Goal: Communication & Community: Answer question/provide support

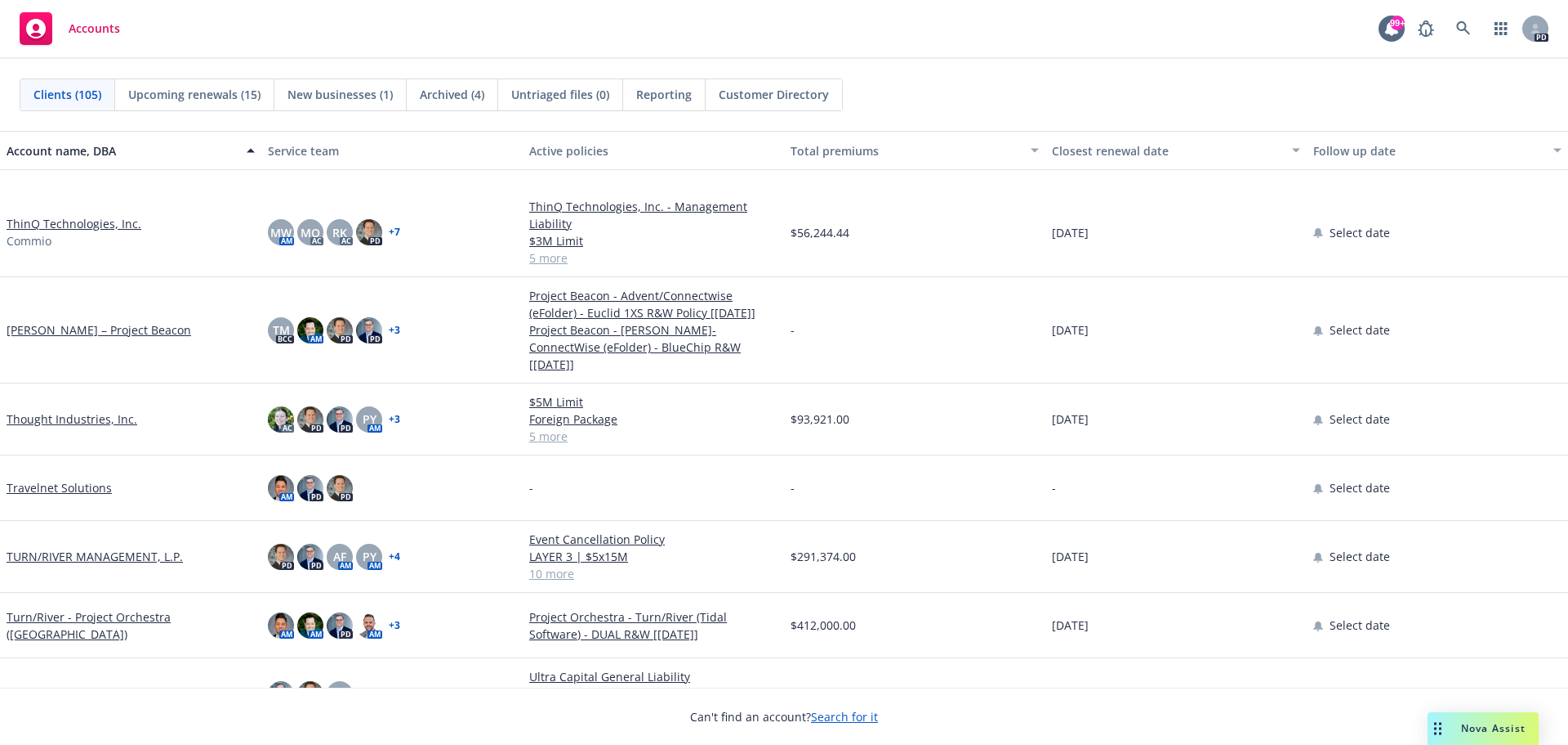
scroll to position [5885, 0]
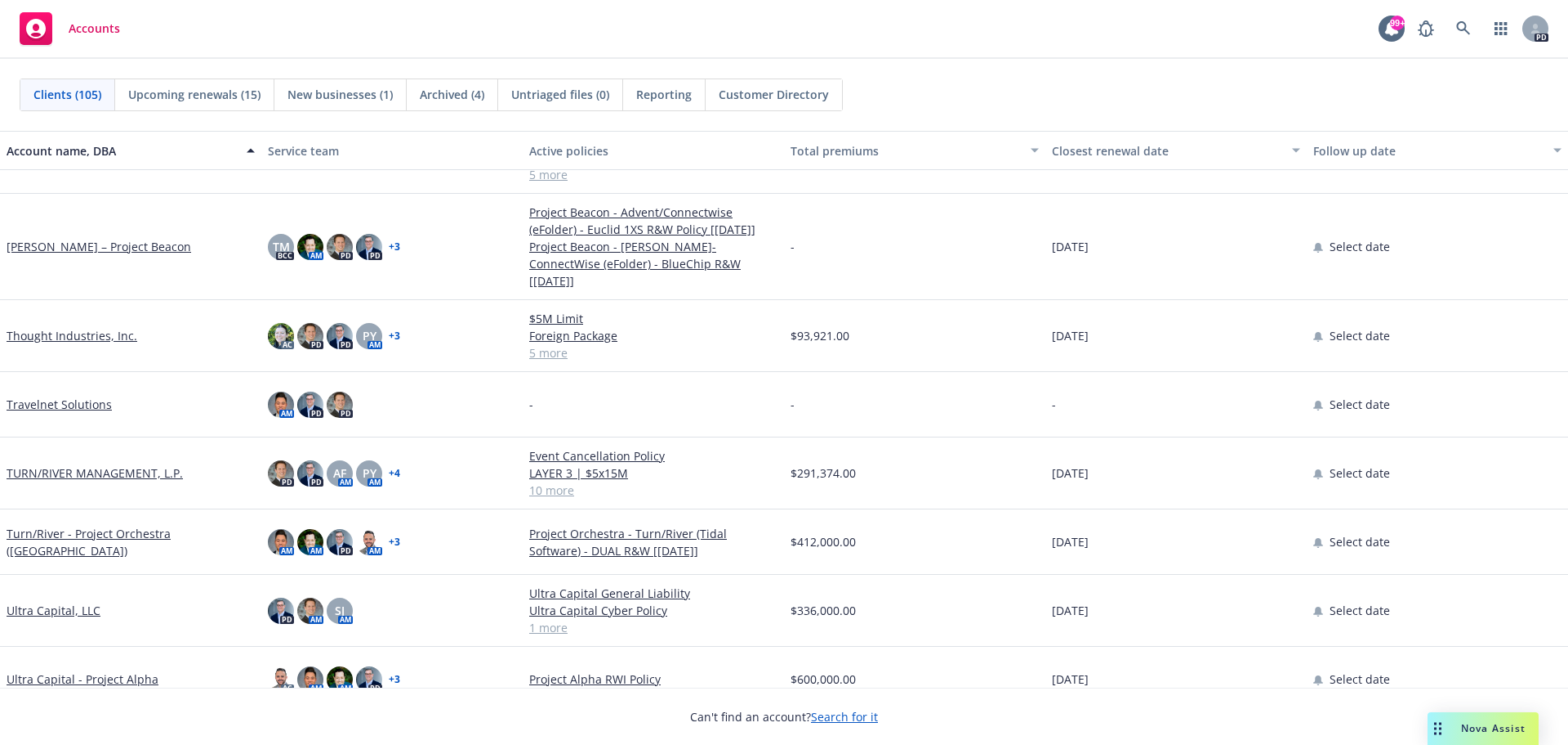
click at [116, 465] on link "TURN/RIVER MANAGEMENT, L.P." at bounding box center [94, 473] width 176 height 17
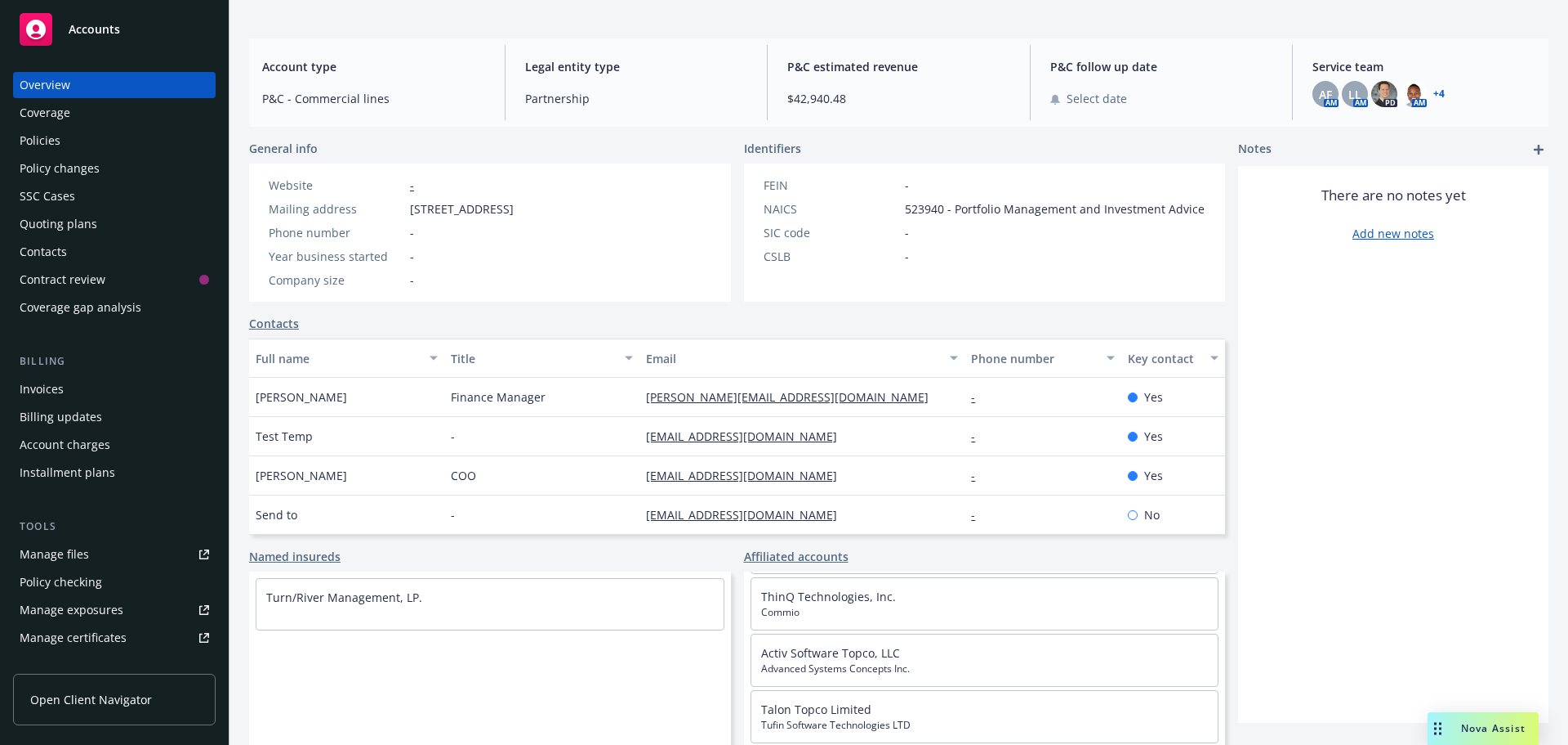
scroll to position [45, 0]
click at [825, 607] on link "ThinQ Technologies, Inc." at bounding box center [828, 608] width 135 height 15
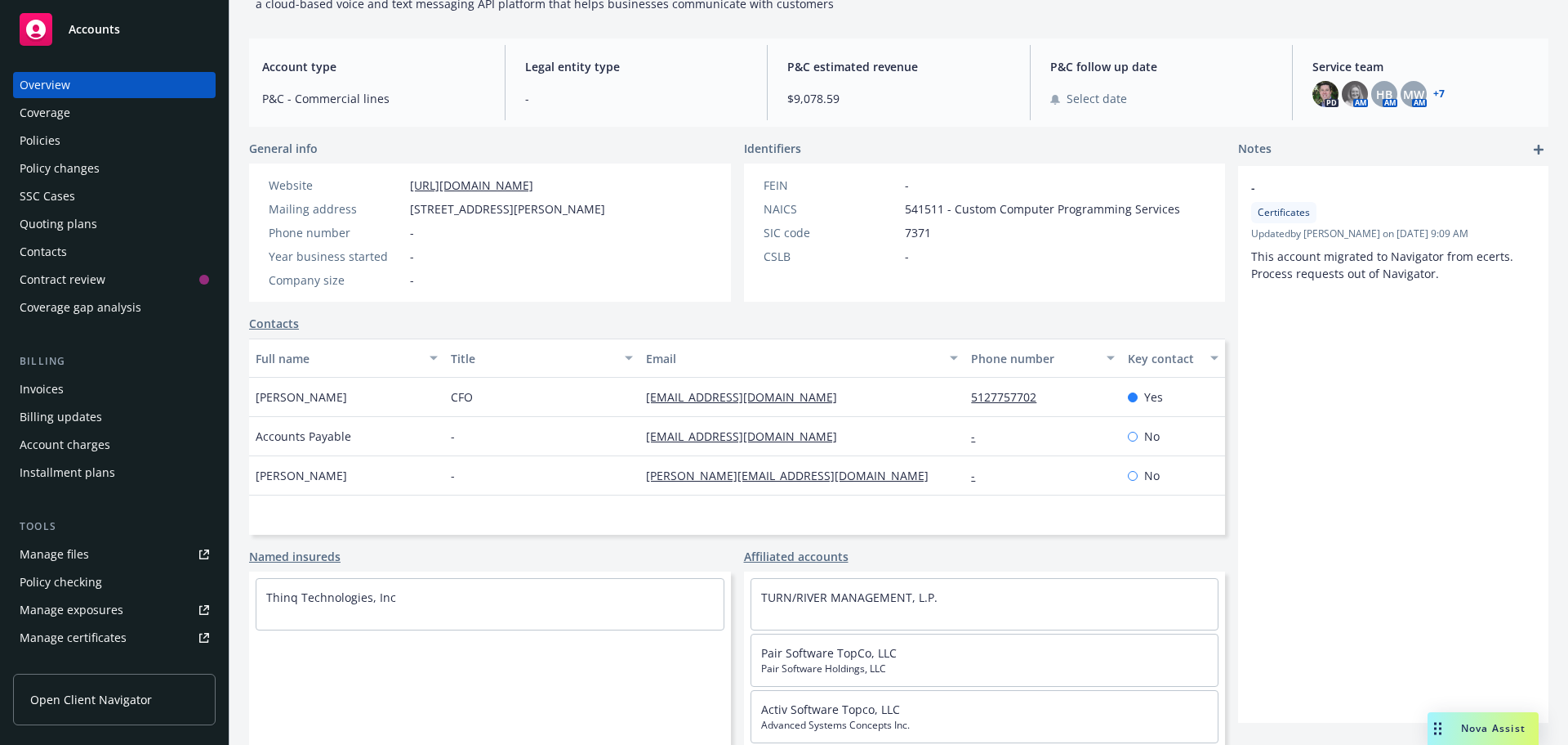
scroll to position [151, 0]
click at [849, 653] on link "Pair Software TopCo, LLC" at bounding box center [828, 652] width 136 height 15
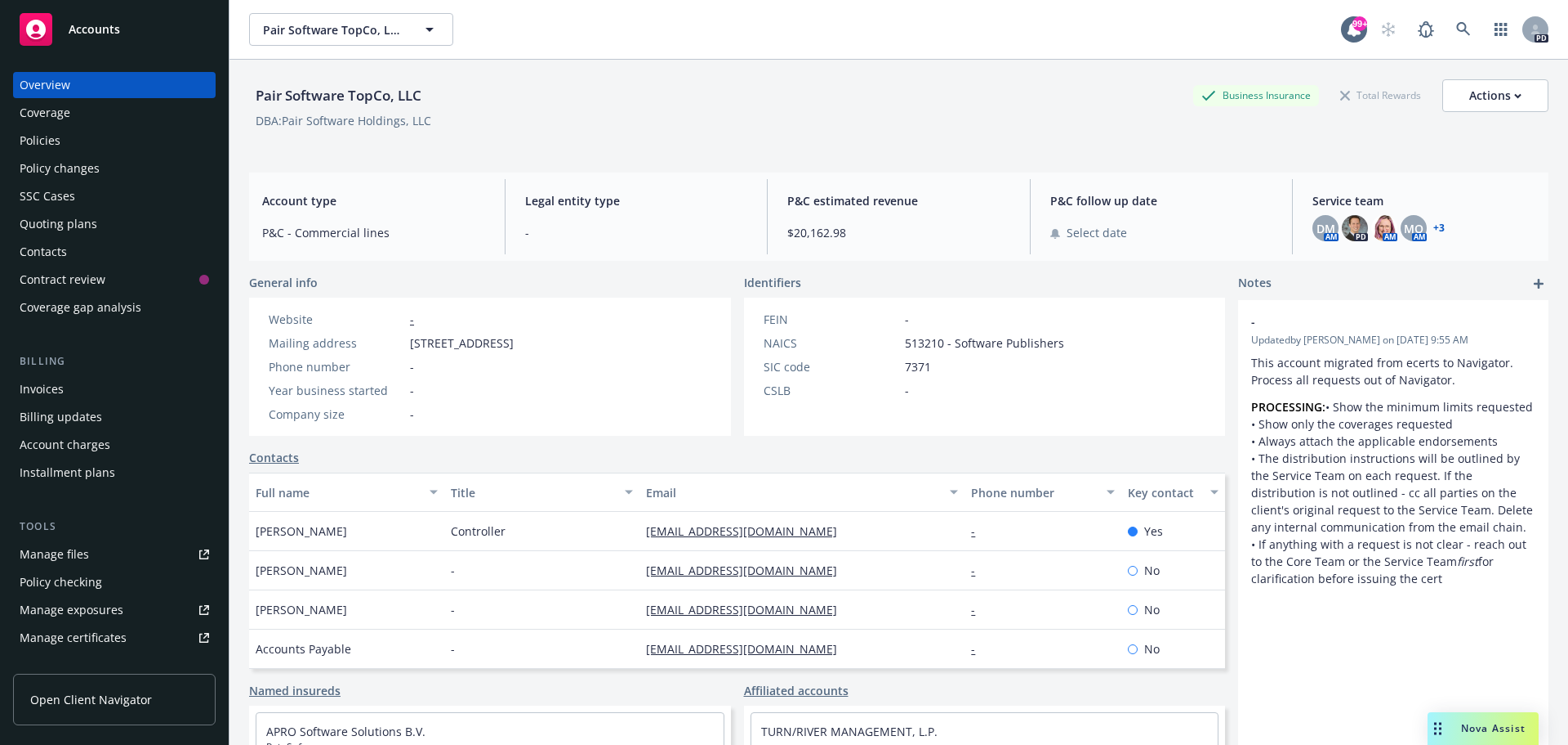
click at [61, 143] on div "Policies" at bounding box center [114, 140] width 190 height 26
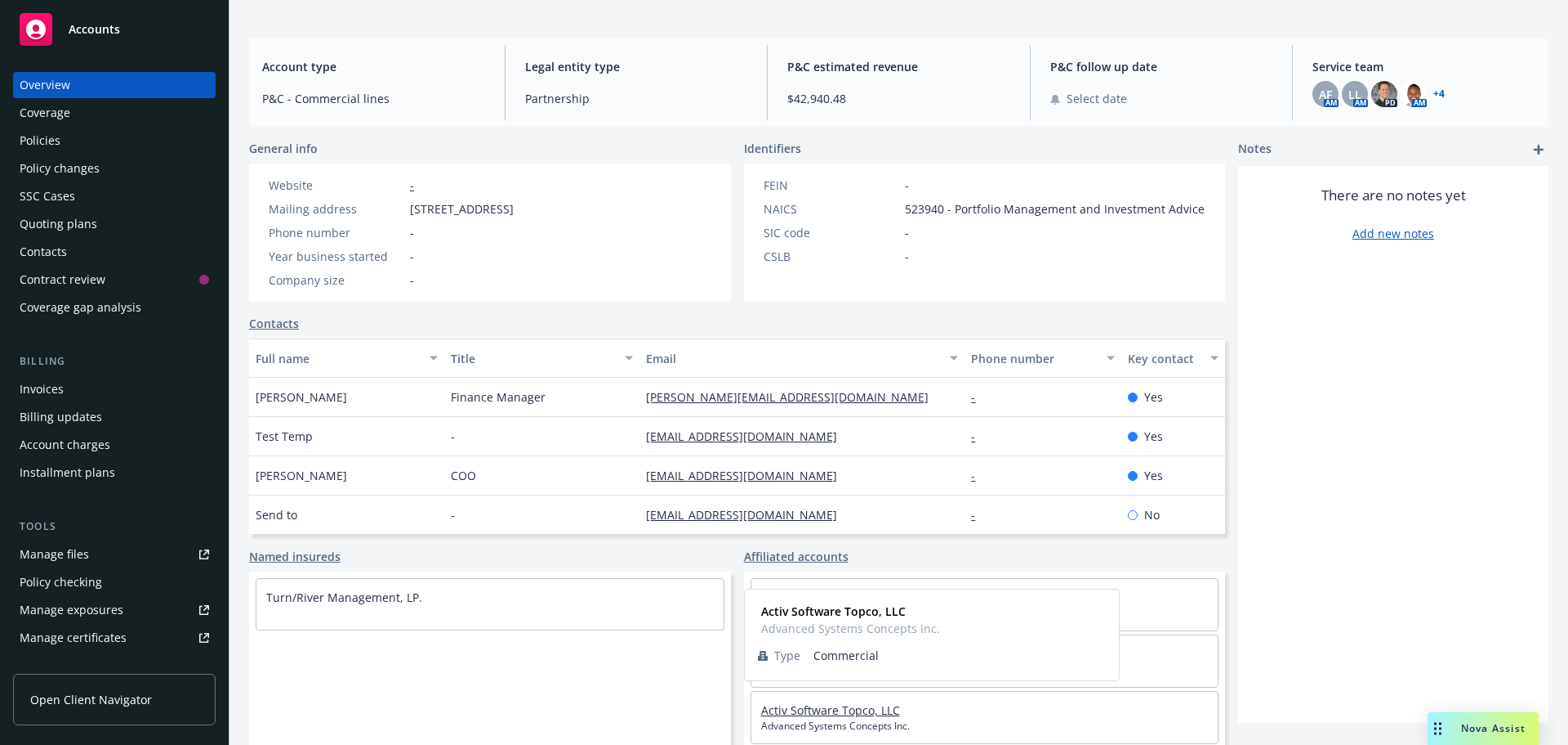
click at [799, 709] on link "Activ Software Topco, LLC" at bounding box center [830, 710] width 139 height 15
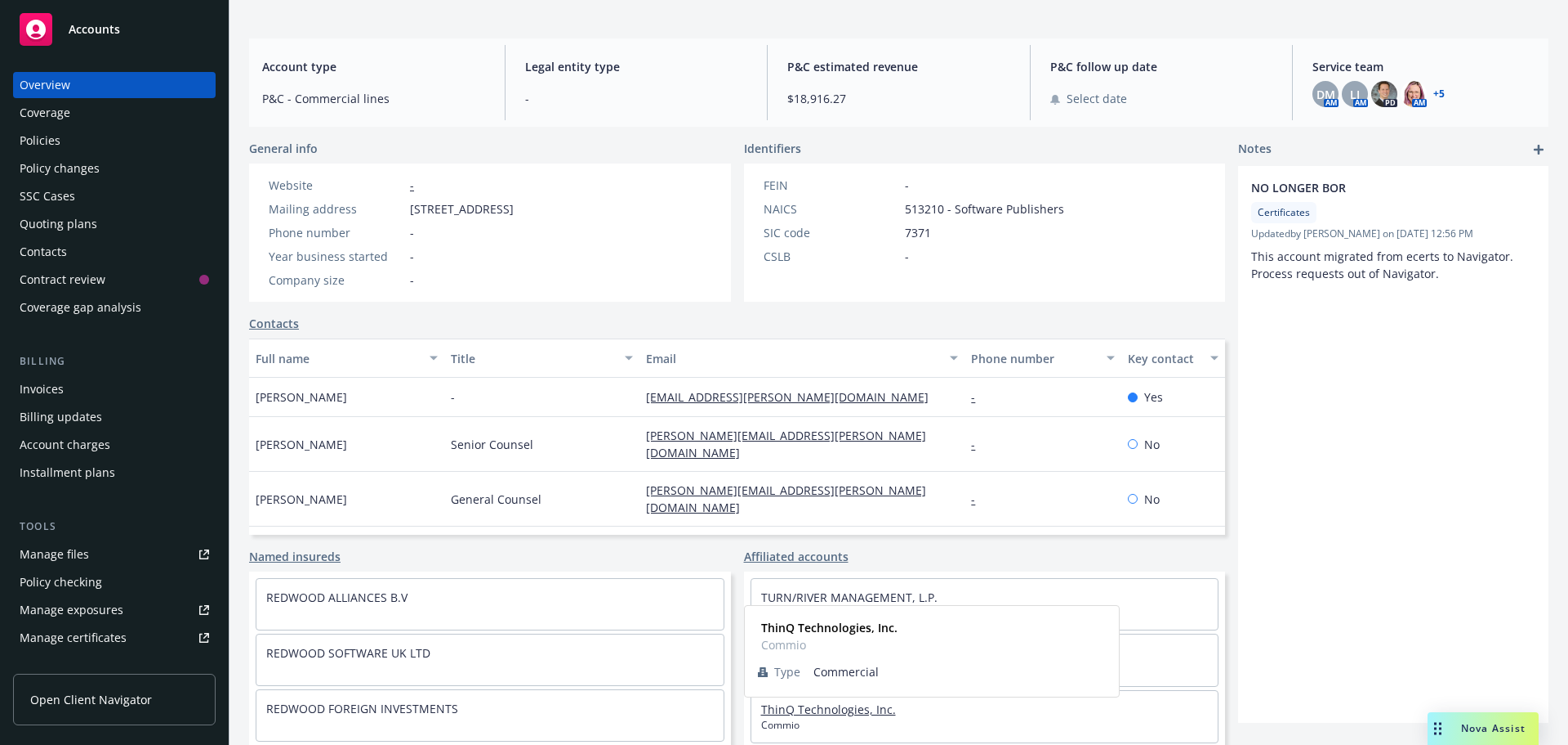
click at [820, 717] on link "ThinQ Technologies, Inc." at bounding box center [828, 709] width 135 height 15
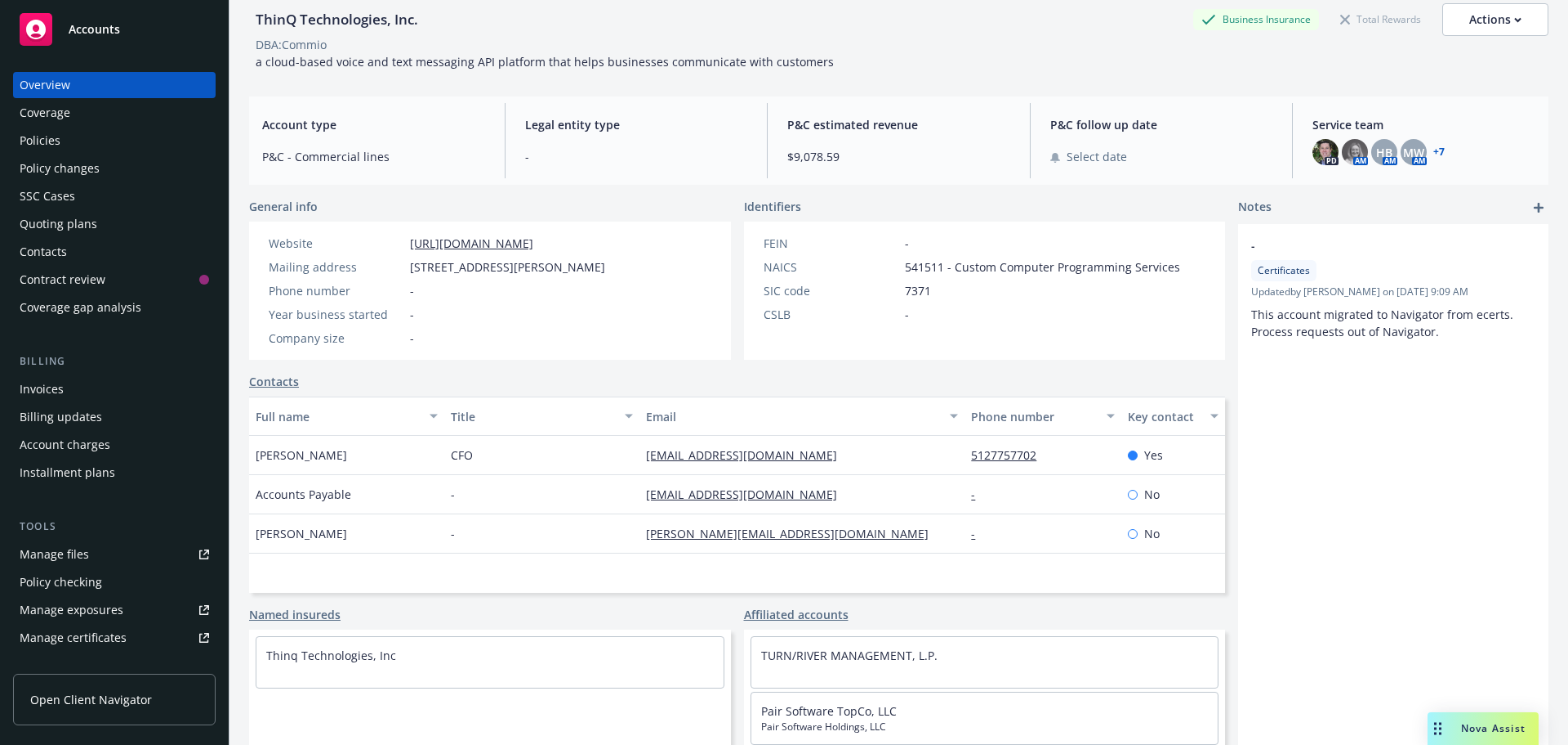
scroll to position [151, 0]
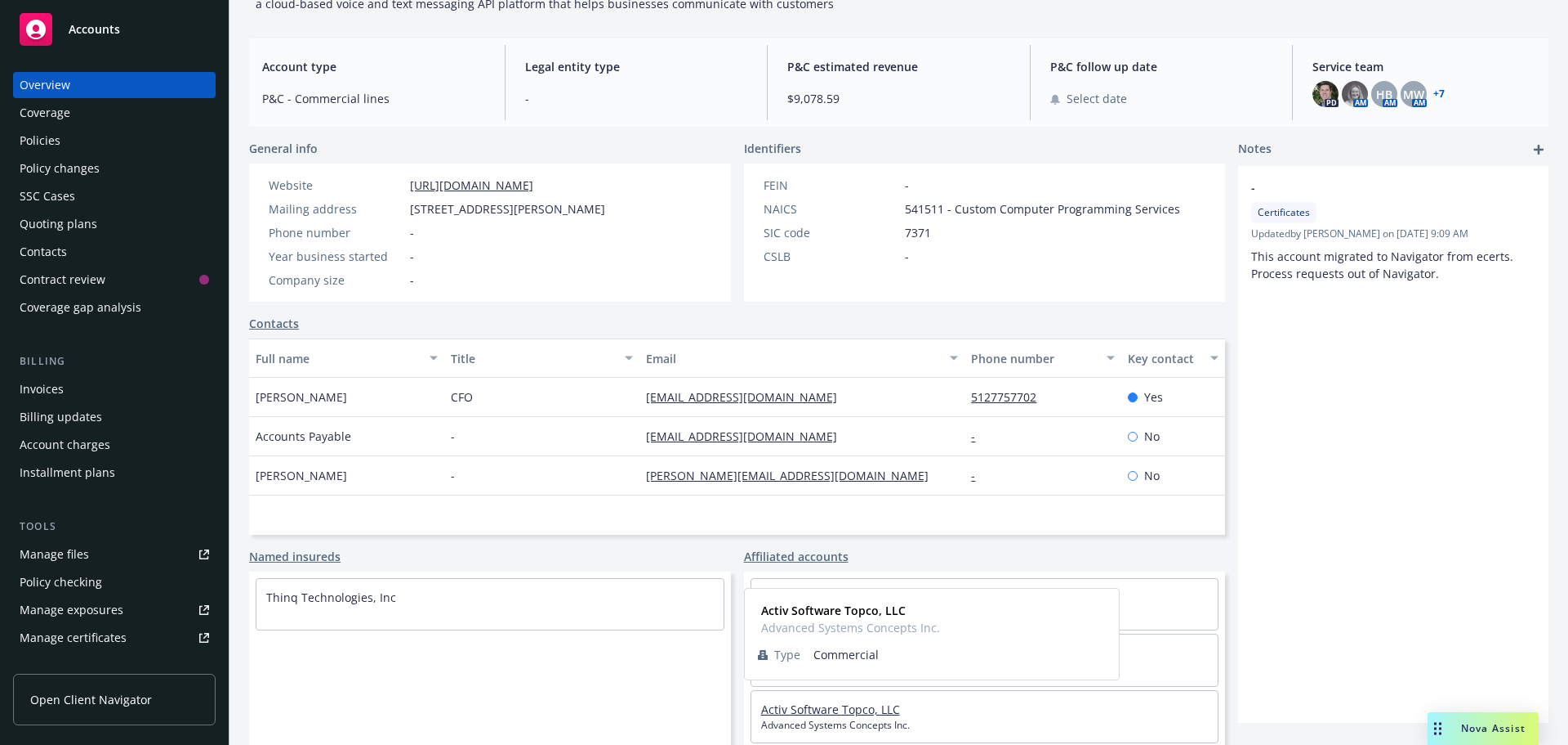
click at [816, 703] on link "Activ Software Topco, LLC" at bounding box center [830, 709] width 139 height 15
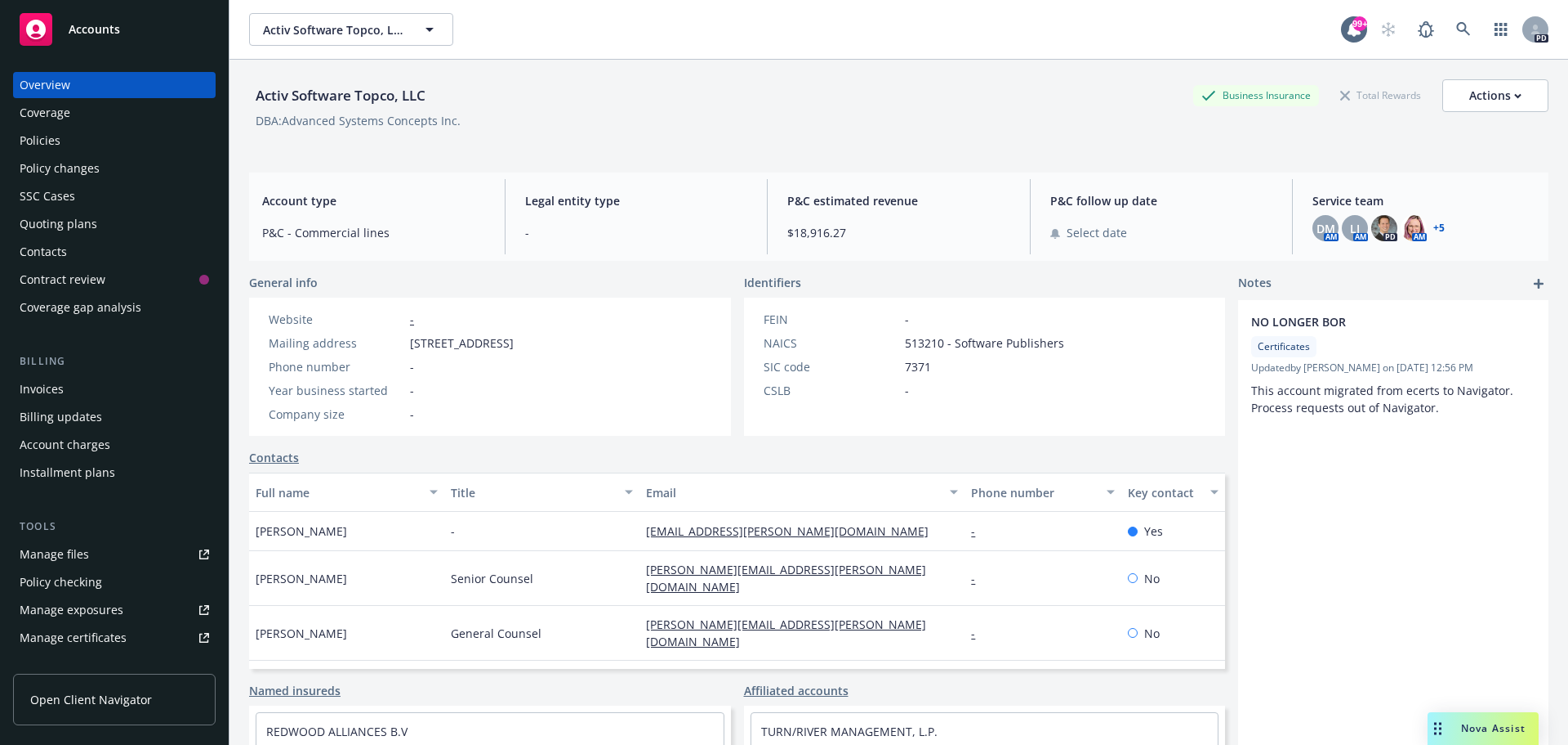
click at [45, 138] on div "Policies" at bounding box center [39, 140] width 40 height 26
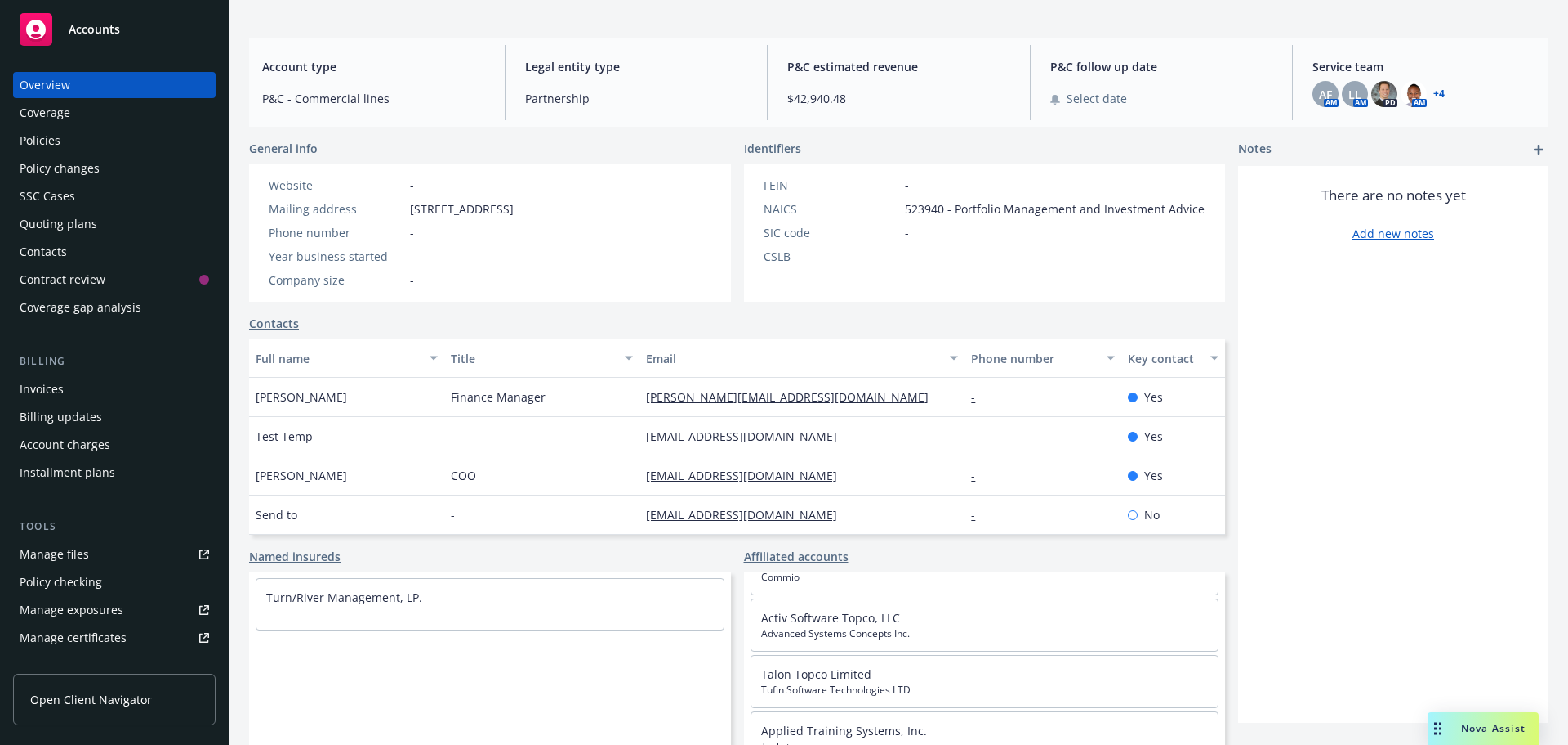
scroll to position [174, 0]
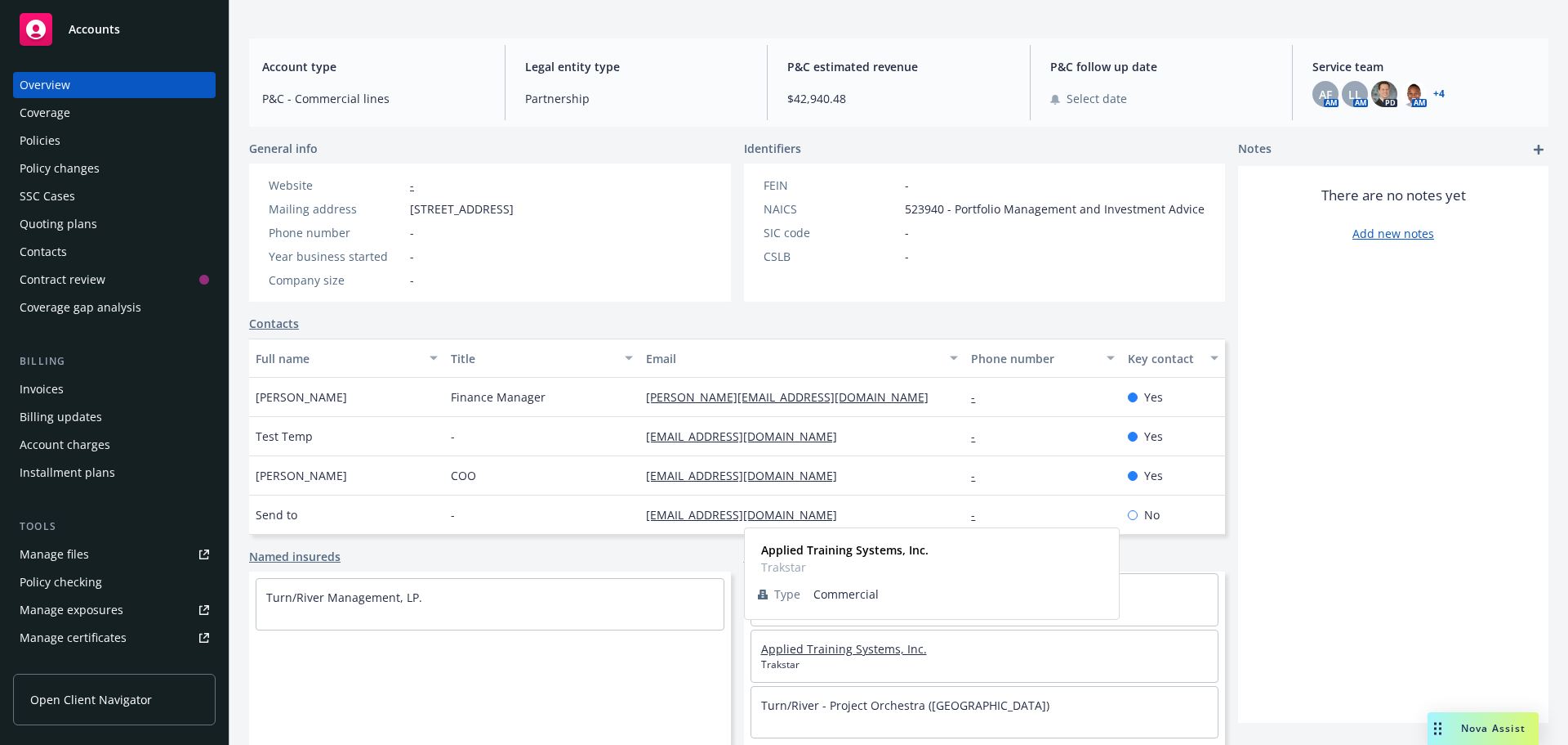
click at [835, 655] on link "Applied Training Systems, Inc." at bounding box center [844, 649] width 166 height 15
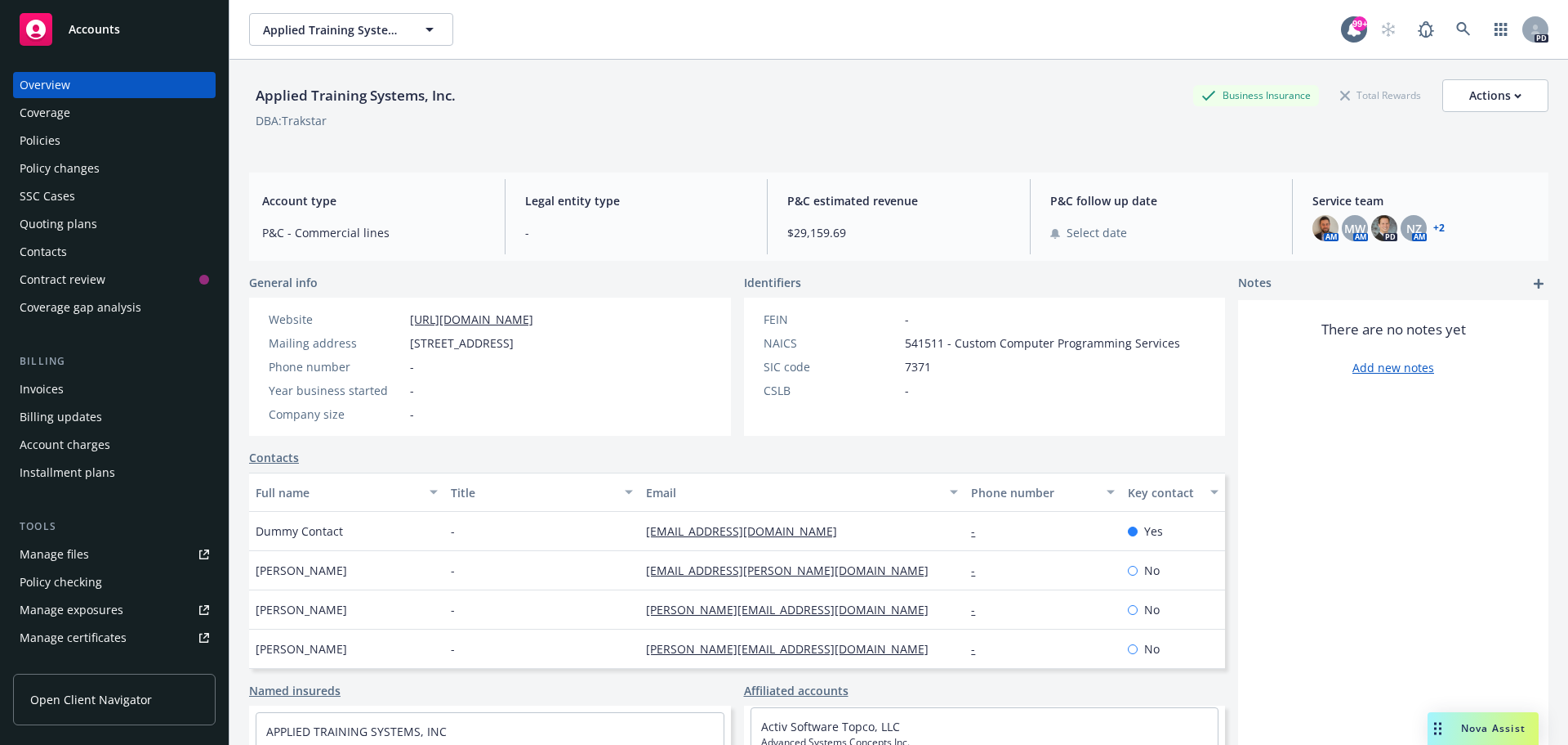
click at [41, 142] on div "Policies" at bounding box center [39, 140] width 40 height 26
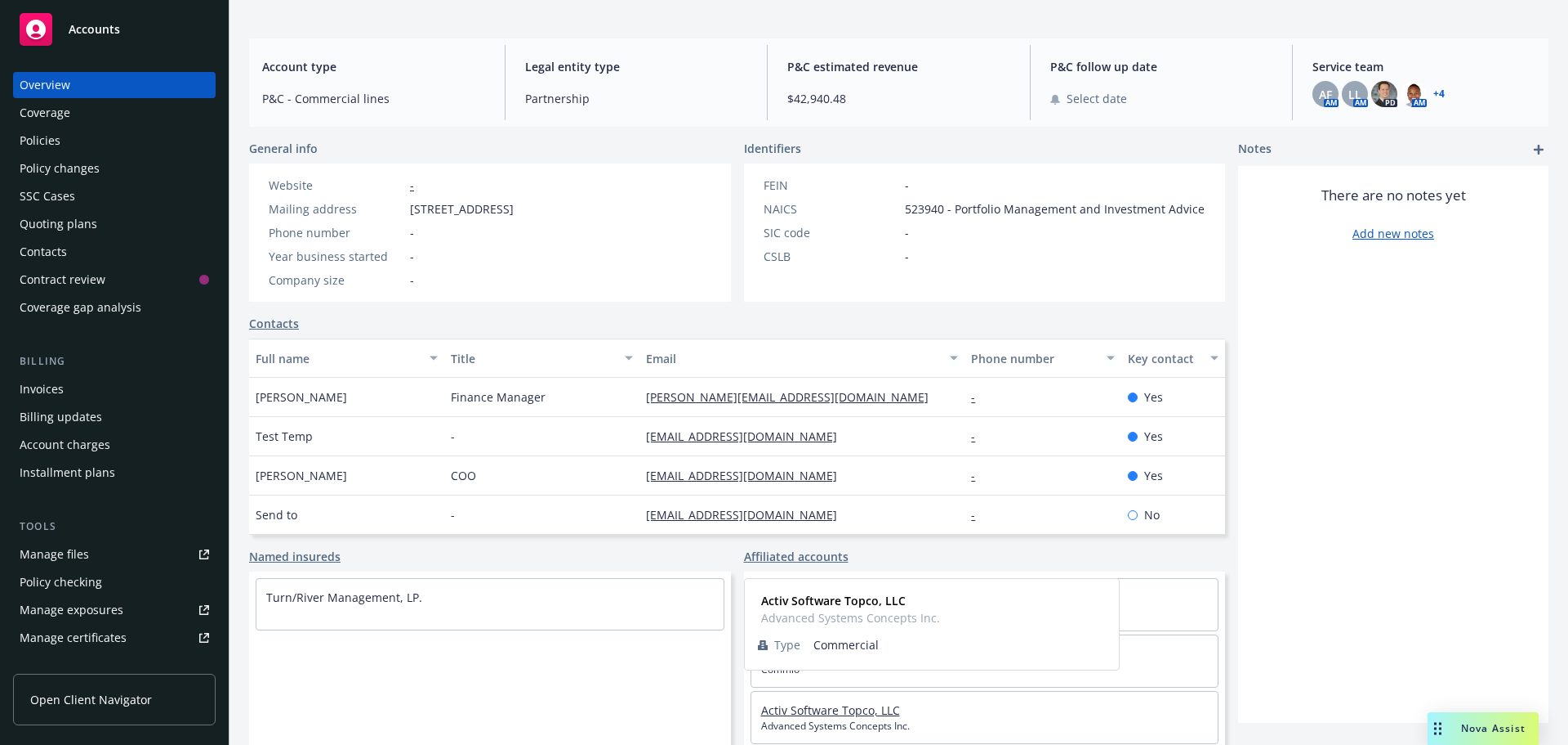
scroll to position [82, 0]
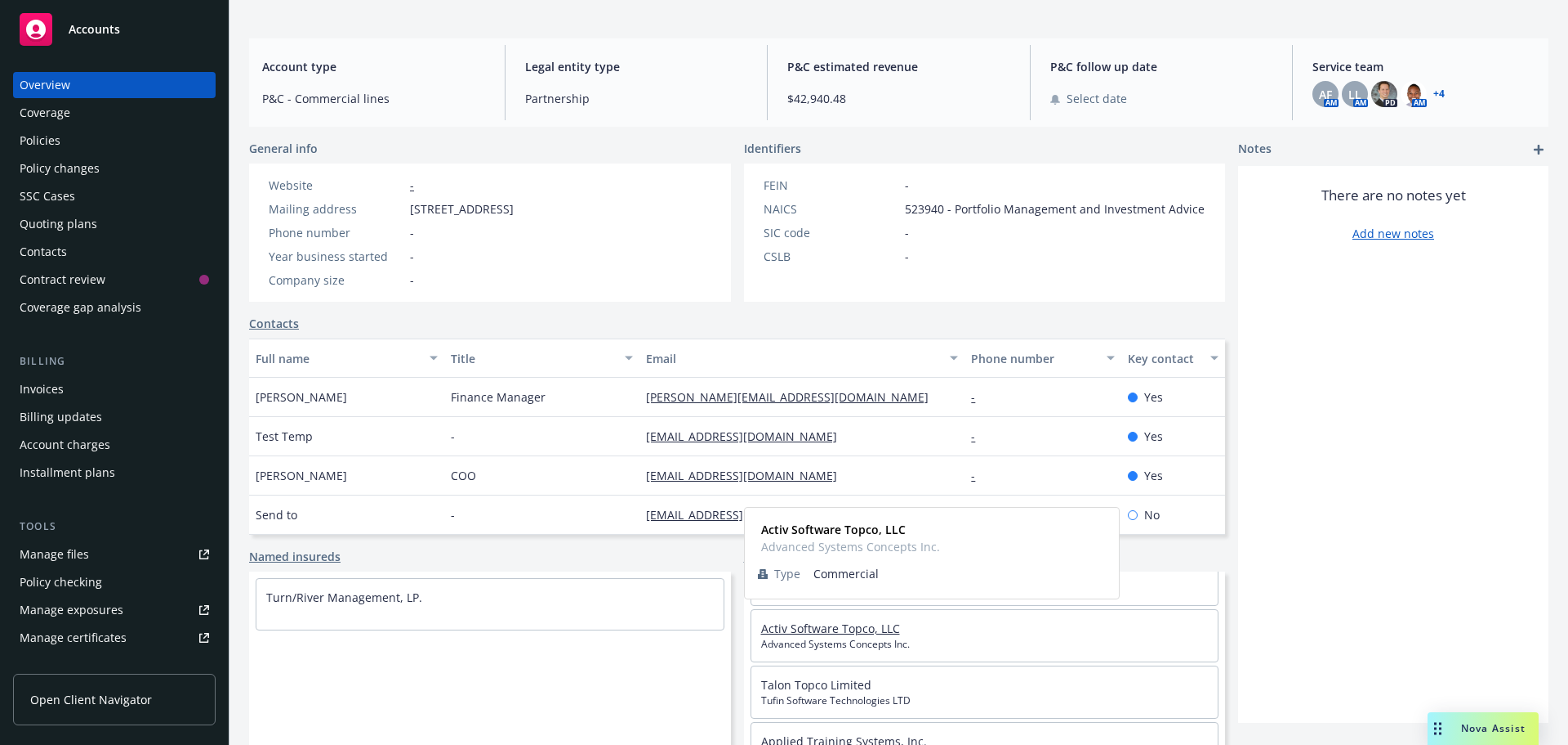
click at [803, 628] on link "Activ Software Topco, LLC" at bounding box center [830, 628] width 139 height 15
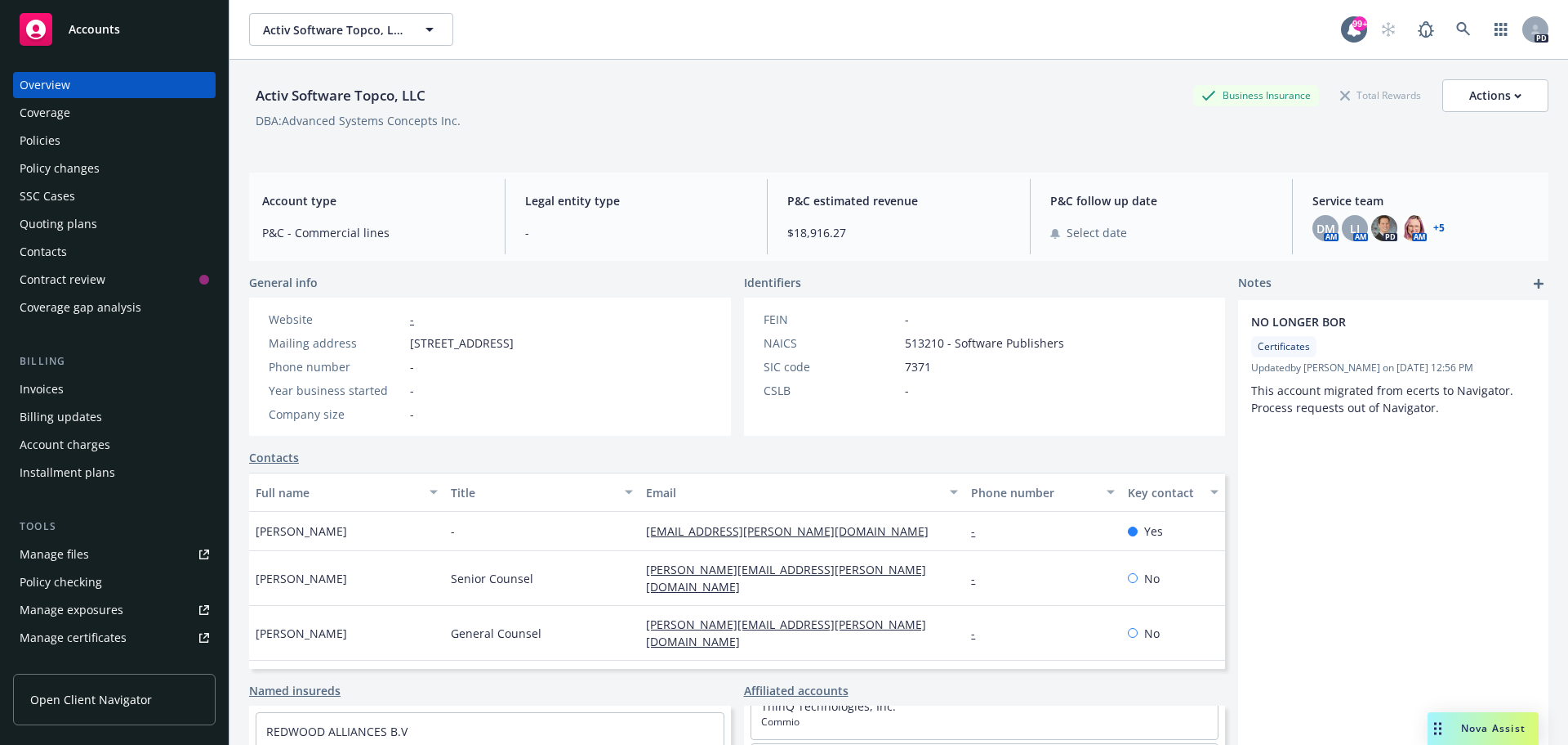
click at [45, 141] on div "Policies" at bounding box center [39, 140] width 40 height 26
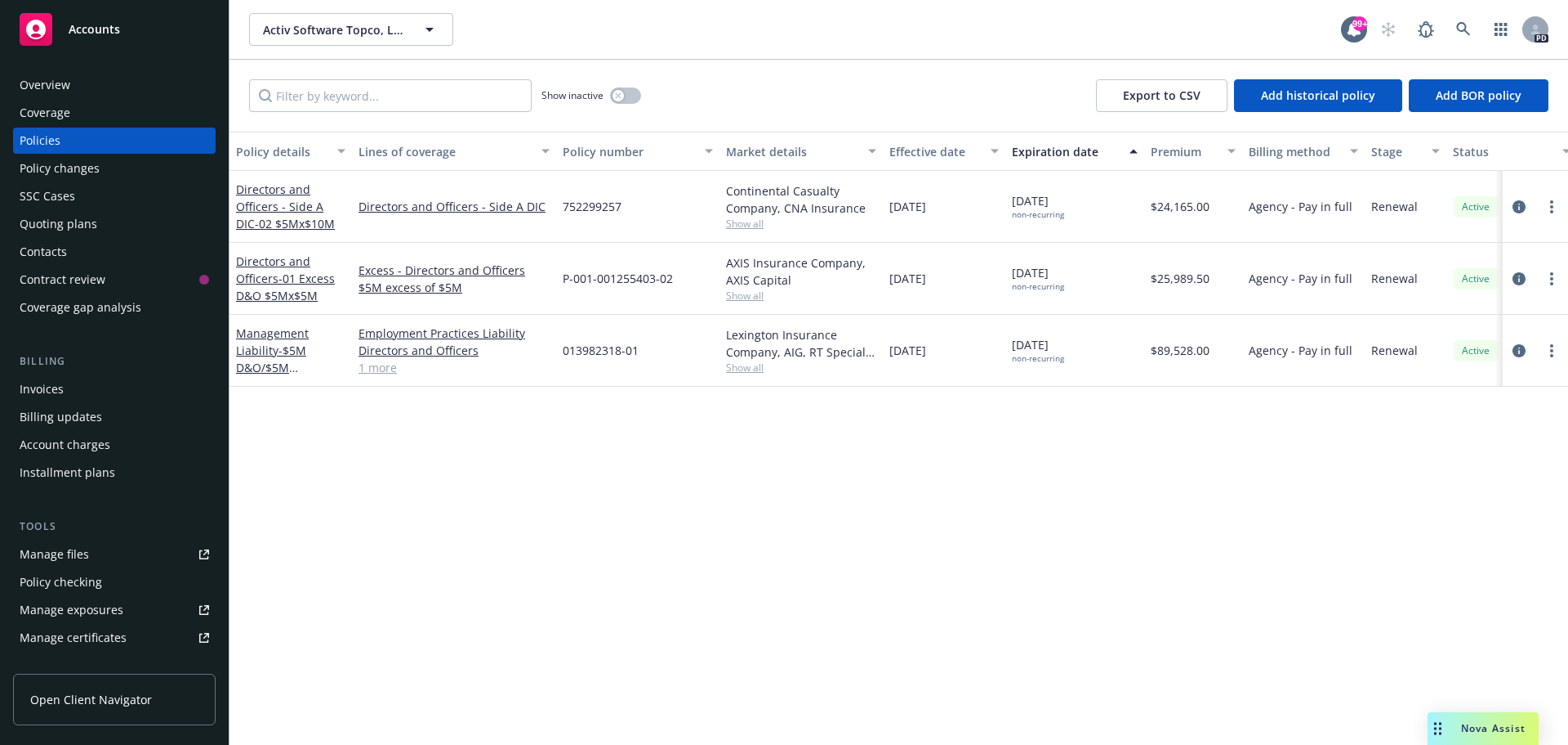
click at [64, 89] on div "Overview" at bounding box center [44, 85] width 51 height 26
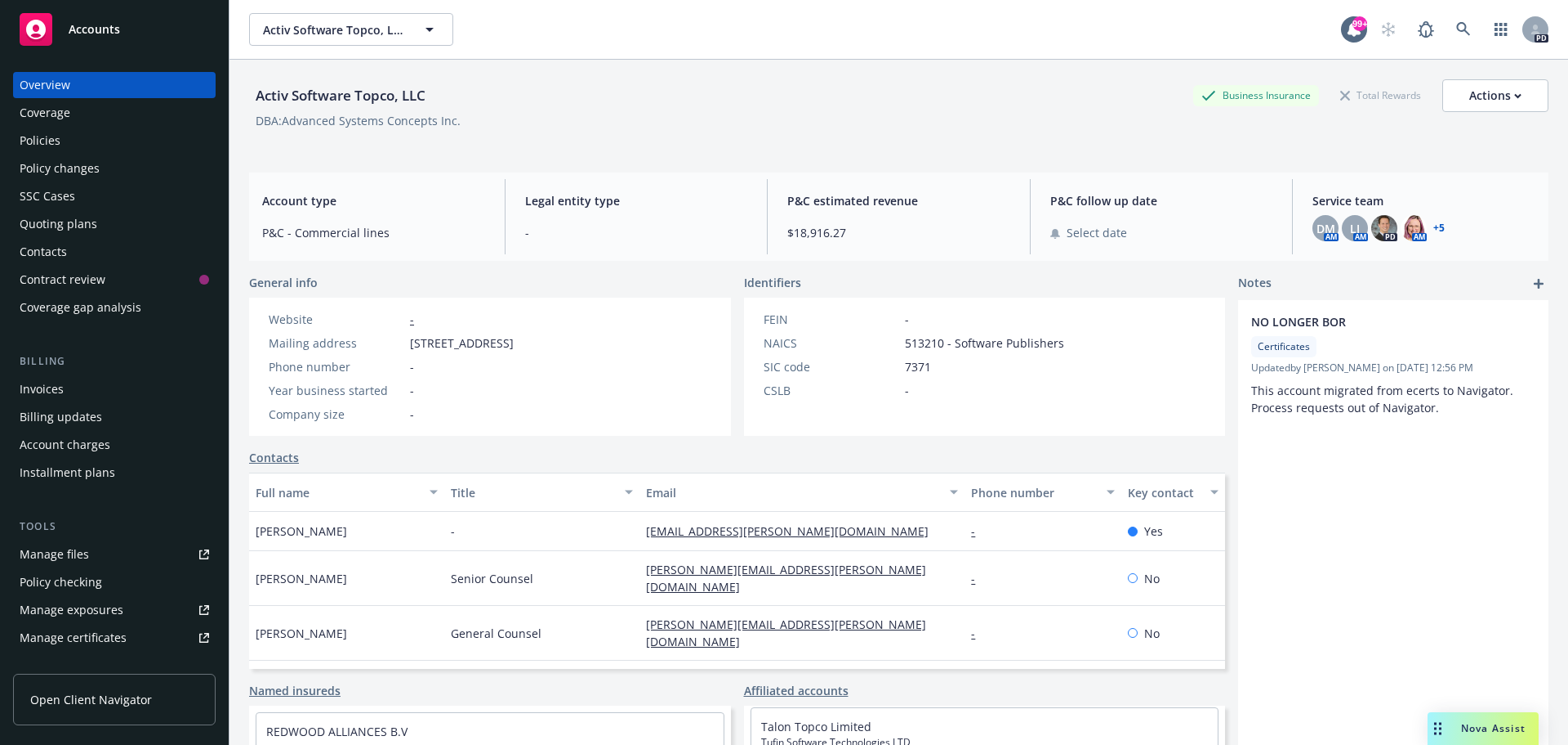
click at [1534, 282] on icon "add" at bounding box center [1539, 283] width 10 height 10
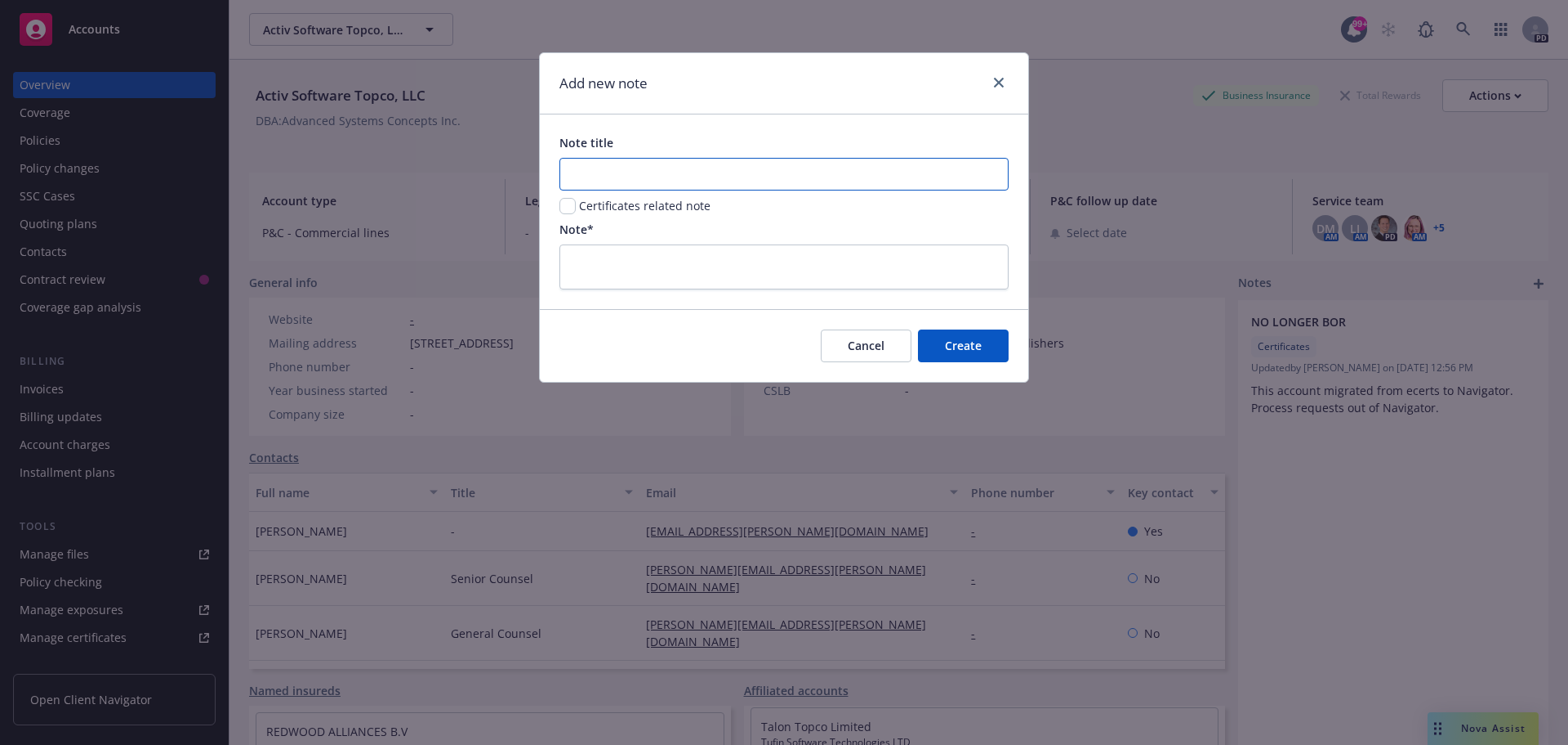
click at [596, 176] on input "Note title" at bounding box center [784, 174] width 449 height 33
drag, startPoint x: 794, startPoint y: 176, endPoint x: 425, endPoint y: 143, distance: 370.5
click at [425, 143] on div "Add new note Note title Tail Coverage only!! NF does nothing else. Certificates…" at bounding box center [784, 372] width 1568 height 745
type input "Tail Coverage only!! NF does nothing else."
click at [595, 261] on textarea at bounding box center [784, 267] width 449 height 45
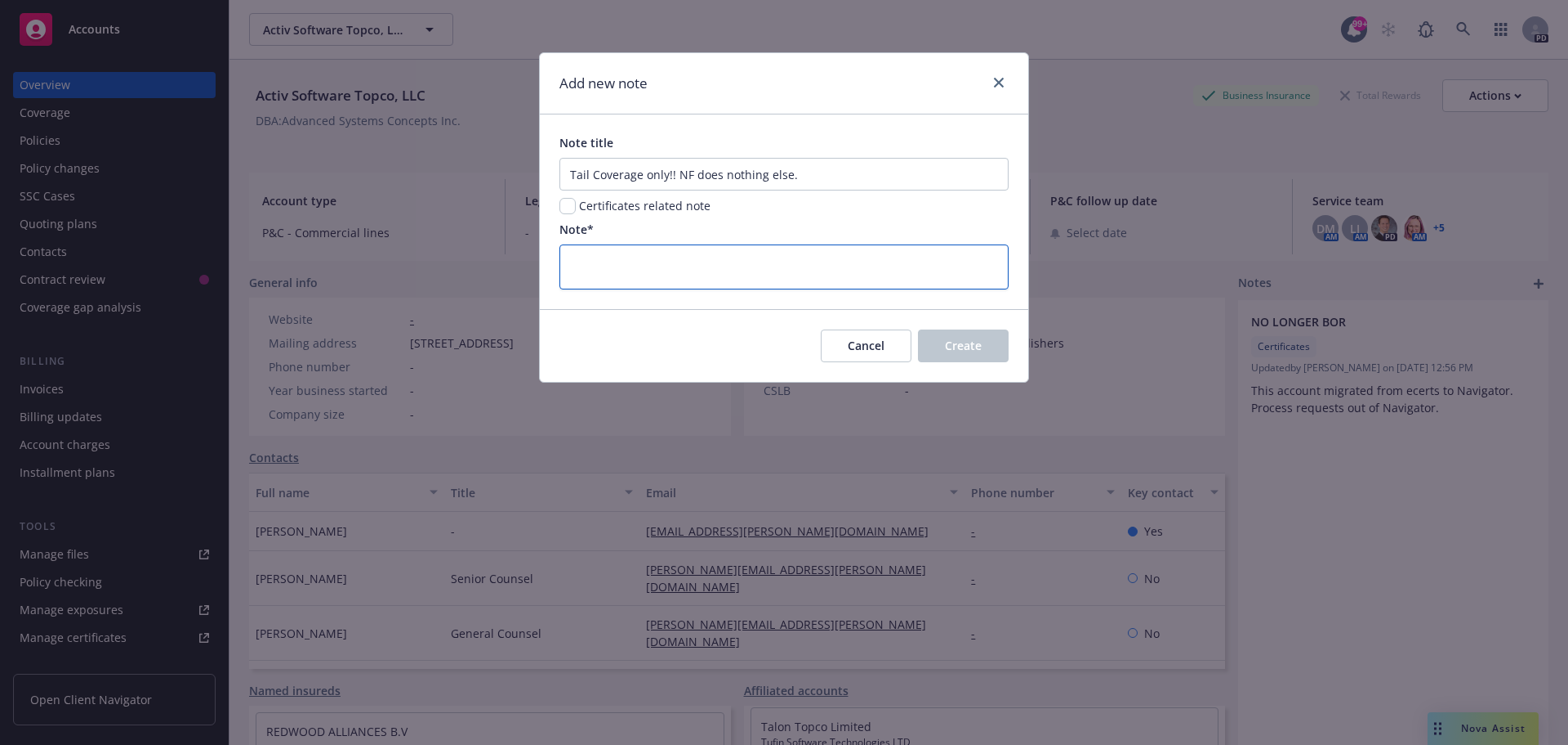
paste textarea "Tail Coverage only!! NF does nothing else."
type textarea "Tail Coverage only!! NF does nothing else."
type textarea "x"
type textarea "Tail Coverage only!! NF does nothing else."
type textarea "x"
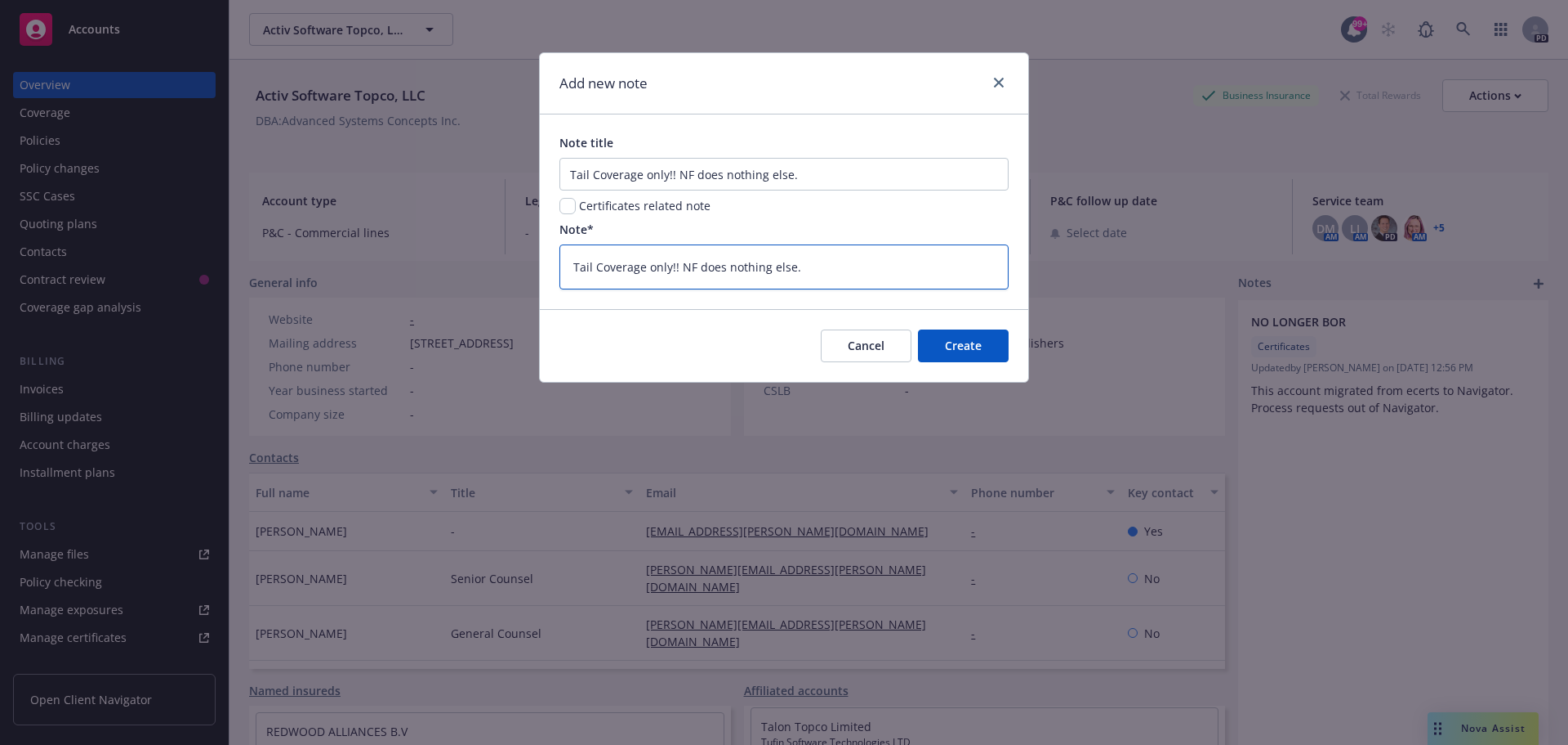
type textarea "Tail Coverage only!! NF does nothing else. C"
type textarea "x"
type textarea "Tail Coverage only!! NF does nothing else. Cm"
type textarea "x"
type textarea "Tail Coverage only!! NF does nothing else. Cmp"
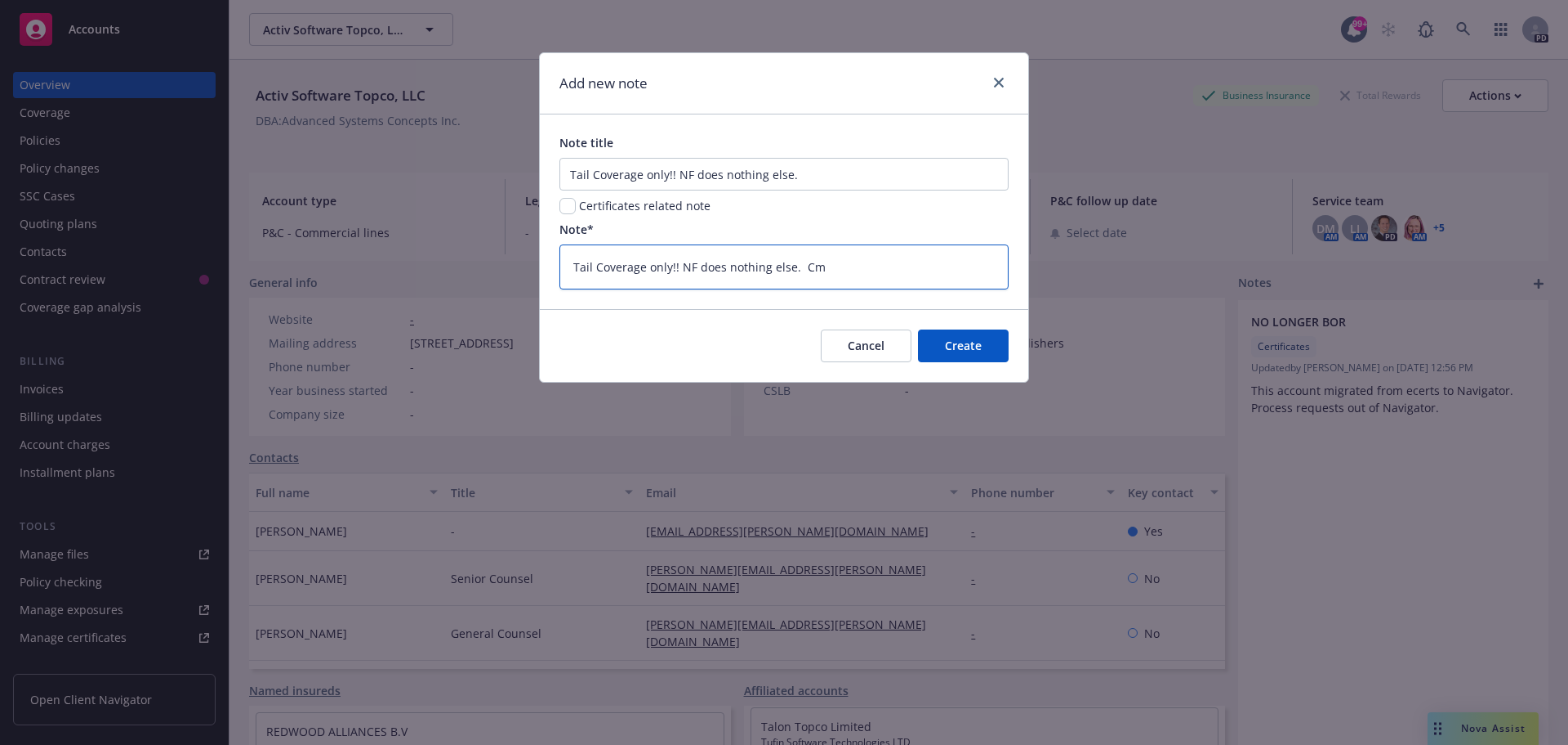
type textarea "x"
type textarea "Tail Coverage only!! NF does nothing else. Cmpa"
type textarea "x"
type textarea "Tail Coverage only!! NF does nothing else. Cmpan"
type textarea "x"
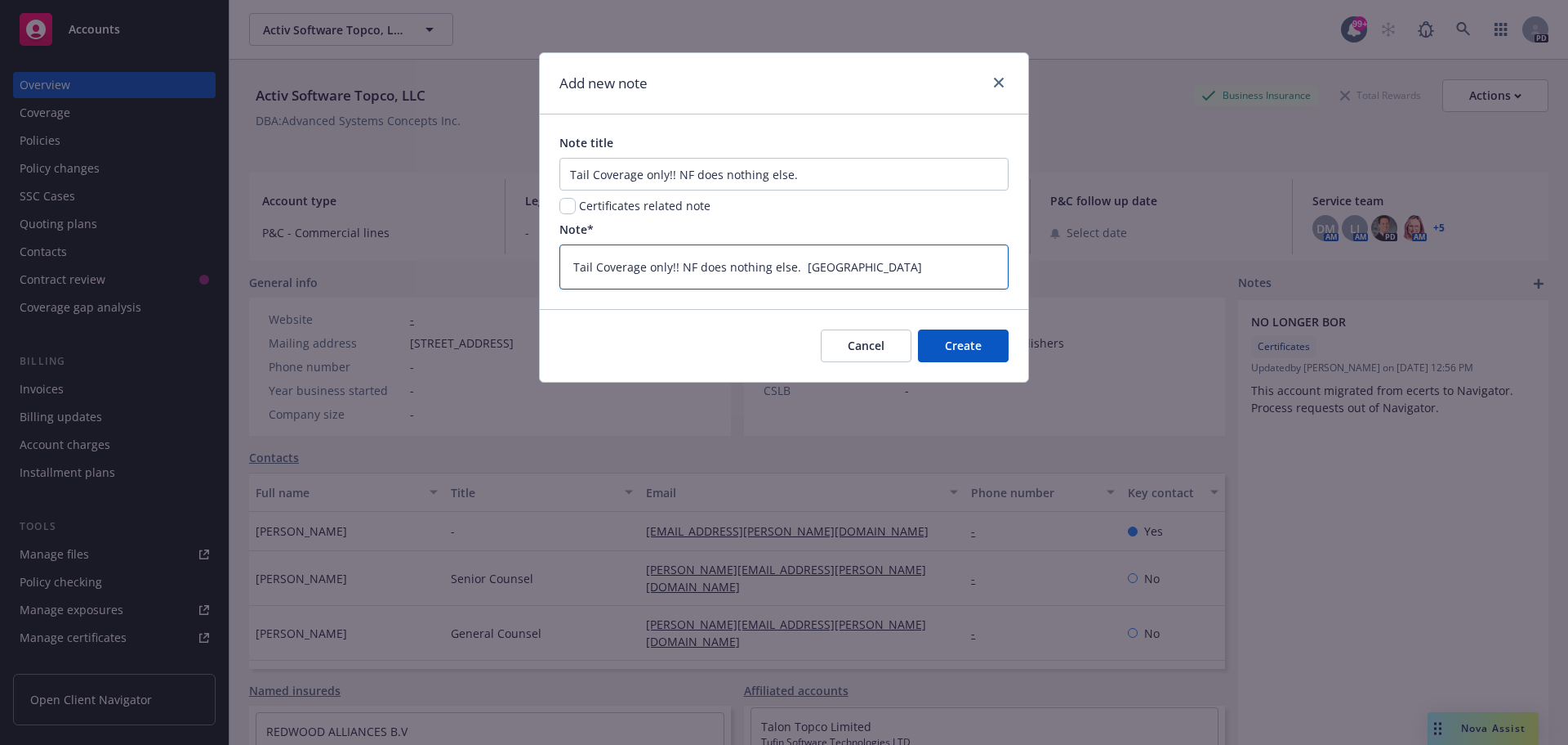
type textarea "Tail Coverage only!! NF does nothing else. Cmpa"
type textarea "x"
type textarea "Tail Coverage only!! NF does nothing else. Cmp"
type textarea "x"
type textarea "Tail Coverage only!! NF does nothing else. Cm"
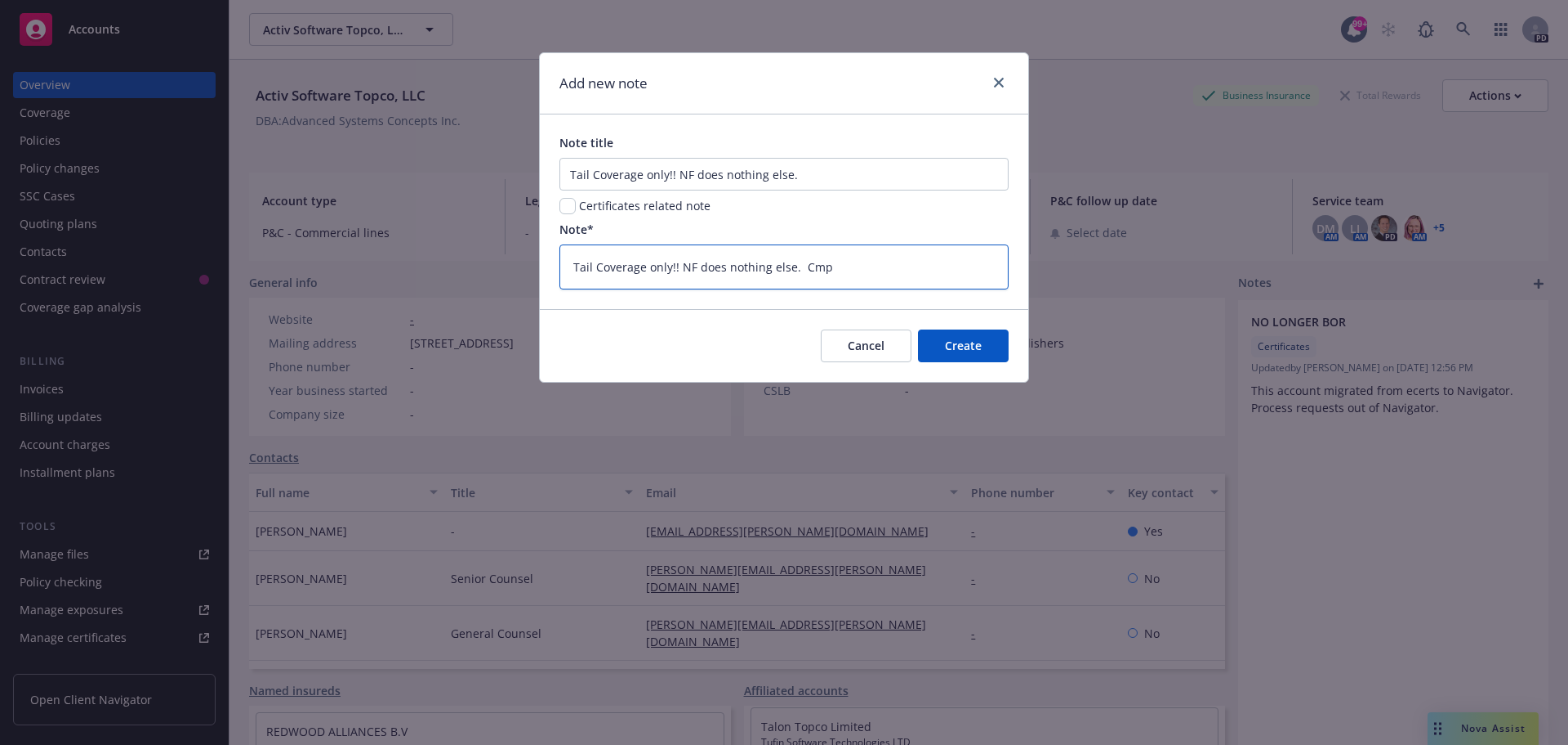
type textarea "x"
type textarea "Tail Coverage only!! NF does nothing else. C"
type textarea "x"
type textarea "Tail Coverage only!! NF does nothing else. Co"
type textarea "x"
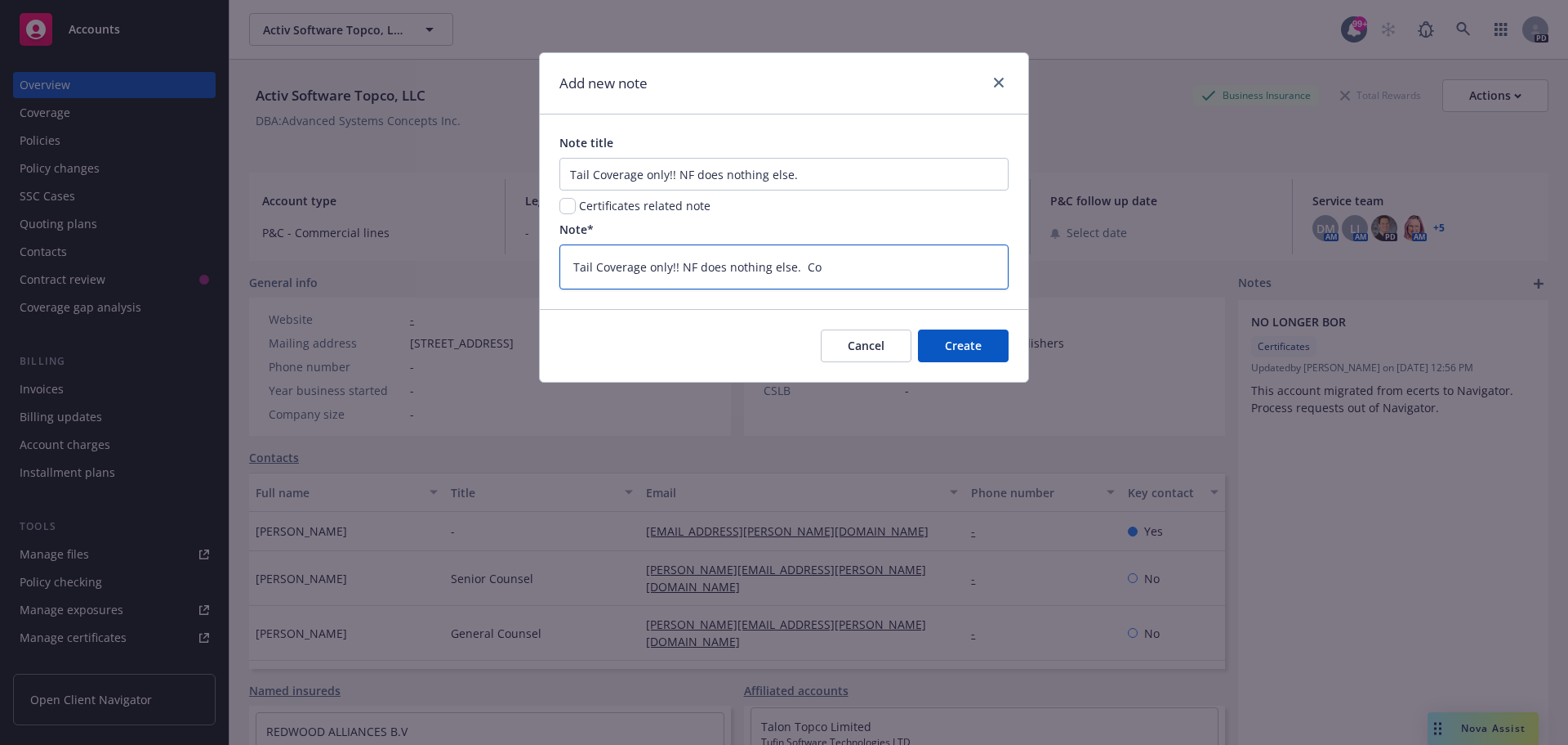
type textarea "Tail Coverage only!! NF does nothing else. Com"
type textarea "x"
type textarea "Tail Coverage only!! NF does nothing else. Comp"
type textarea "x"
type textarea "Tail Coverage only!! NF does nothing else. Compa"
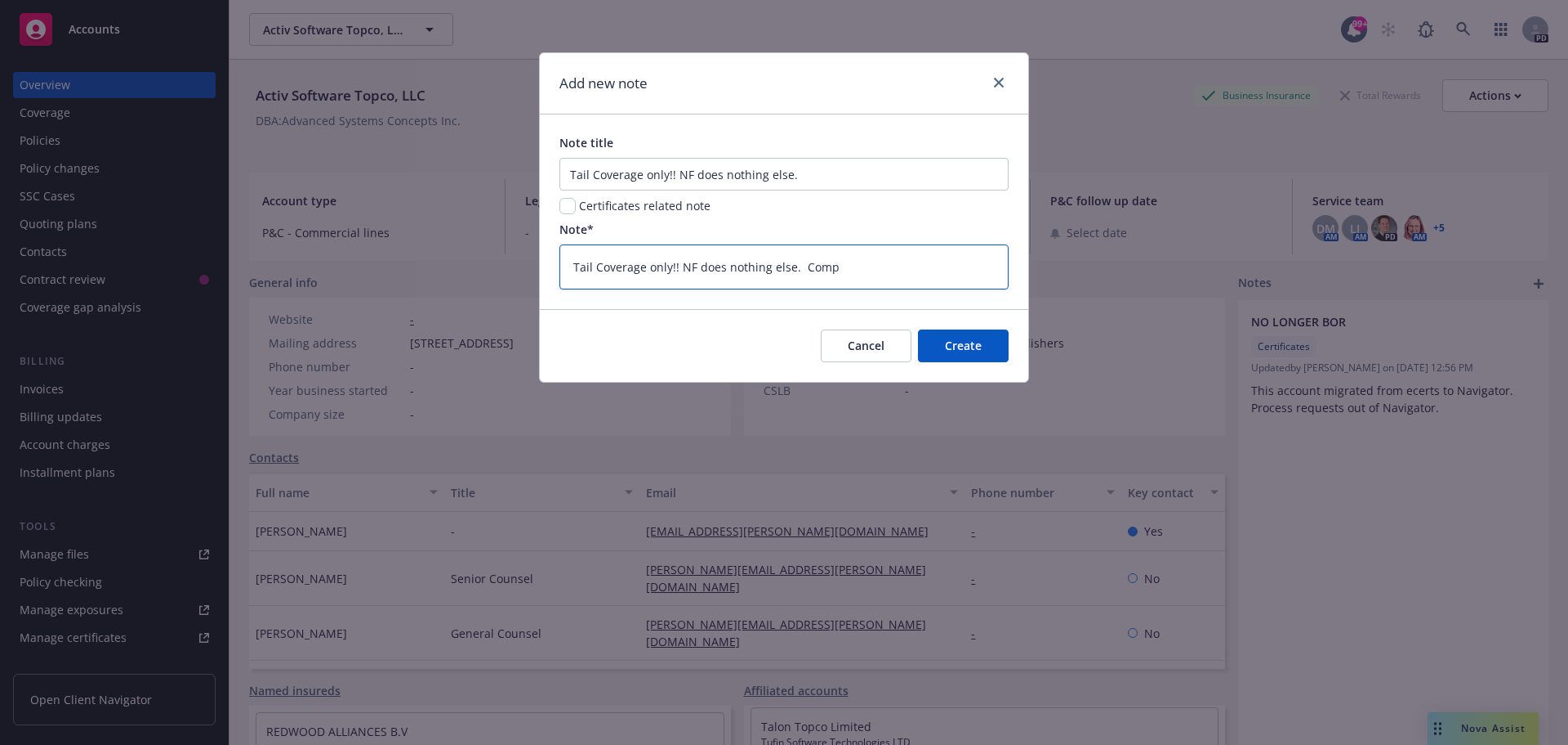
type textarea "x"
type textarea "Tail Coverage only!! NF does nothing else. Compan"
type textarea "x"
type textarea "Tail Coverage only!! NF does nothing else. Company"
type textarea "x"
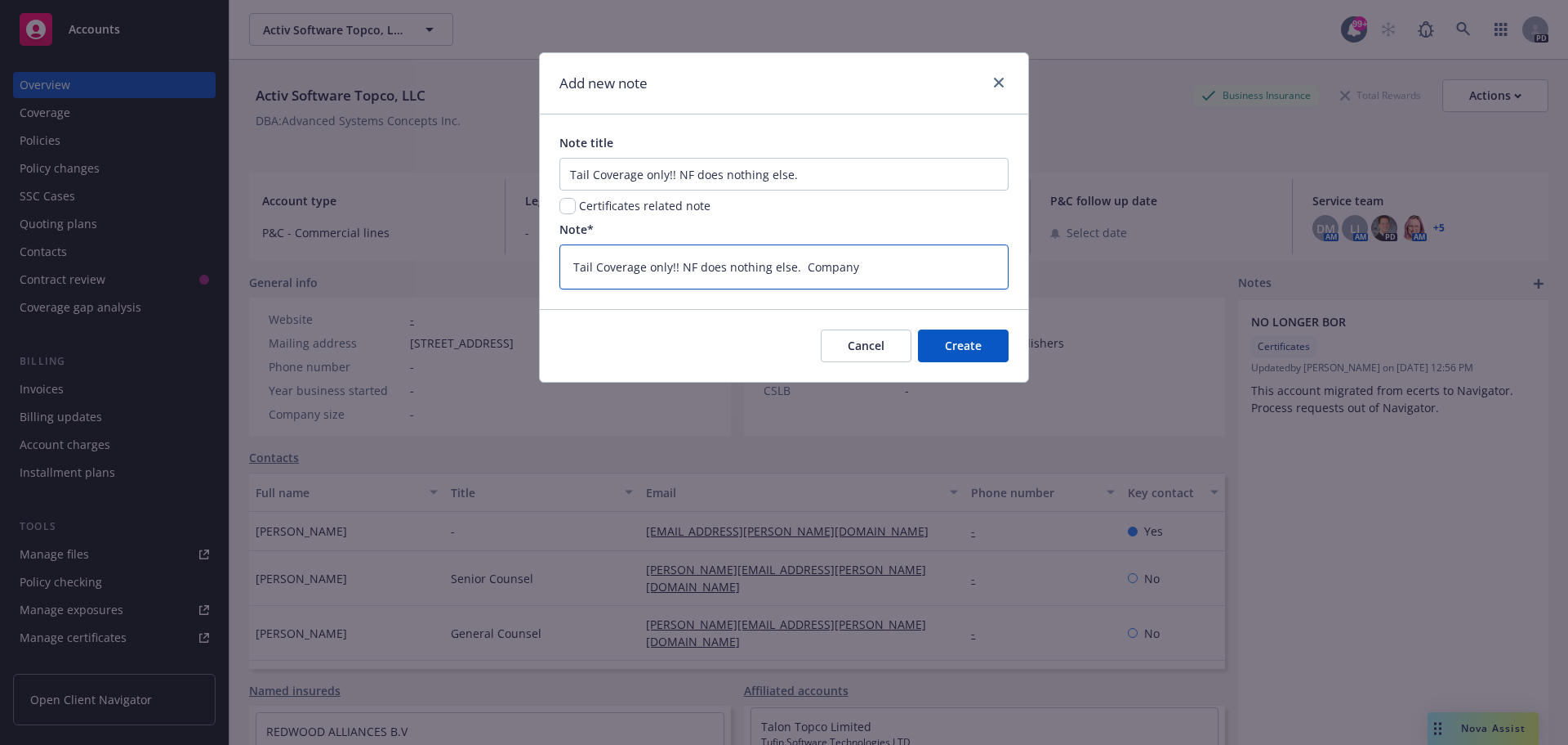
type textarea "Tail Coverage only!! NF does nothing else. Company"
type textarea "x"
type textarea "Tail Coverage only!! NF does nothing else. Company w"
type textarea "x"
type textarea "Tail Coverage only!! NF does nothing else. Company wa"
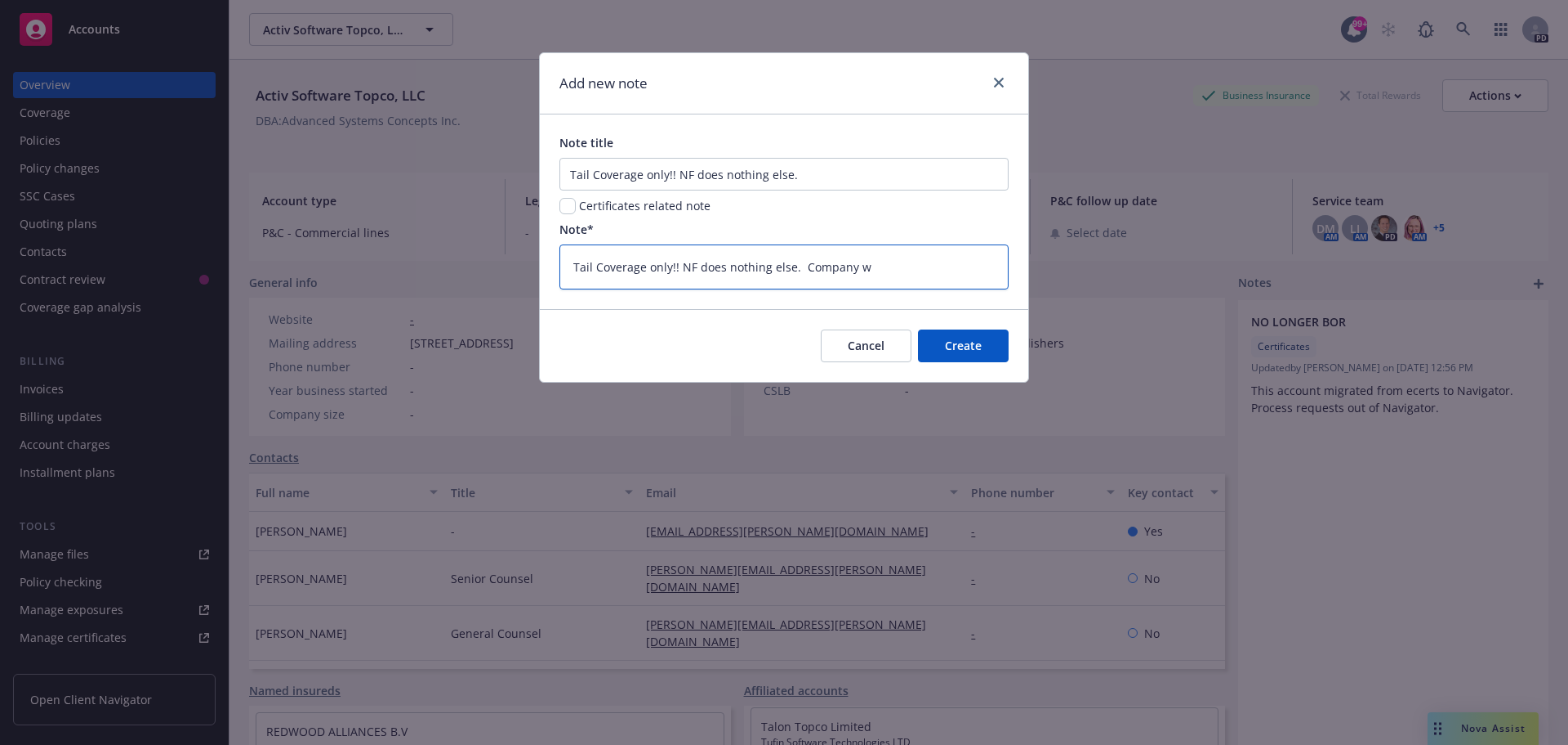
type textarea "x"
type textarea "Tail Coverage only!! NF does nothing else. Company was"
type textarea "x"
type textarea "Tail Coverage only!! NF does nothing else. Company was"
type textarea "x"
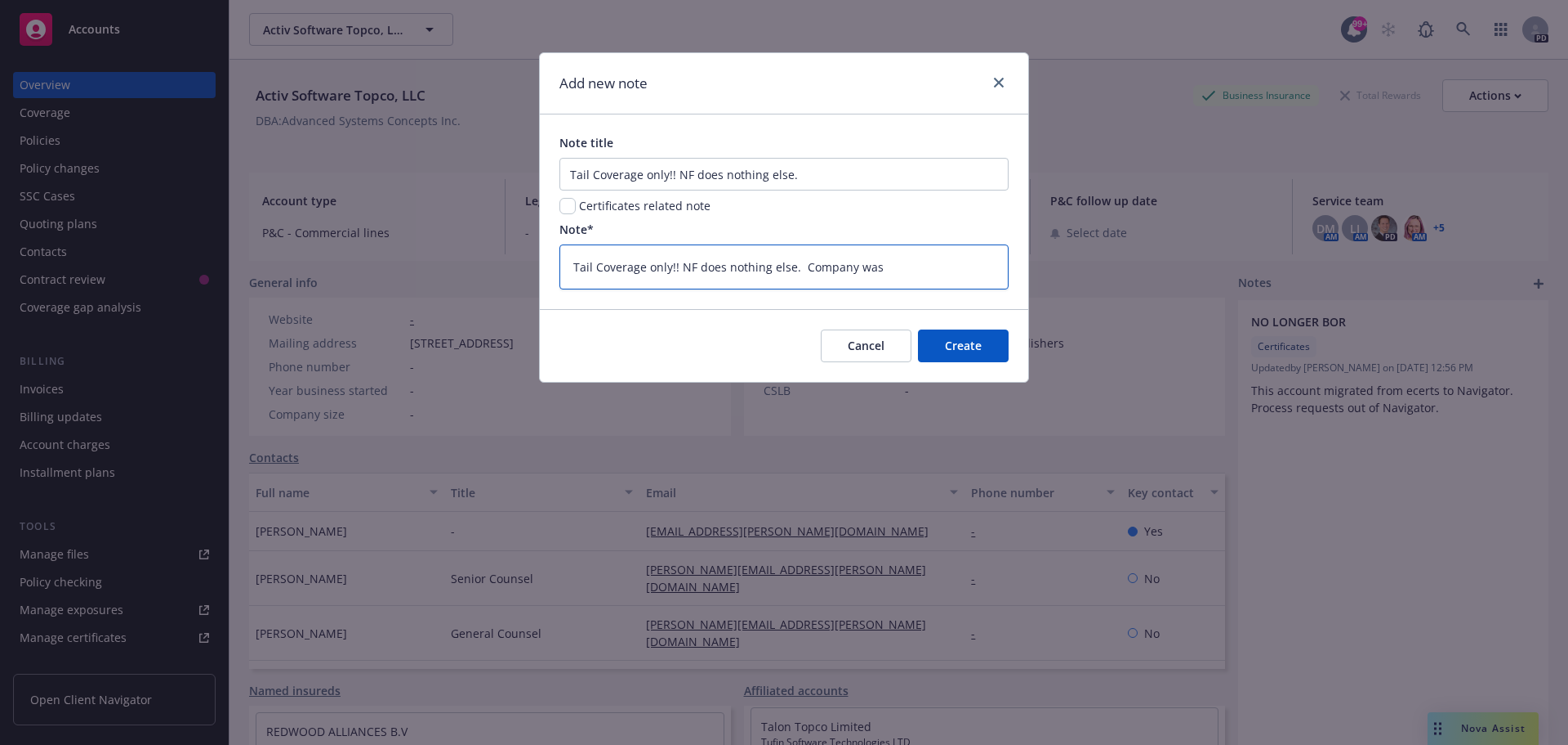
type textarea "Tail Coverage only!! NF does nothing else. Company was s"
type textarea "x"
type textarea "Tail Coverage only!! NF does nothing else. Company was so"
type textarea "x"
type textarea "Tail Coverage only!! NF does nothing else. Company was sol"
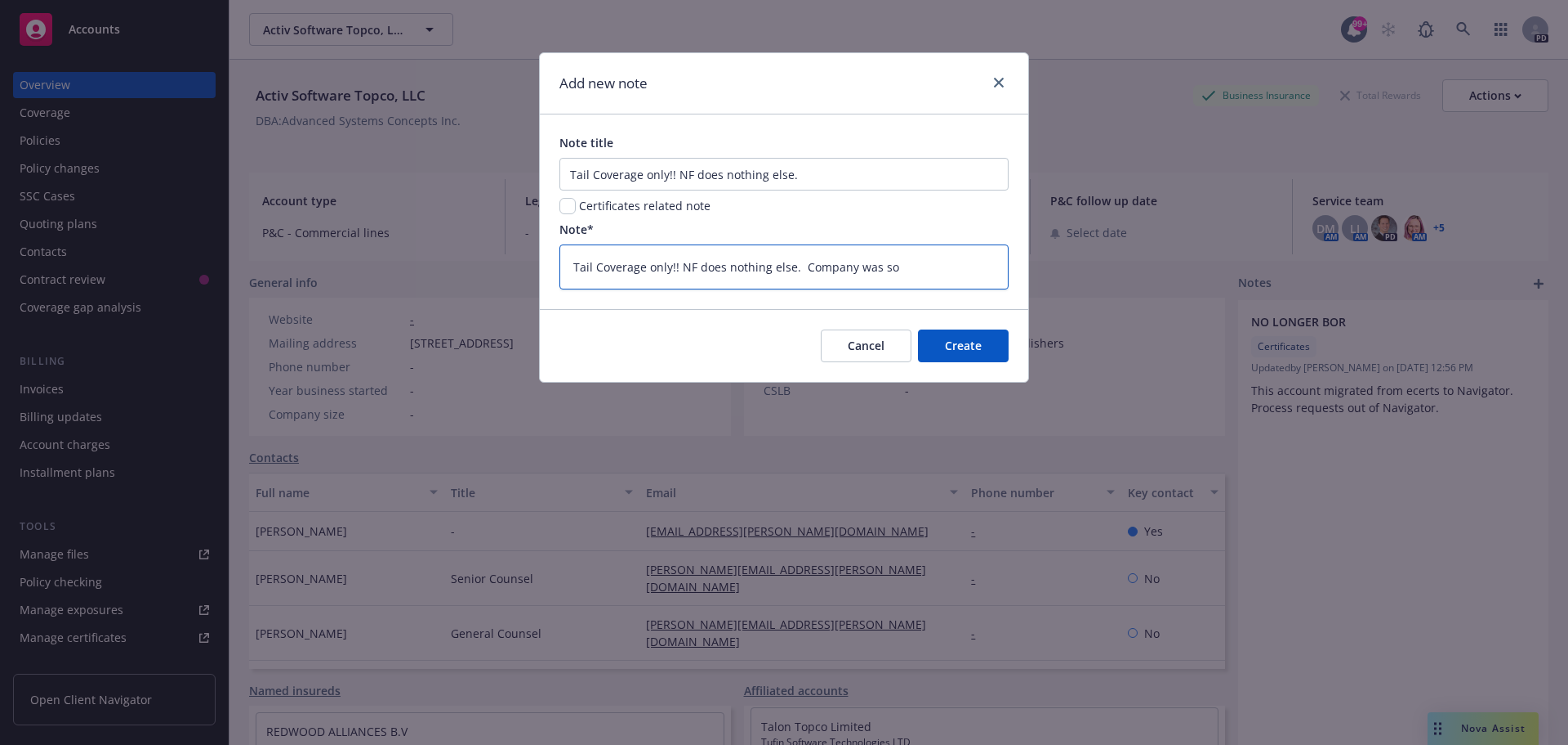
type textarea "x"
type textarea "Tail Coverage only!! NF does nothing else. Company was sold"
type textarea "x"
type textarea "Tail Coverage only!! NF does nothing else. Company was sold"
drag, startPoint x: 815, startPoint y: 177, endPoint x: 447, endPoint y: 168, distance: 368.1
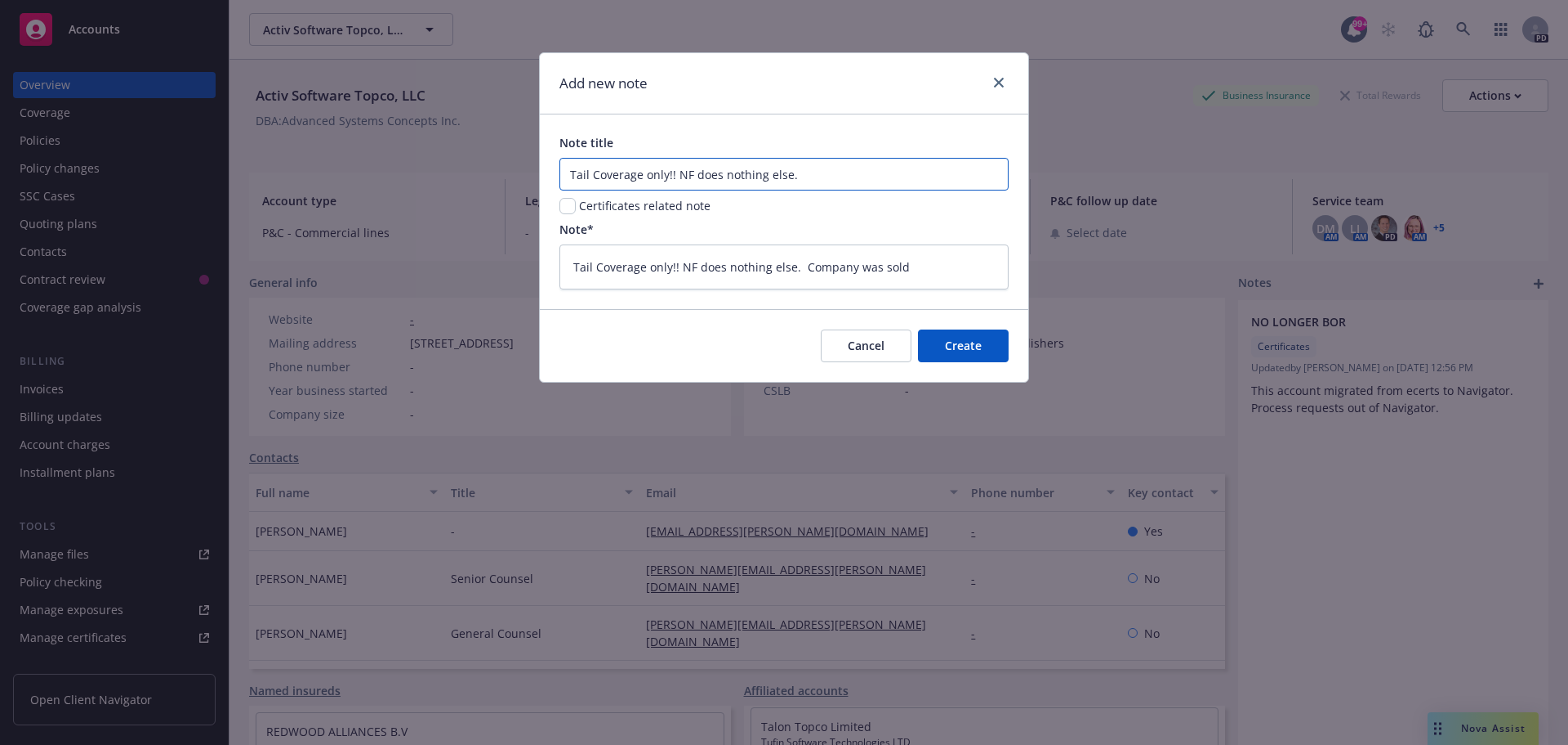
click at [447, 168] on div "Add new note Note title Tail Coverage only!! NF does nothing else. Certificates…" at bounding box center [784, 372] width 1568 height 745
click at [957, 341] on span "Create" at bounding box center [963, 345] width 37 height 15
type textarea "x"
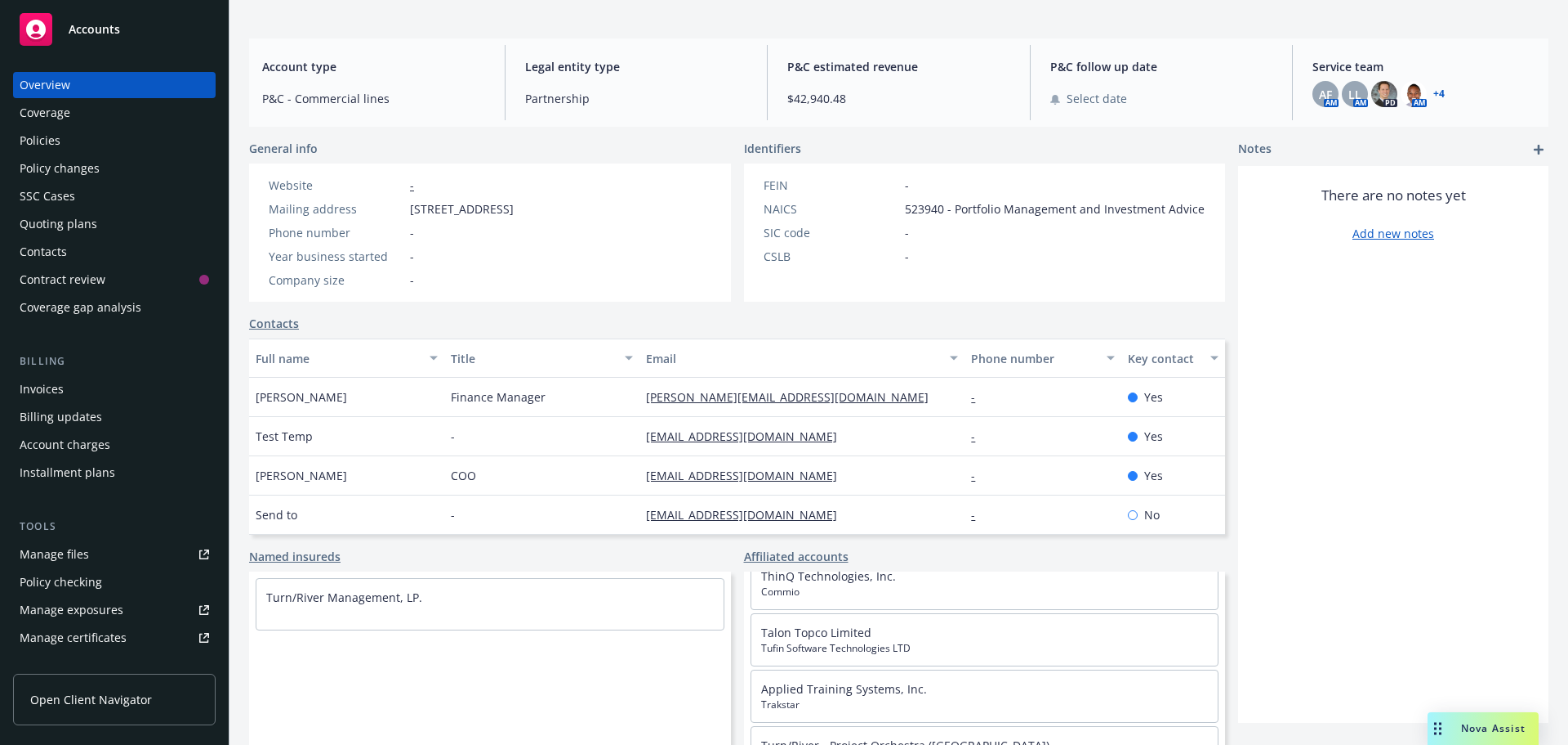
scroll to position [164, 0]
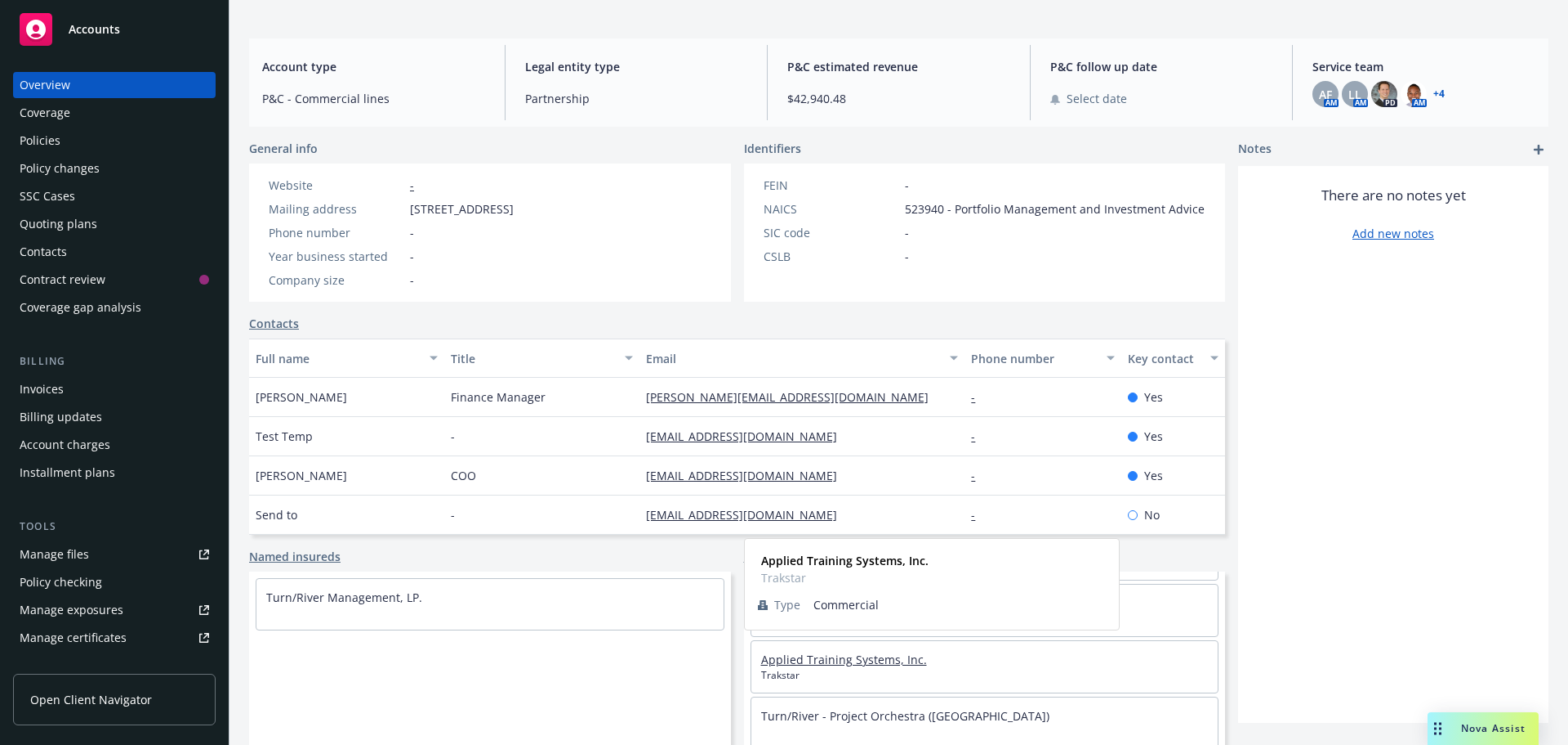
click at [810, 662] on link "Applied Training Systems, Inc." at bounding box center [844, 659] width 166 height 15
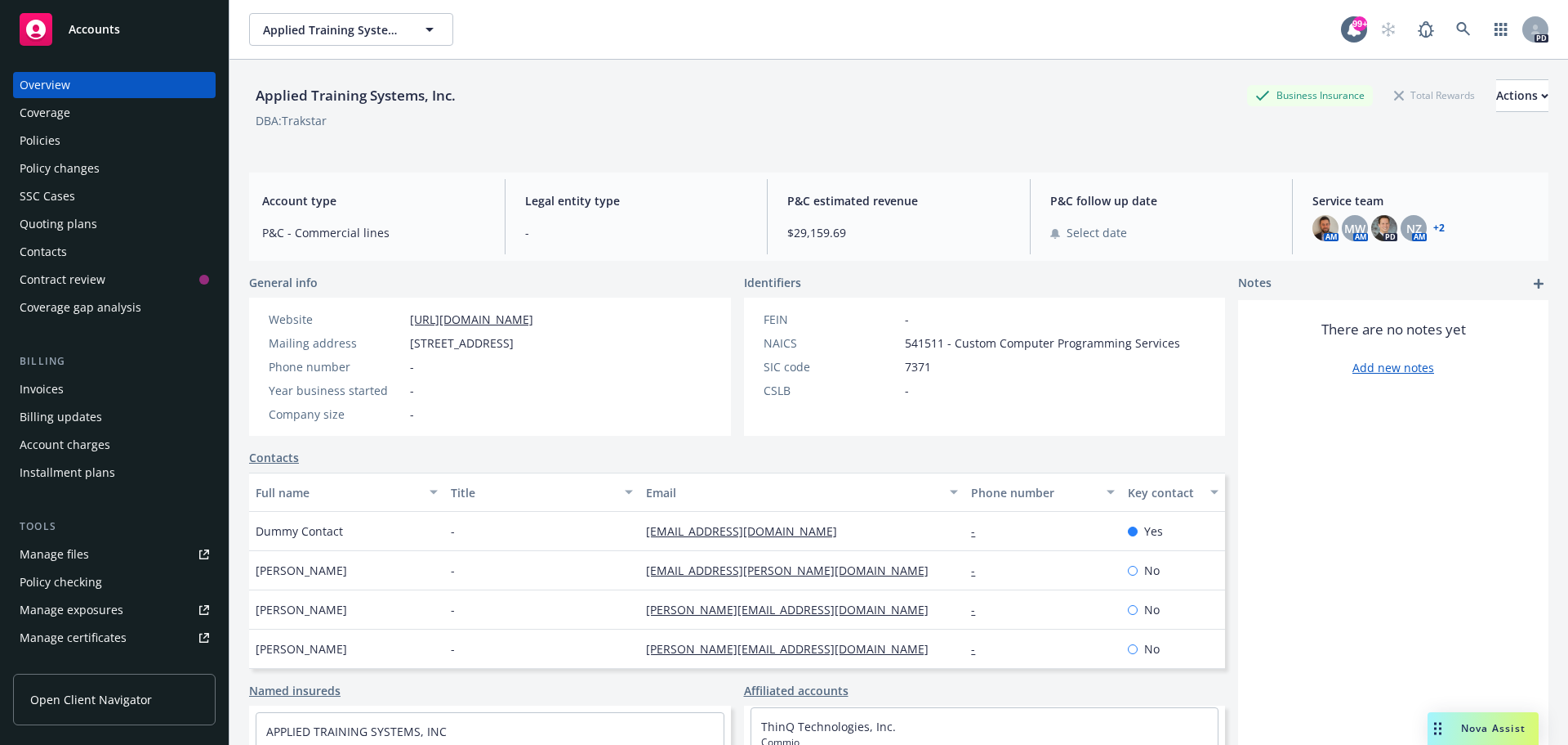
click at [1534, 282] on icon "add" at bounding box center [1539, 283] width 10 height 10
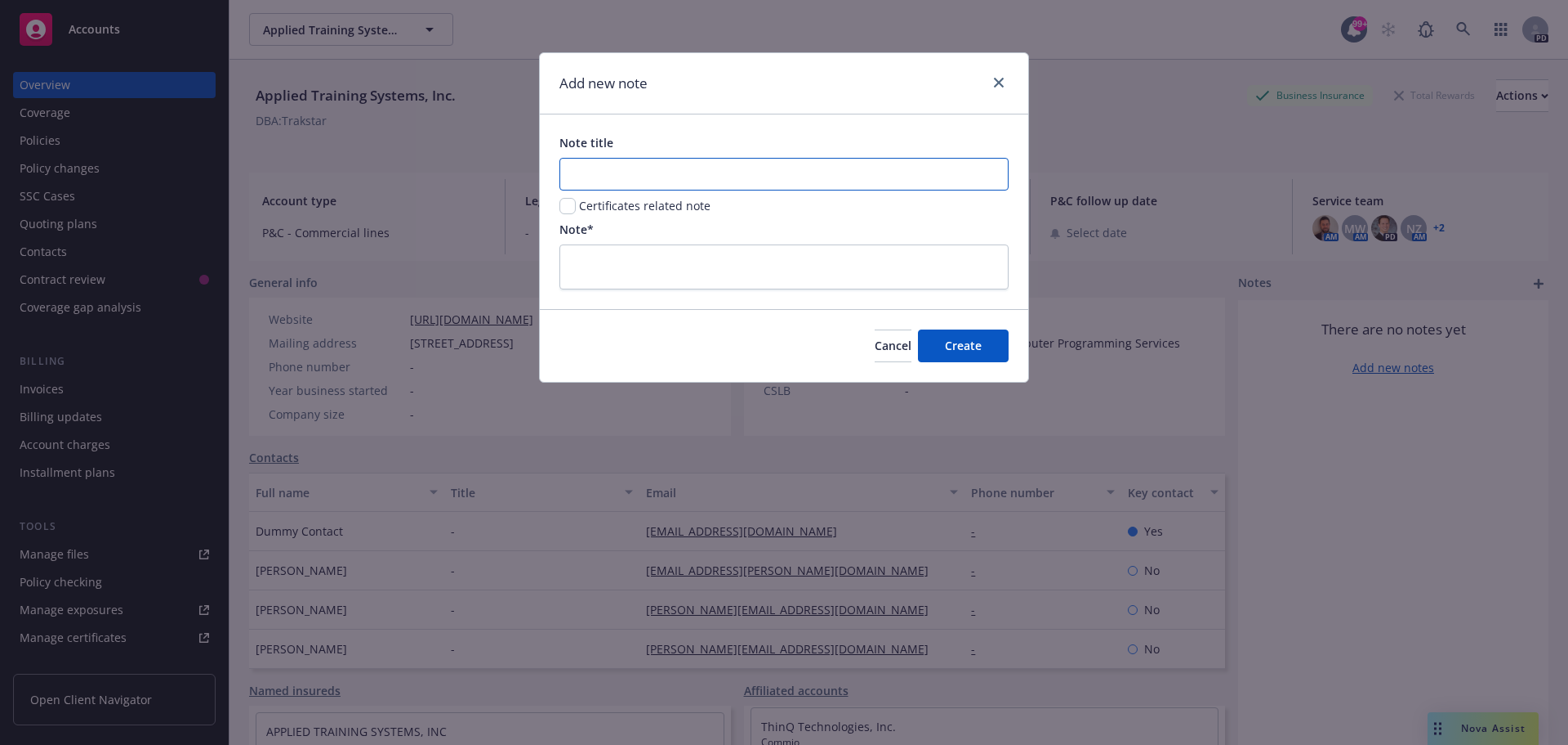
click at [607, 179] on input "Note title" at bounding box center [784, 174] width 449 height 33
paste input "Tail Coverage only!! NF does nothing else."
type input "Tail Coverage only!! NF does nothing else."
click at [611, 265] on textarea at bounding box center [784, 267] width 449 height 45
paste textarea "Tail Coverage only!! NF does nothing else."
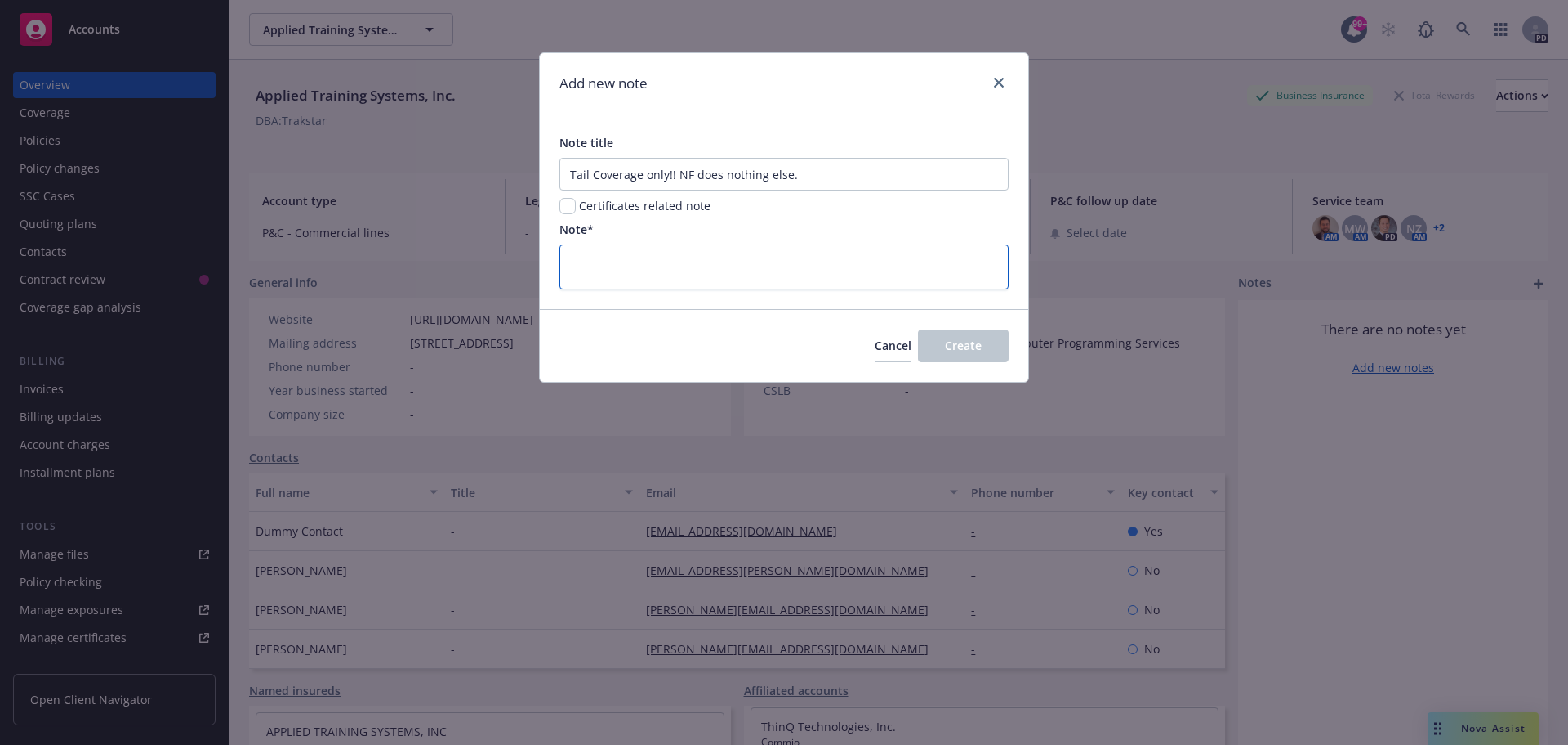
type textarea "Tail Coverage only!! NF does nothing else."
type textarea "x"
type textarea "Tail Coverage only!! NF does nothing else."
type textarea "x"
type textarea "Tail Coverage only!! NF does nothing else. C"
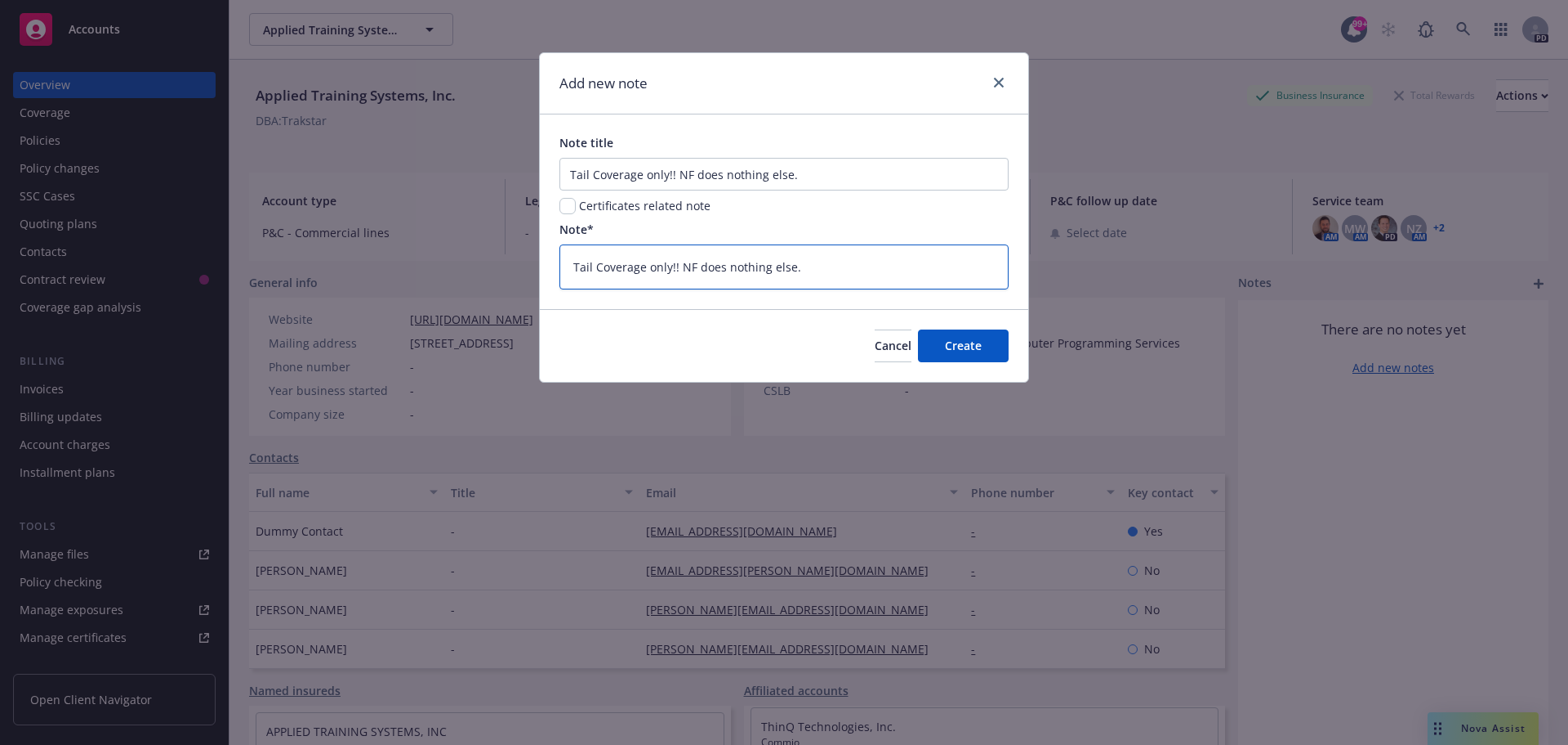
type textarea "x"
type textarea "Tail Coverage only!! NF does nothing else. Cn"
type textarea "x"
type textarea "Tail Coverage only!! NF does nothing else. Cnp"
type textarea "x"
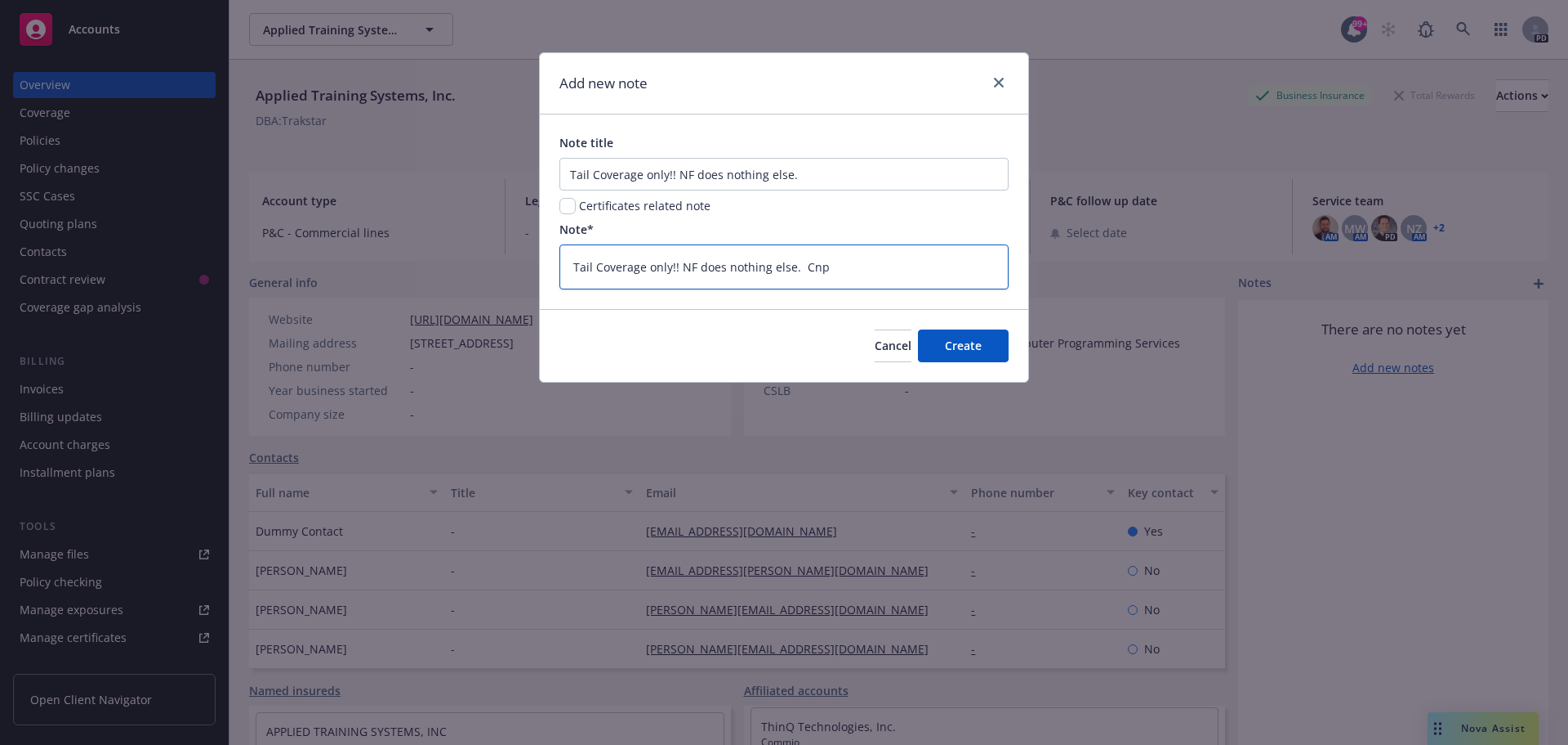
type textarea "Tail Coverage only!! NF does nothing else. Cn"
type textarea "x"
type textarea "Tail Coverage only!! NF does nothing else. C"
type textarea "x"
type textarea "Tail Coverage only!! NF does nothing else. Co"
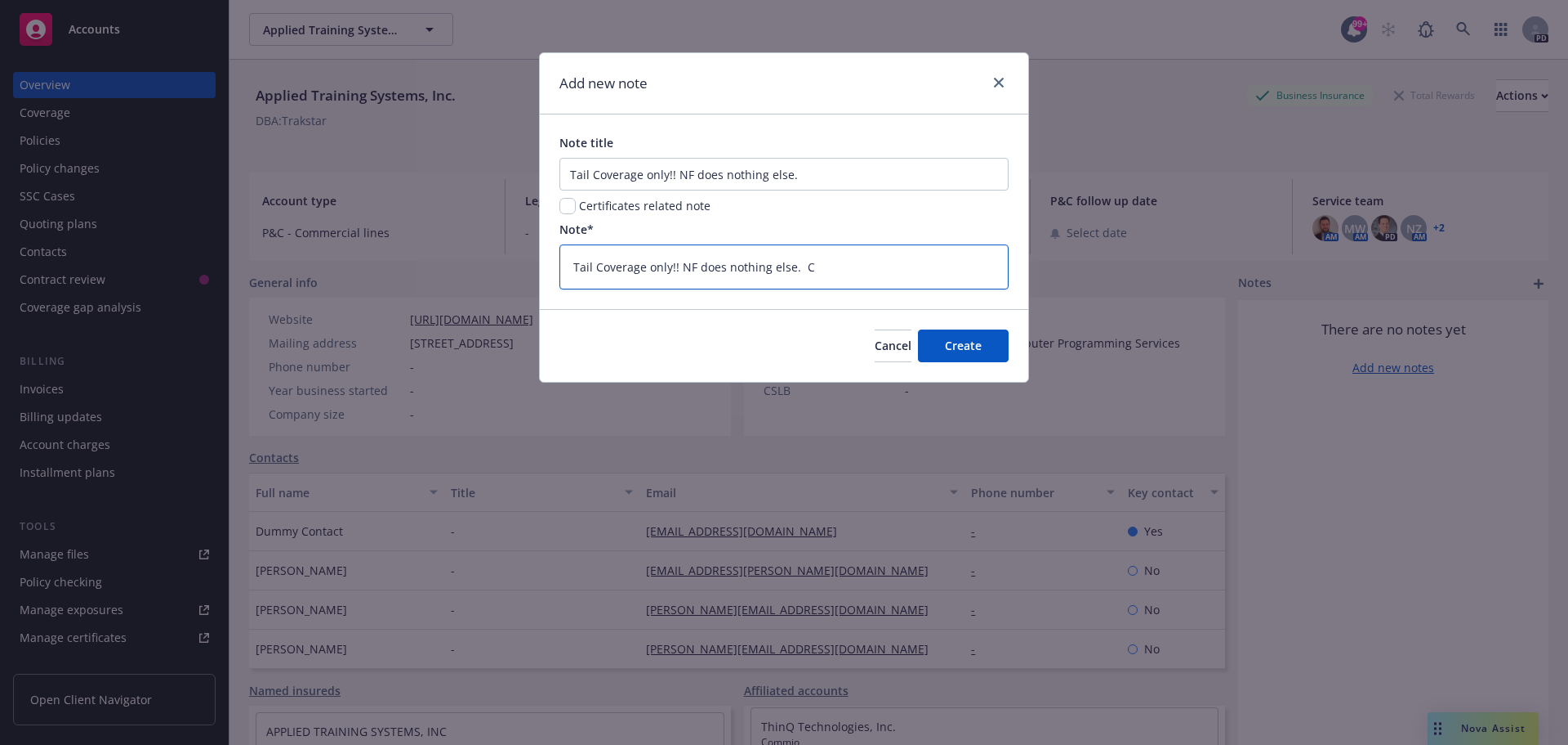
type textarea "x"
type textarea "Tail Coverage only!! NF does nothing else. Com"
type textarea "x"
type textarea "Tail Coverage only!! NF does nothing else. Comp"
type textarea "x"
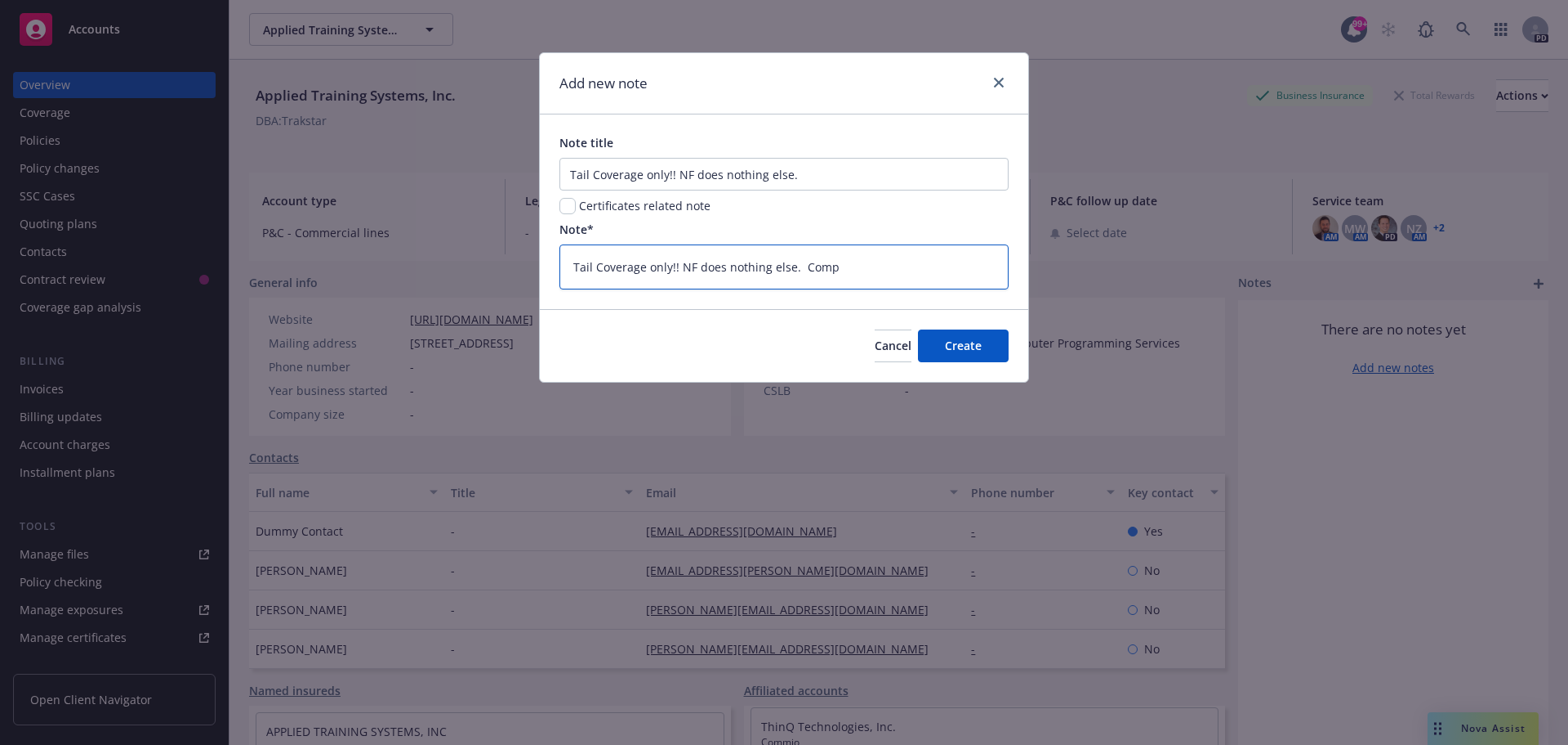
type textarea "Tail Coverage only!! NF does nothing else. Compa"
type textarea "x"
type textarea "Tail Coverage only!! NF does nothing else. Compay"
type textarea "x"
type textarea "Tail Coverage only!! NF does nothing else. Compa"
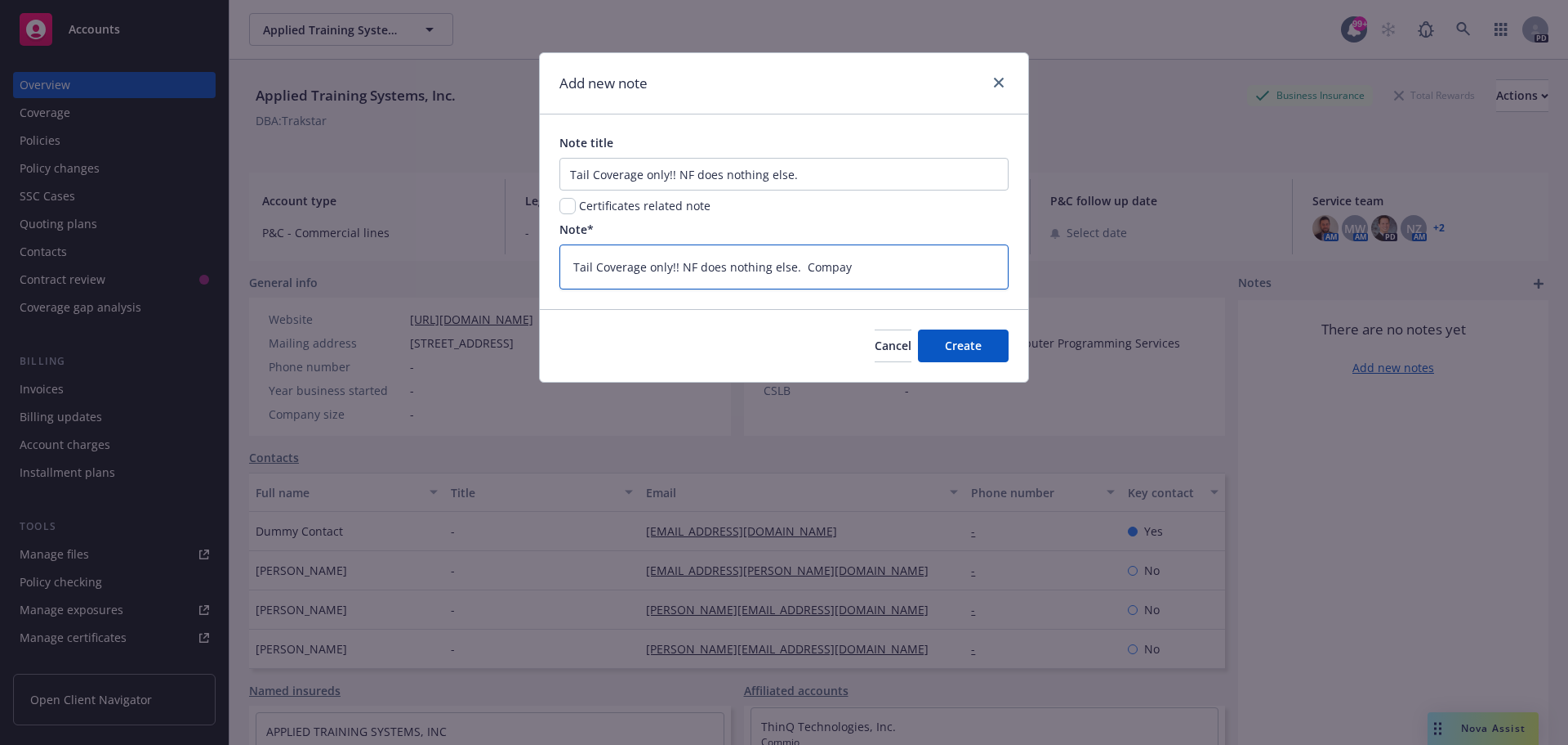
type textarea "x"
type textarea "Tail Coverage only!! NF does nothing else. Compan"
type textarea "x"
type textarea "Tail Coverage only!! NF does nothing else. Company"
type textarea "x"
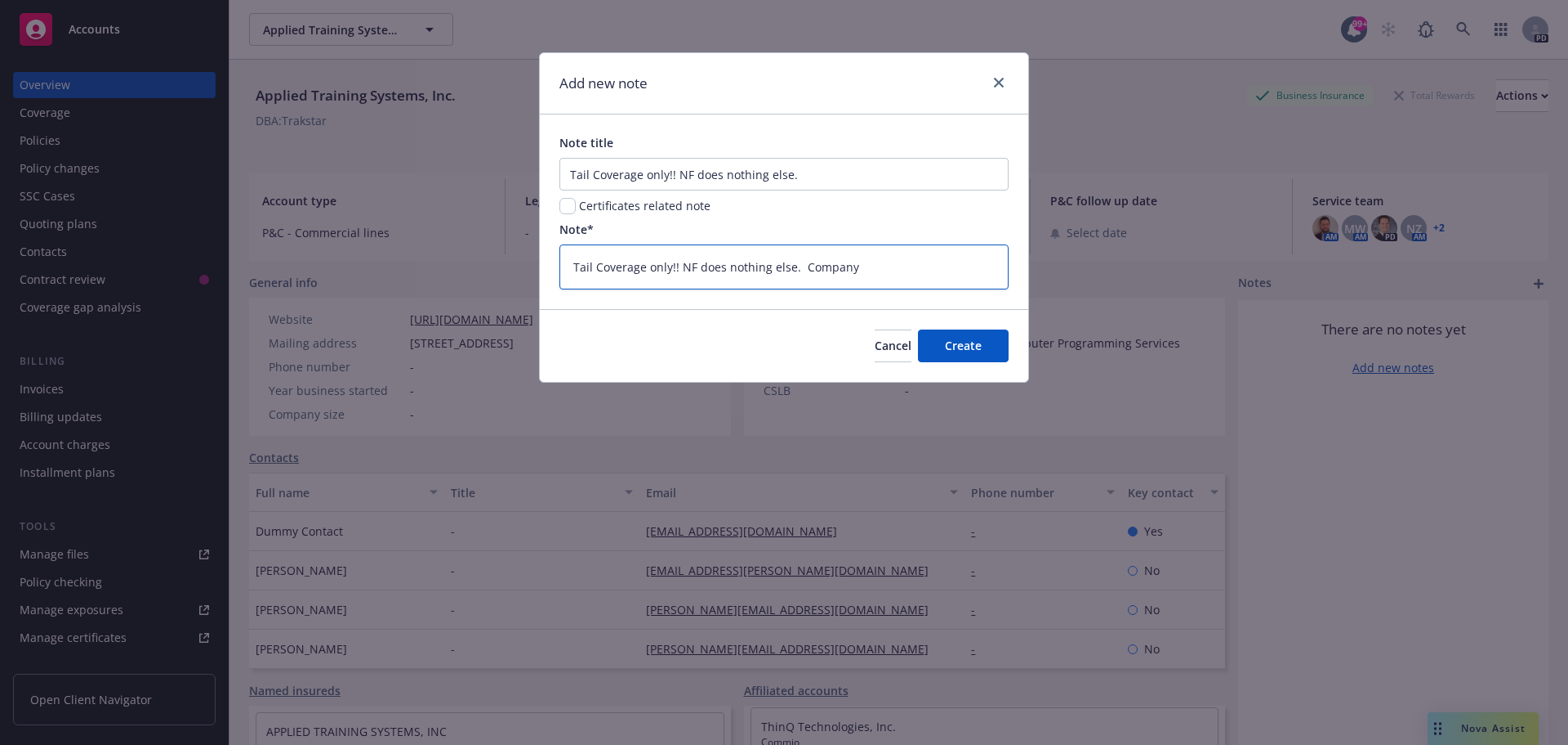
type textarea "Tail Coverage only!! NF does nothing else. Company"
type textarea "x"
type textarea "Tail Coverage only!! NF does nothing else. Company s"
type textarea "x"
type textarea "Tail Coverage only!! NF does nothing else. Company so"
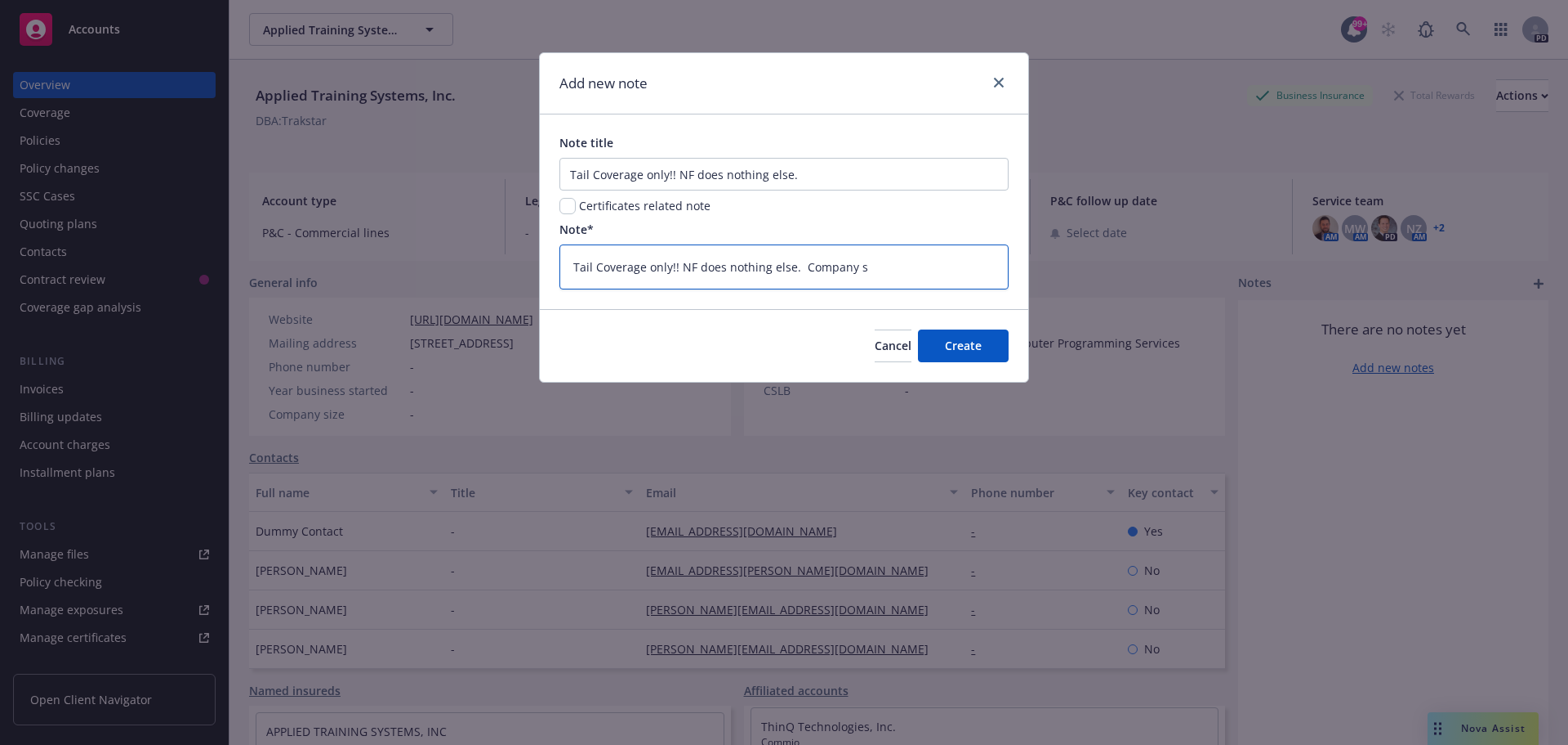
type textarea "x"
type textarea "Tail Coverage only!! NF does nothing else. Company sol"
type textarea "x"
type textarea "Tail Coverage only!! NF does nothing else. Company sold"
type textarea "x"
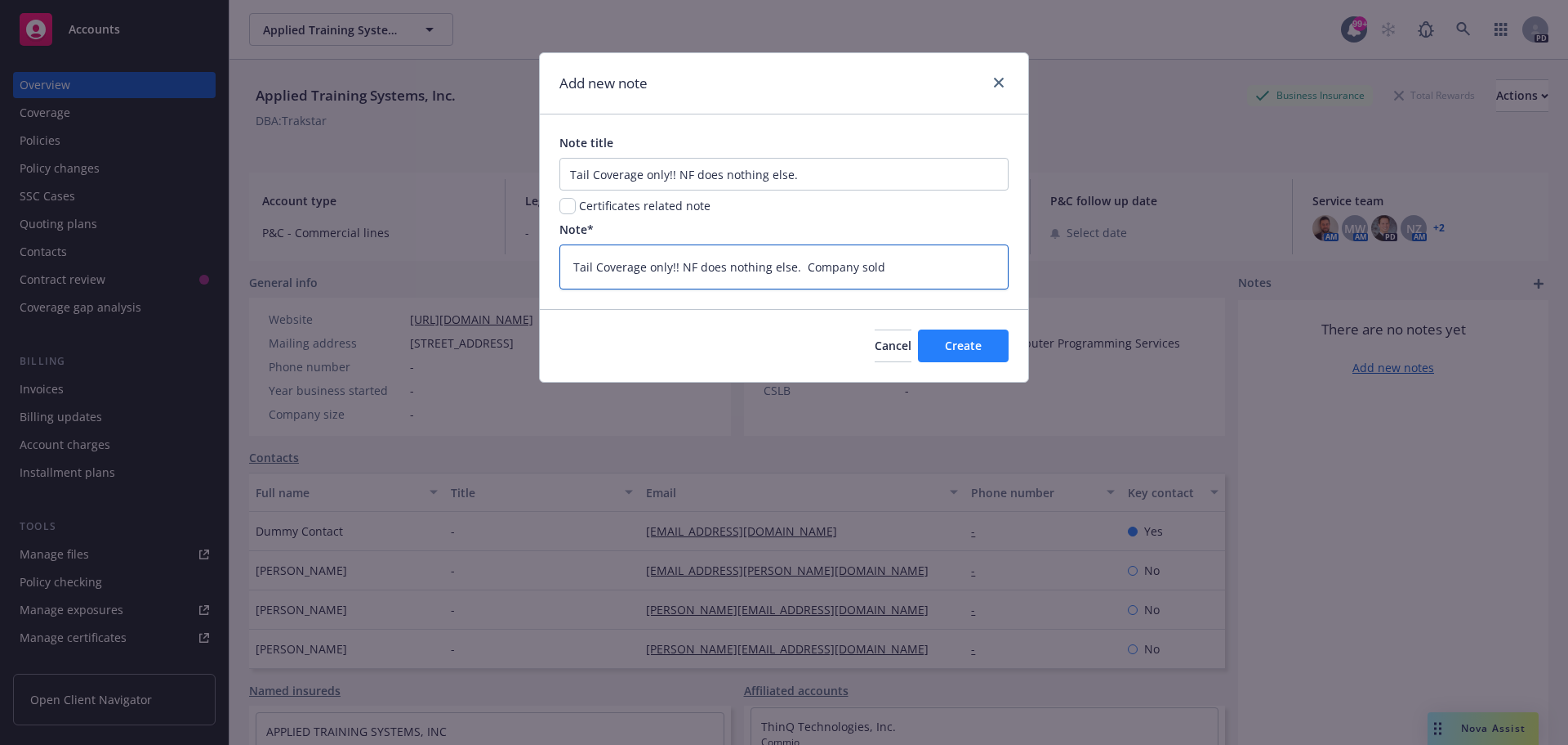
type textarea "Tail Coverage only!! NF does nothing else. Company sold"
click at [968, 347] on span "Create" at bounding box center [963, 345] width 37 height 15
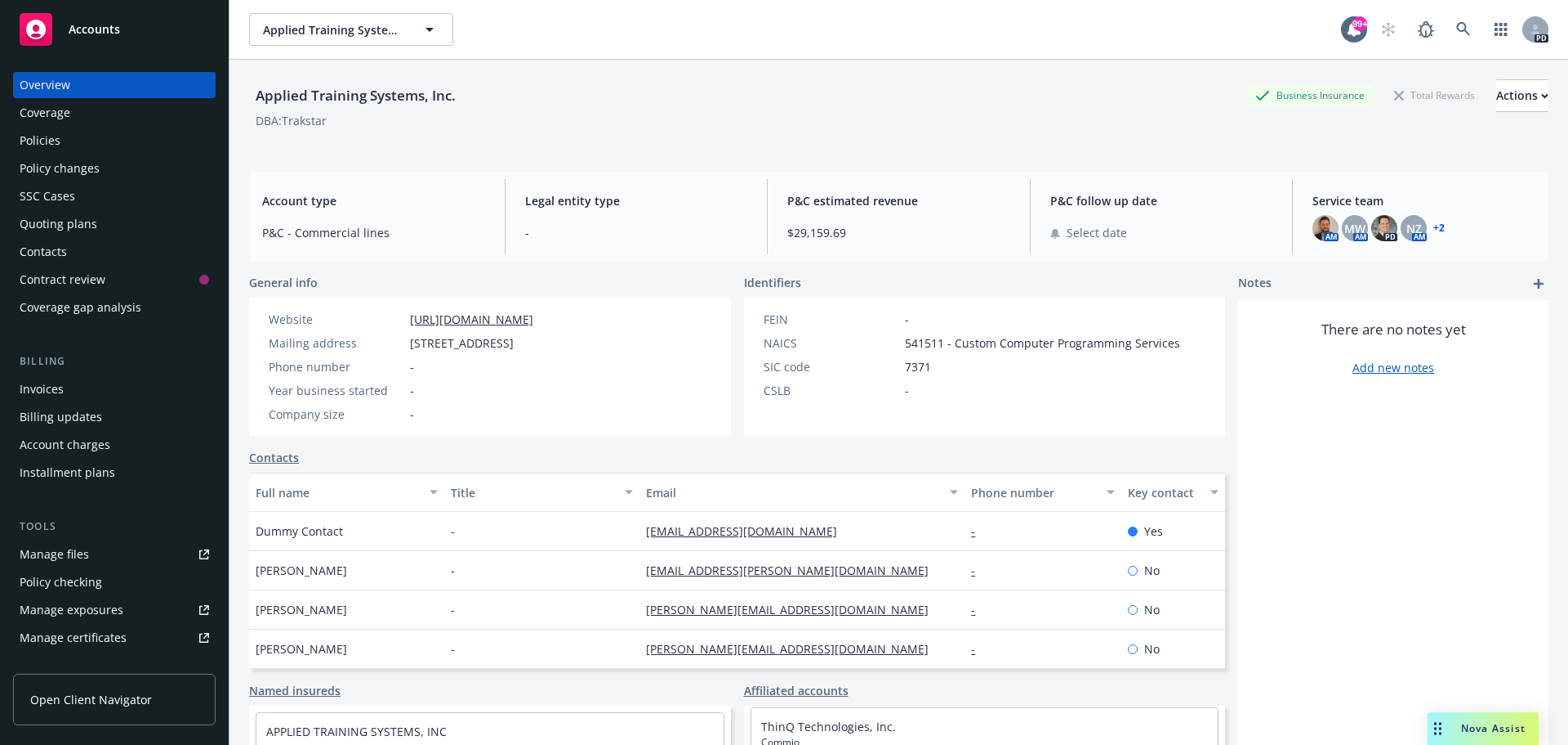
type textarea "x"
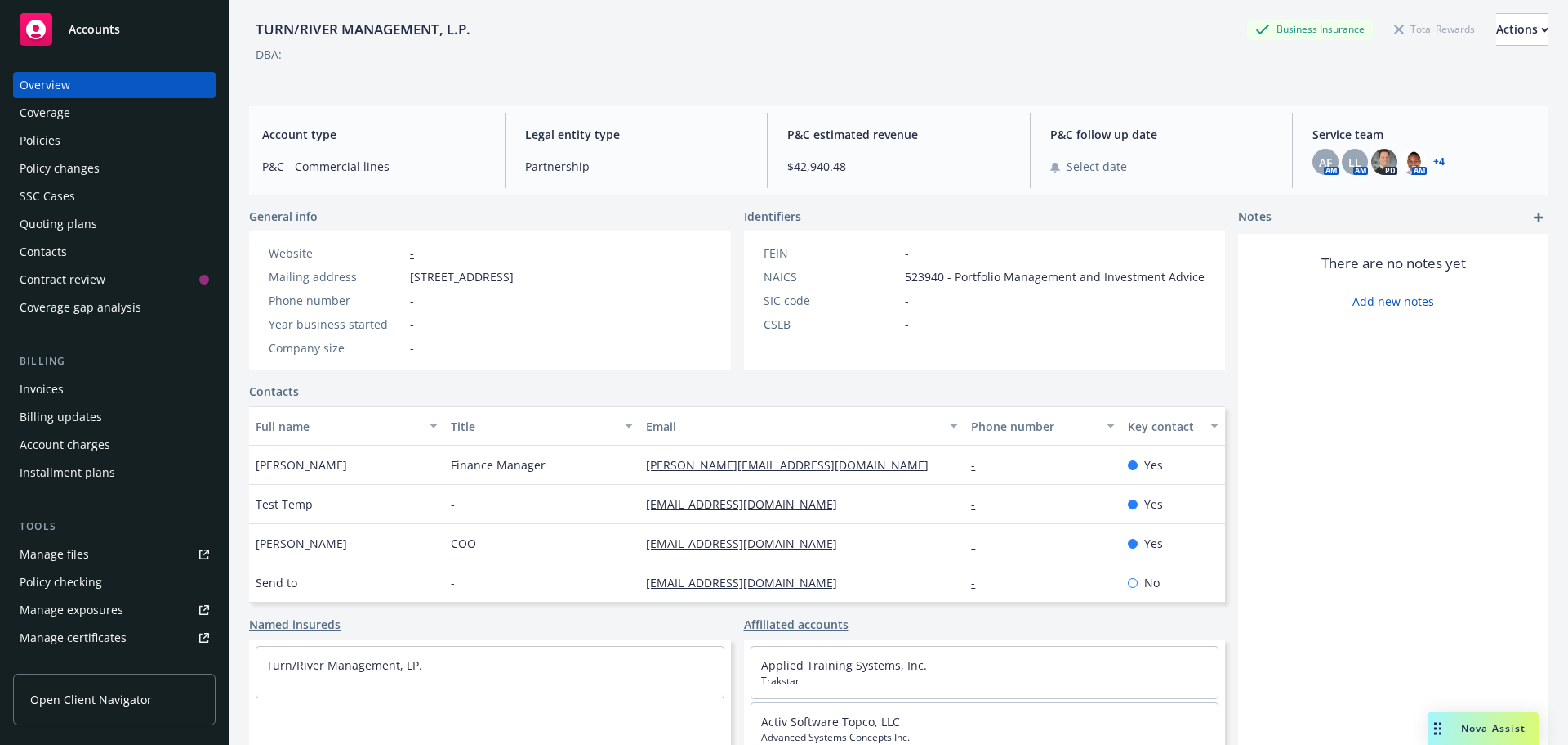
scroll to position [134, 0]
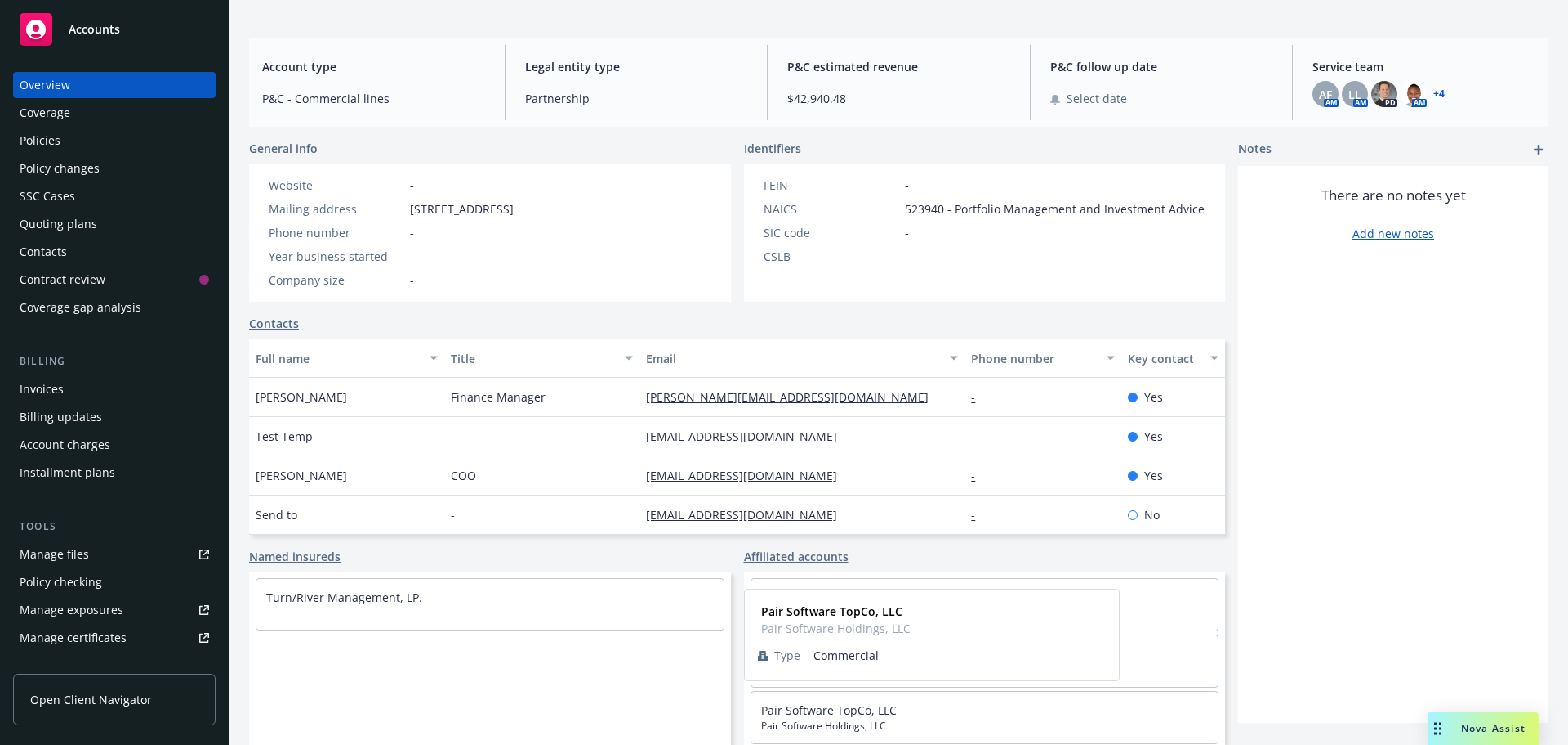
click at [805, 708] on link "Pair Software TopCo, LLC" at bounding box center [828, 710] width 136 height 15
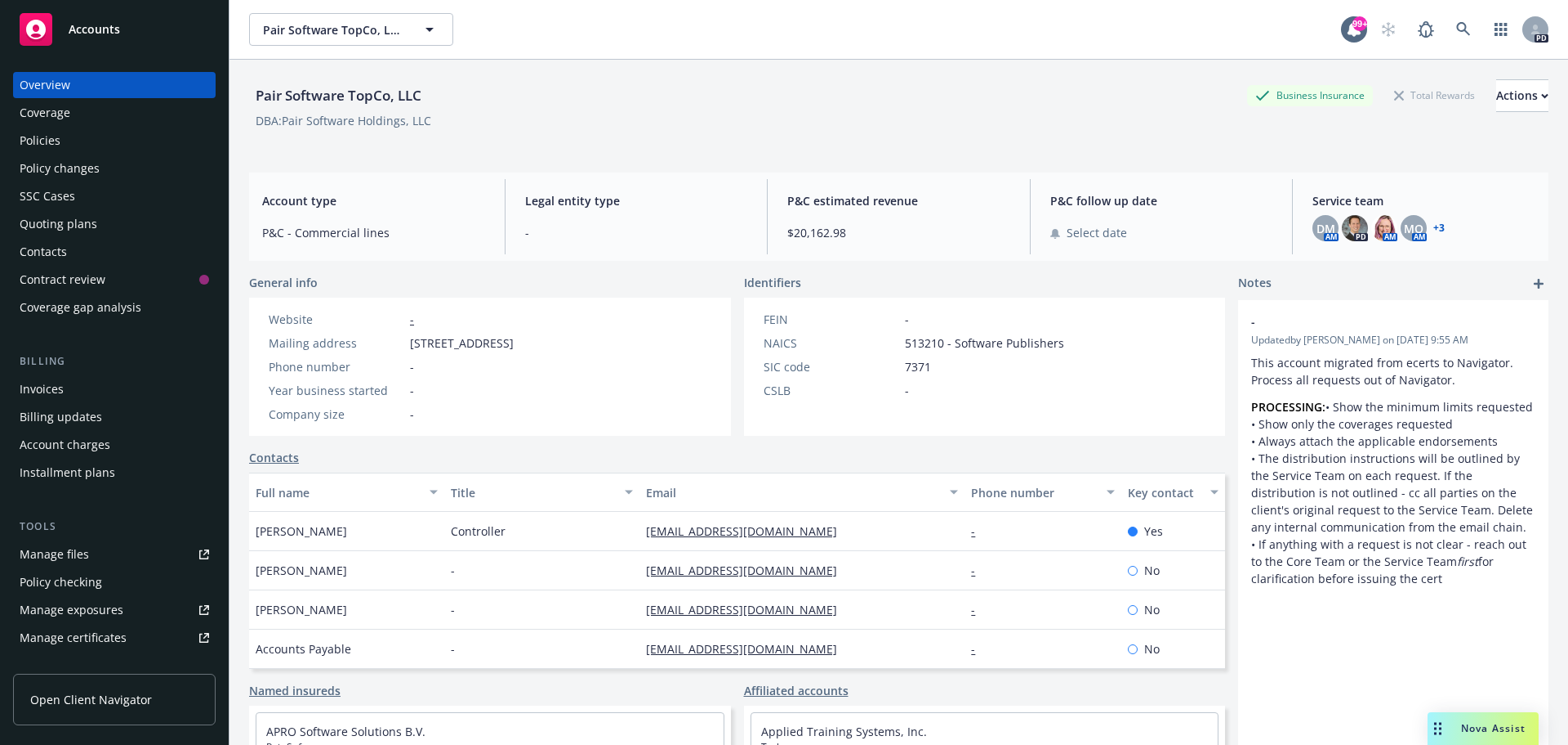
click at [1534, 285] on icon "add" at bounding box center [1539, 283] width 10 height 10
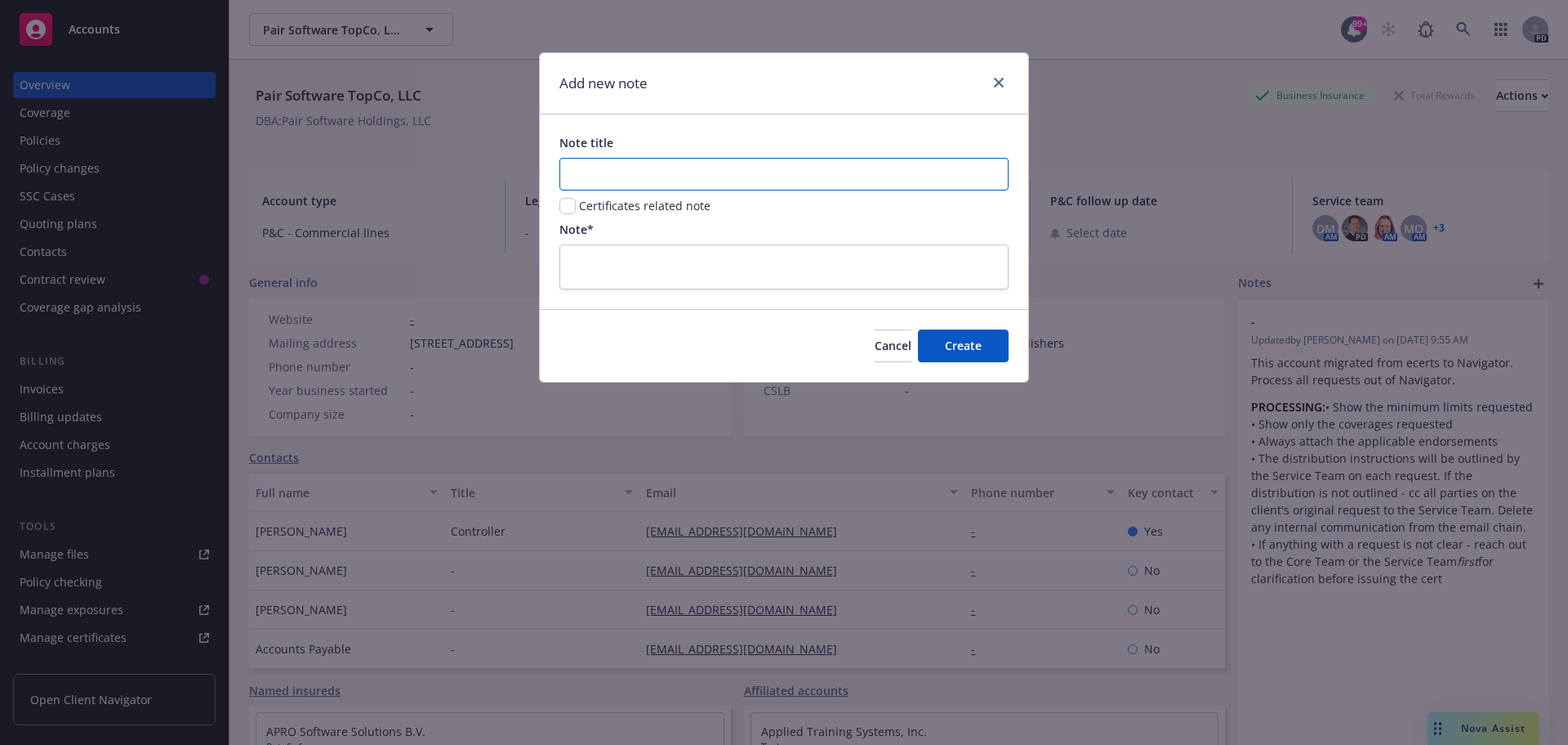
click at [601, 163] on input "Note title" at bounding box center [784, 174] width 449 height 33
type input "Who is handling this account:"
click at [581, 251] on textarea at bounding box center [784, 267] width 449 height 45
type textarea "x"
type textarea "D"
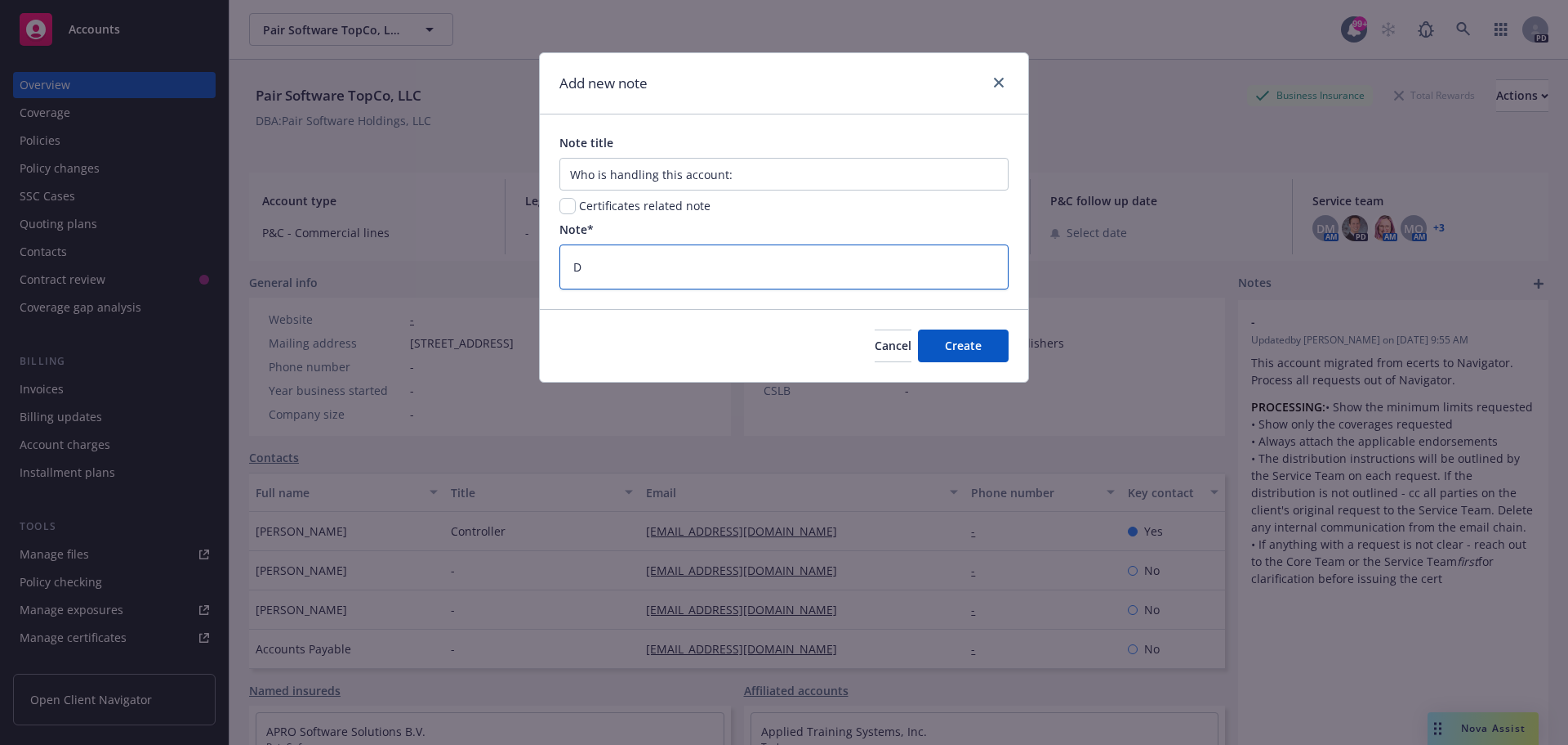
type textarea "x"
type textarea "De"
type textarea "x"
type textarea "Dev"
type textarea "x"
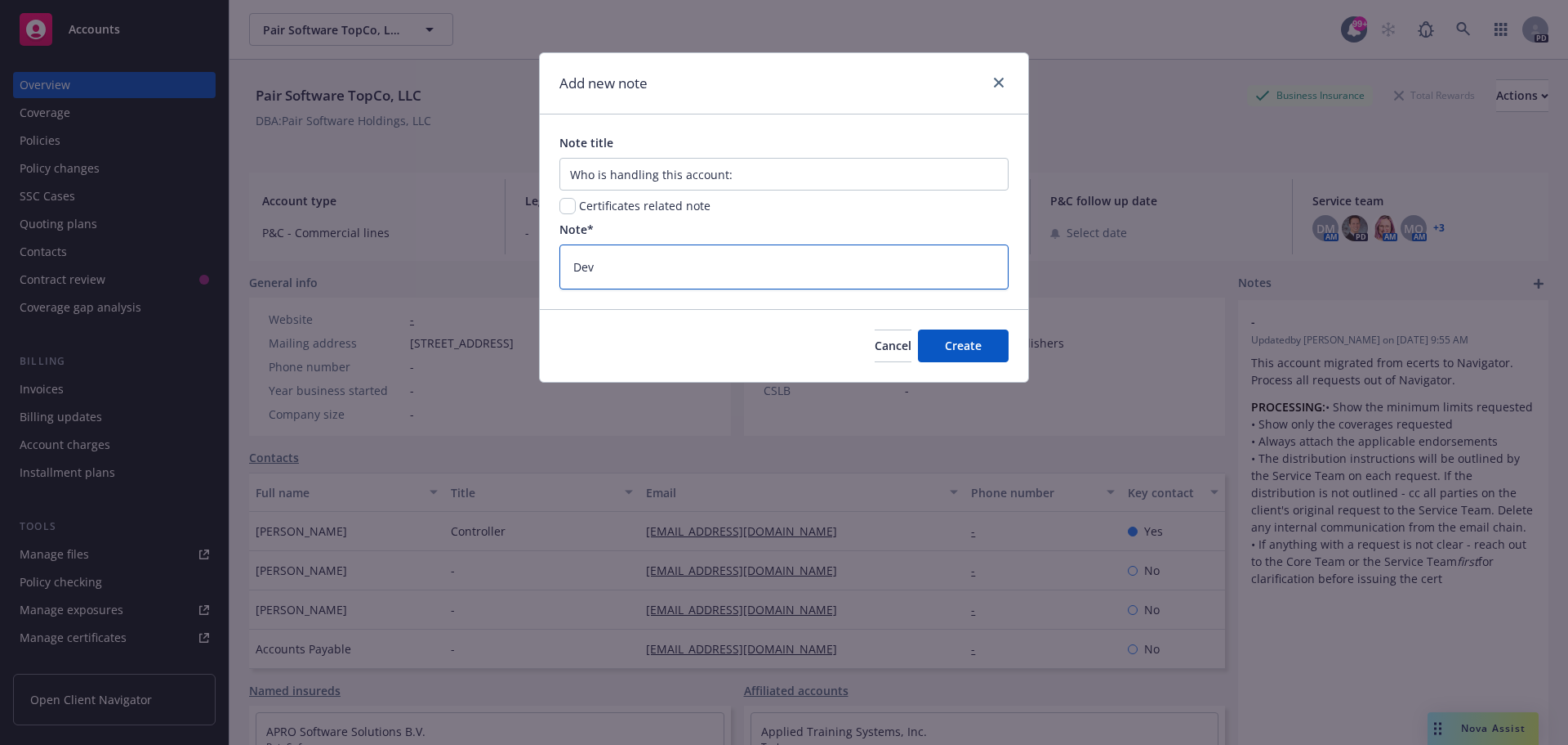
type textarea "Devi"
type textarea "x"
type textarea "Devin"
type textarea "x"
type textarea "Devin"
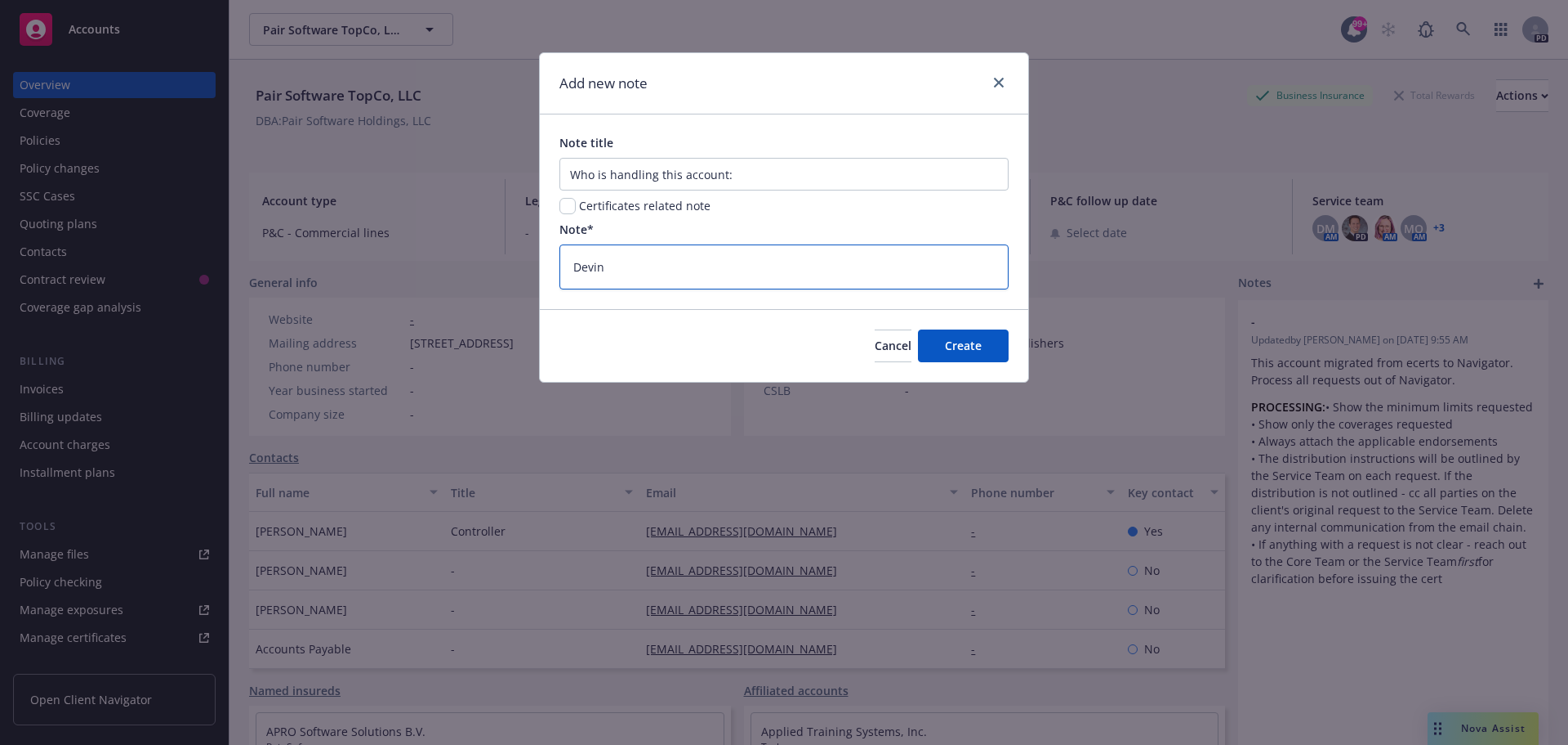
type textarea "x"
type textarea "[PERSON_NAME]"
type textarea "x"
type textarea "[PERSON_NAME]"
type textarea "x"
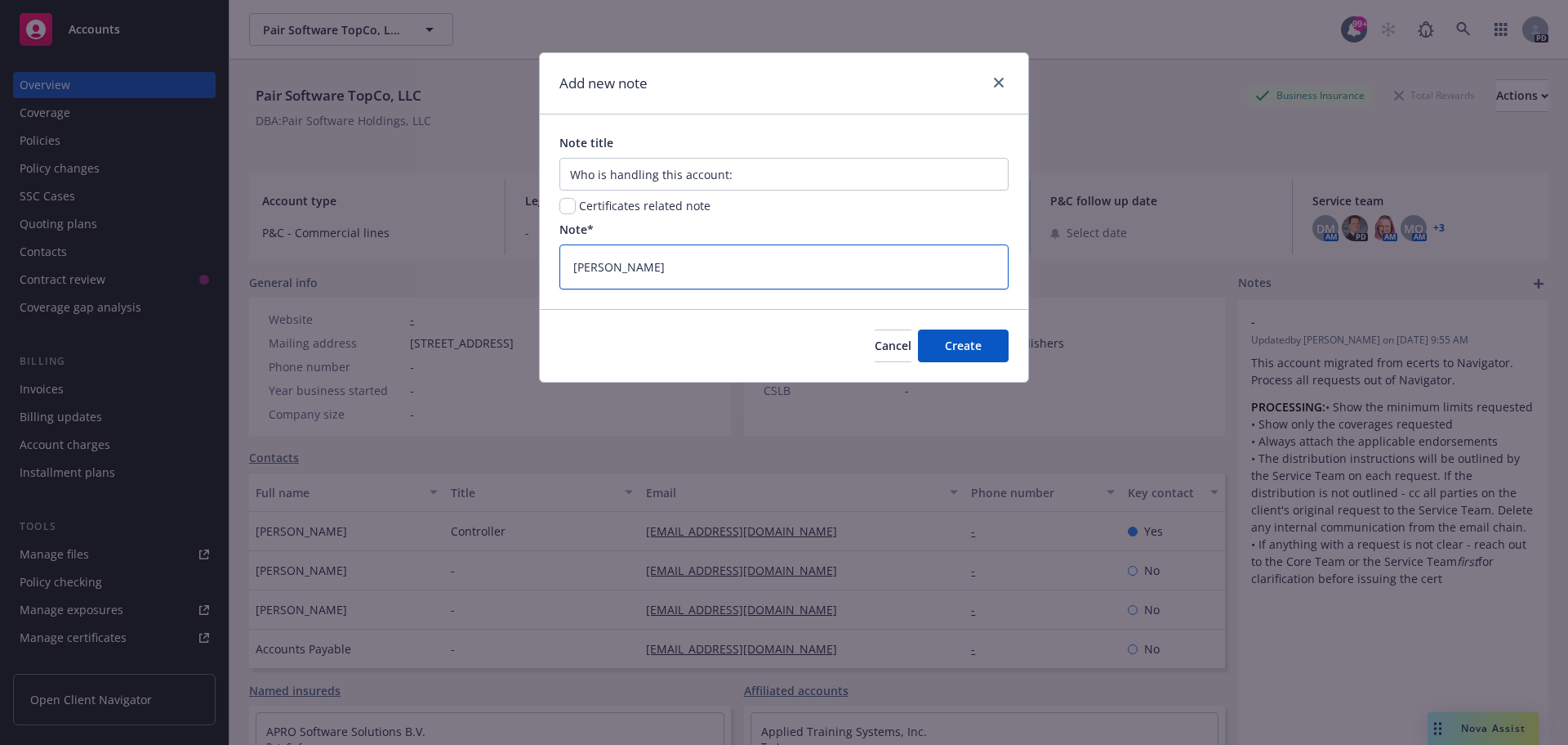
type textarea "[PERSON_NAME]"
type textarea "x"
type textarea "[PERSON_NAME]"
type textarea "x"
type textarea "[PERSON_NAME]"
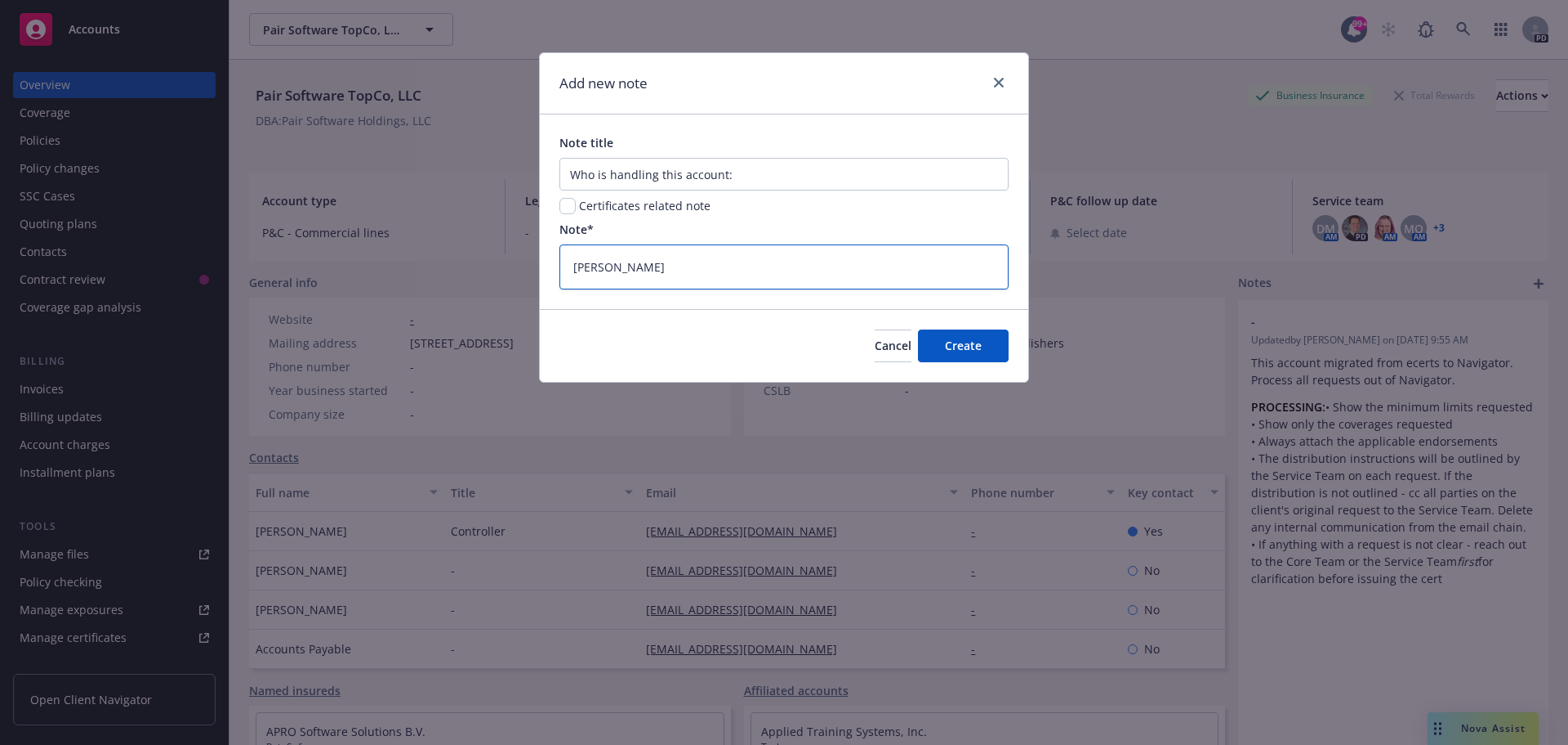
type textarea "x"
type textarea "[PERSON_NAME]"
type textarea "x"
type textarea "[PERSON_NAME]"
type textarea "x"
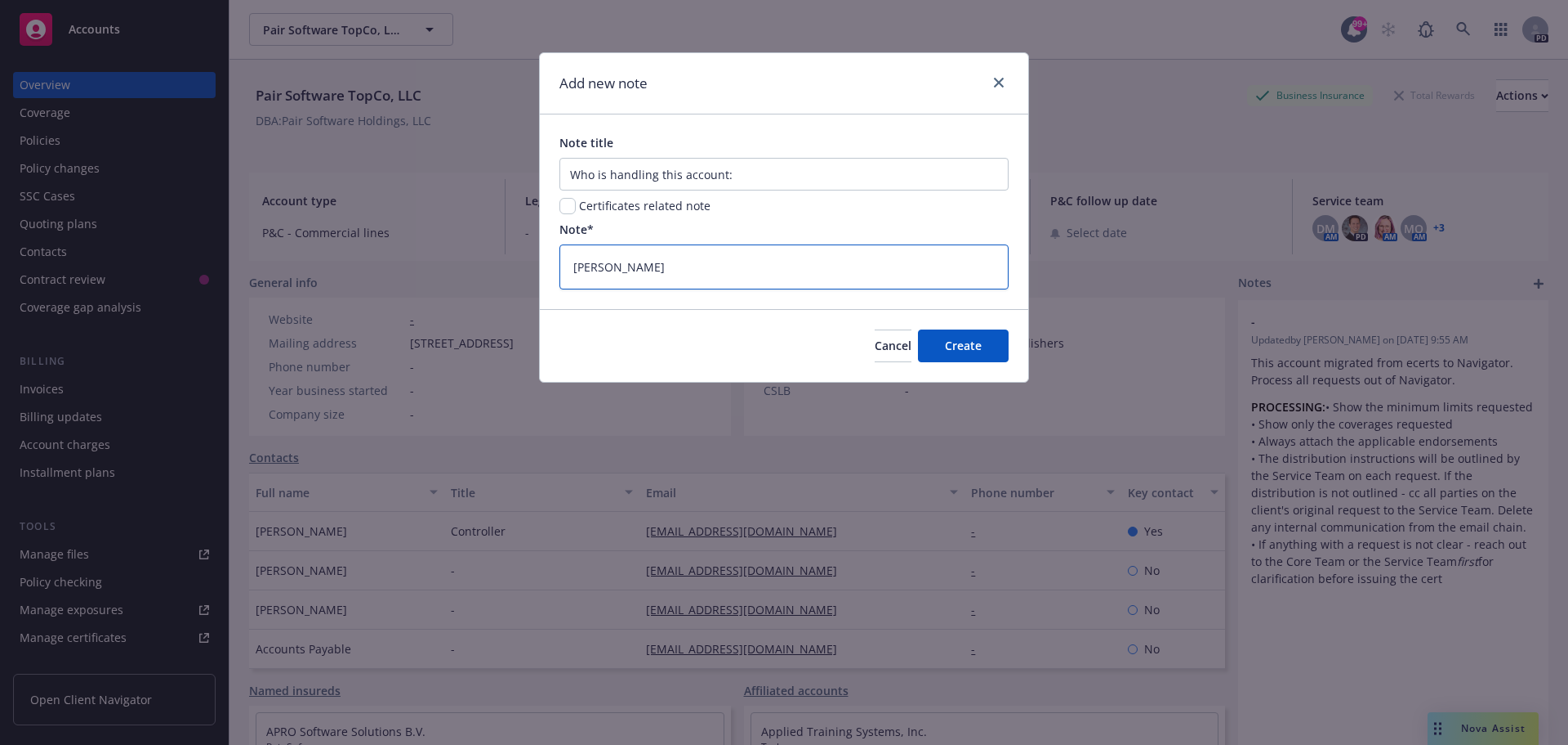
type textarea "[PERSON_NAME]"
type textarea "x"
type textarea "[PERSON_NAME]"
type textarea "x"
type textarea "[PERSON_NAME]"
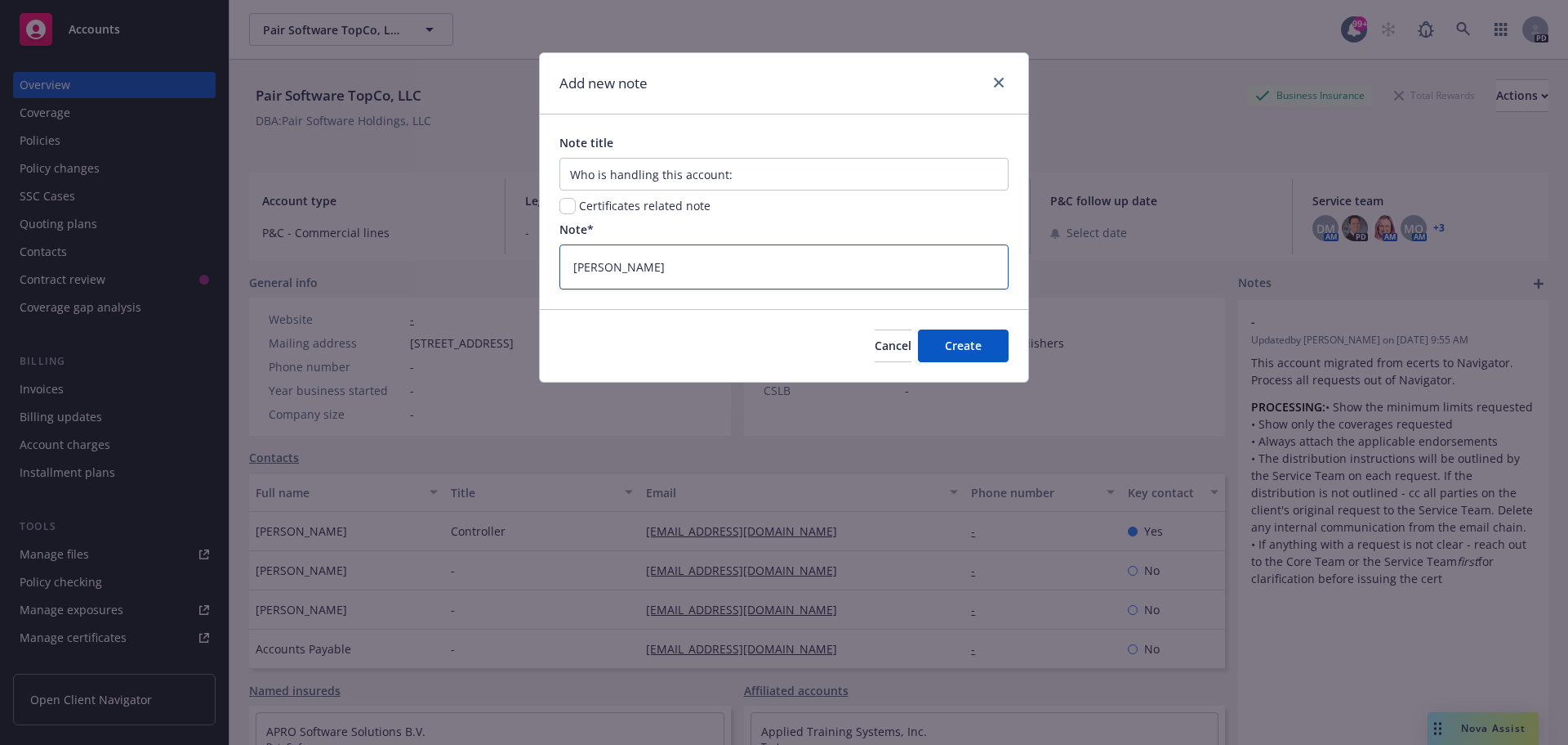
type textarea "x"
type textarea "[PERSON_NAME]"
type textarea "x"
type textarea "[PERSON_NAME] i"
type textarea "x"
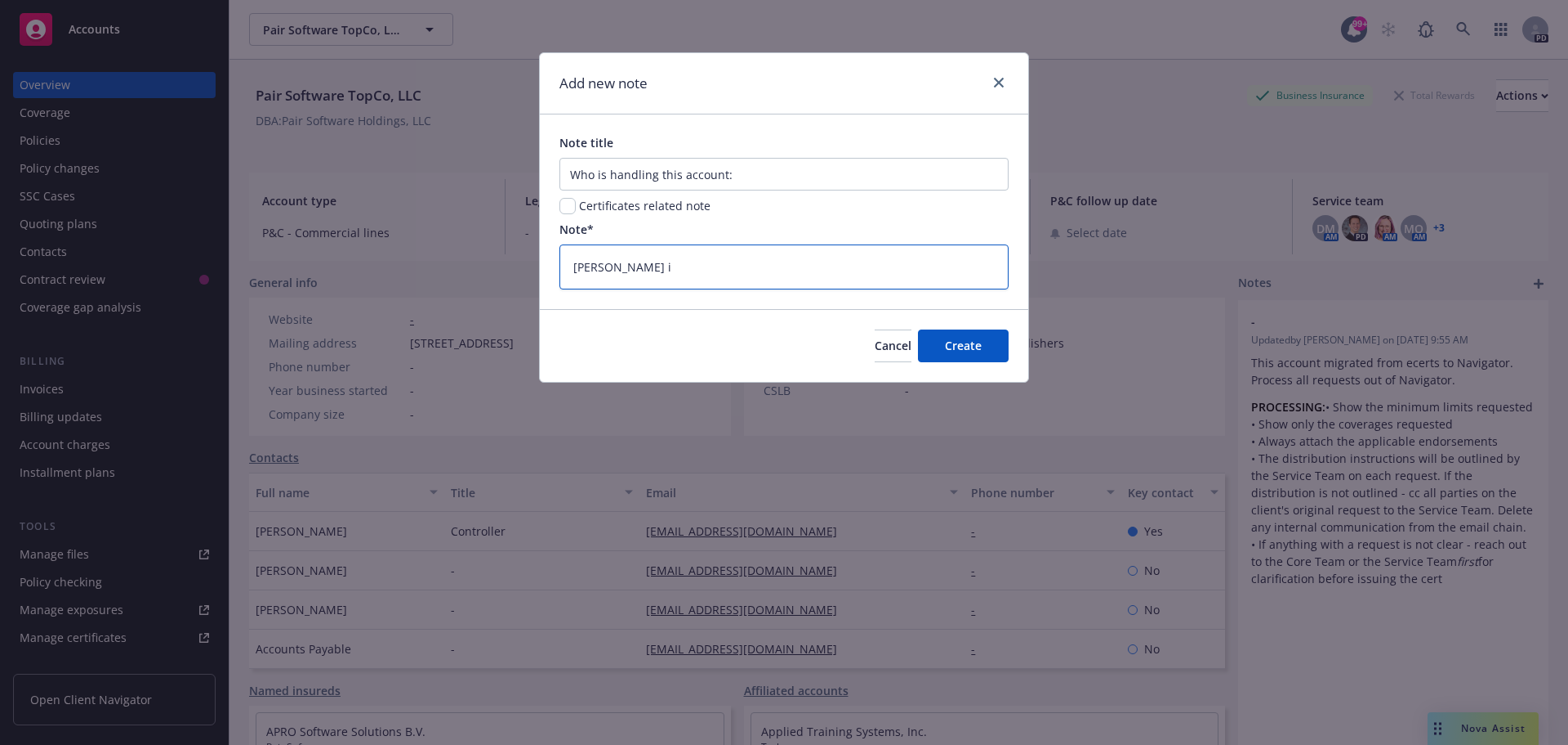
type textarea "[PERSON_NAME] is"
type textarea "x"
type textarea "[PERSON_NAME] is"
type textarea "x"
type textarea "[PERSON_NAME] is h"
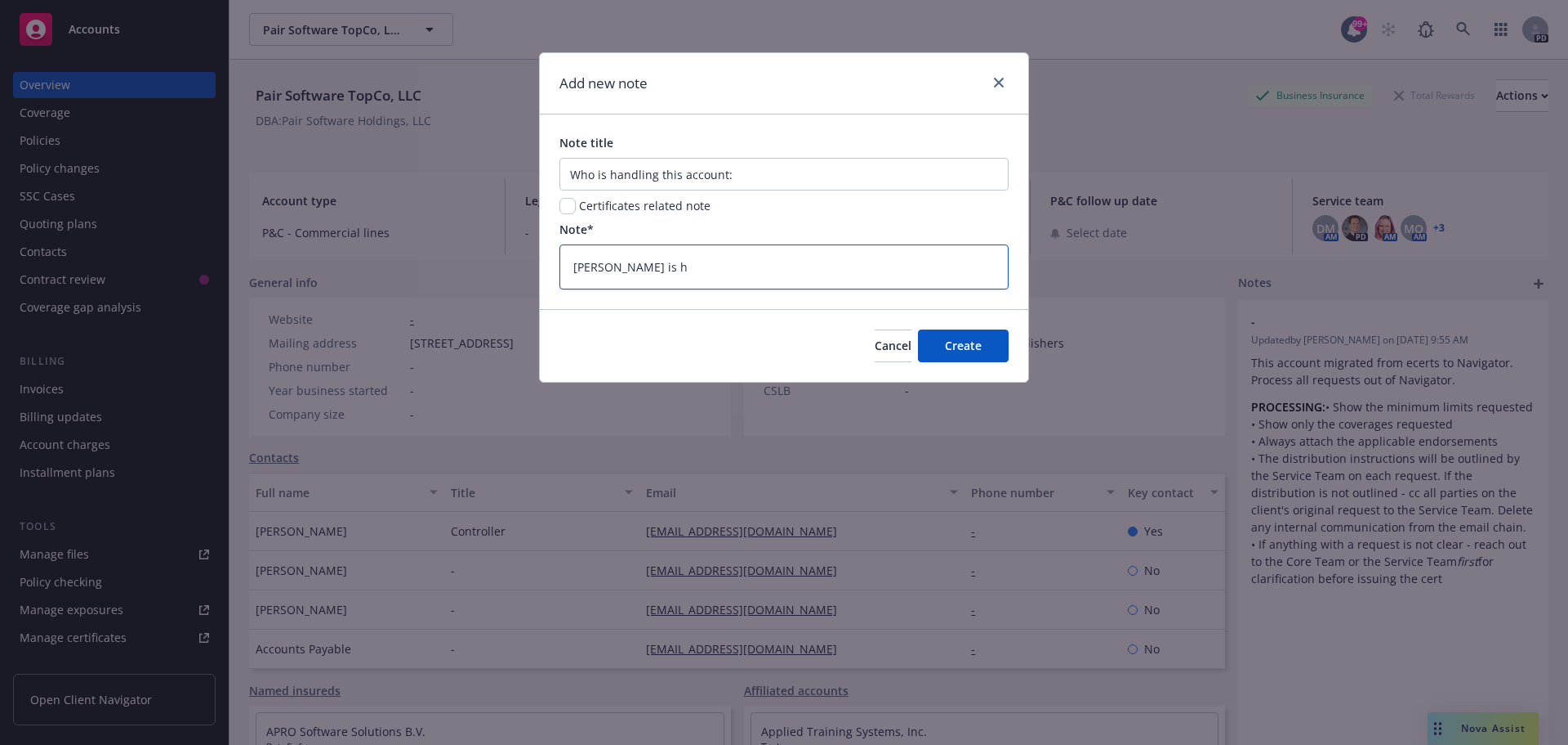
type textarea "x"
type textarea "[PERSON_NAME] is ha"
type textarea "x"
type textarea "[PERSON_NAME] is [PERSON_NAME]"
type textarea "x"
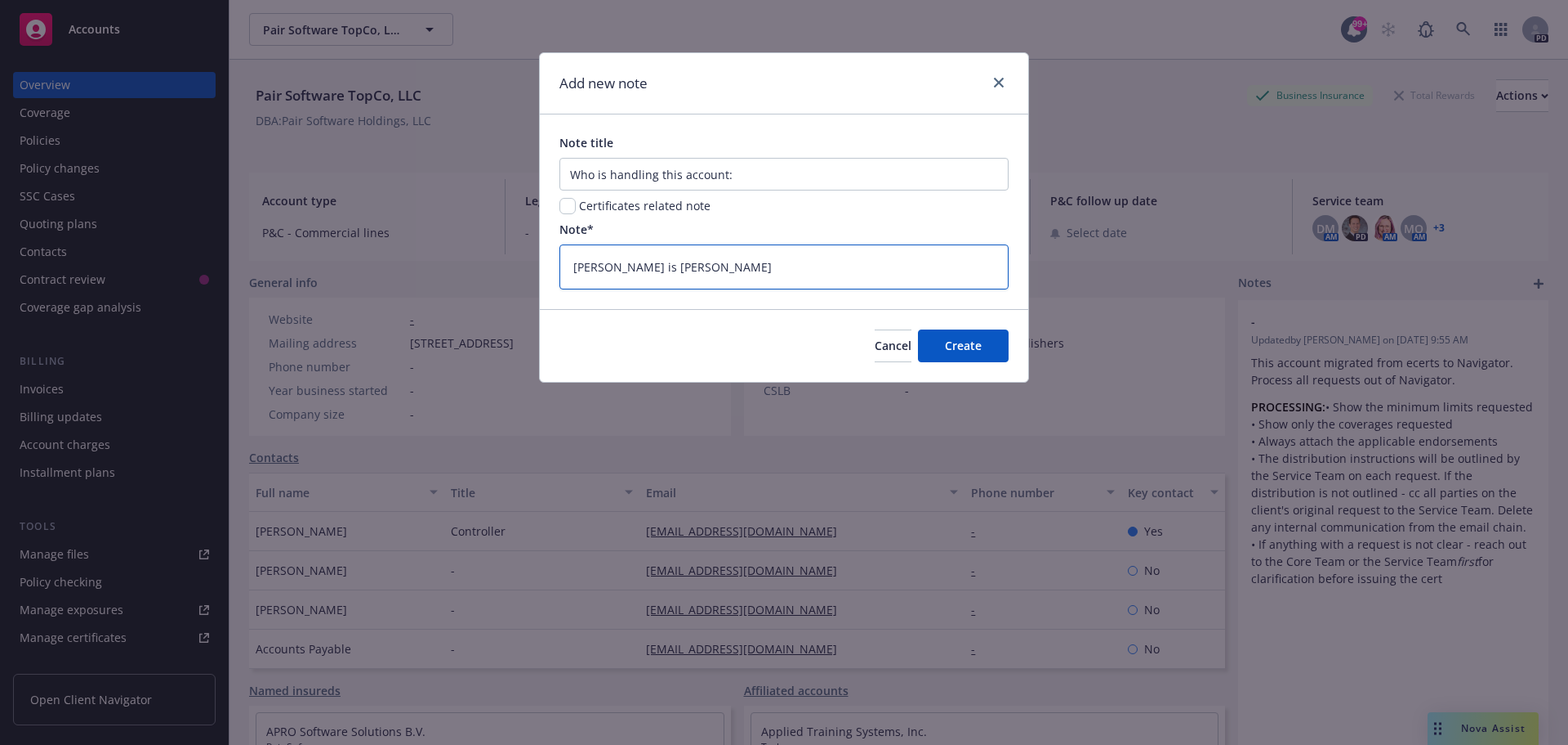
type textarea "[PERSON_NAME] is hand"
type textarea "x"
type textarea "[PERSON_NAME] is handl"
type textarea "x"
type textarea "[PERSON_NAME] is handli"
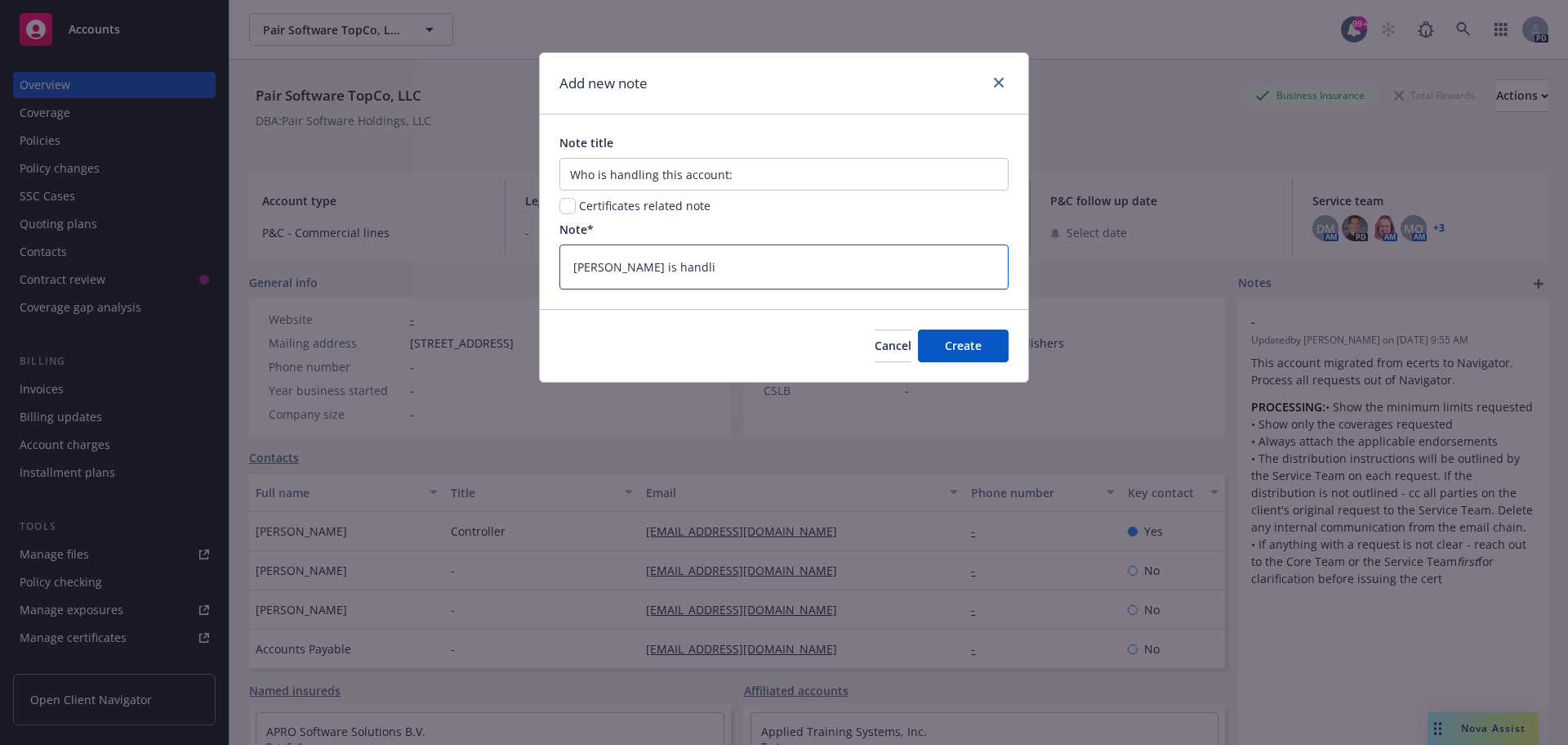
type textarea "x"
type textarea "[PERSON_NAME] is handling"
type textarea "x"
type textarea "[PERSON_NAME] is handling"
type textarea "x"
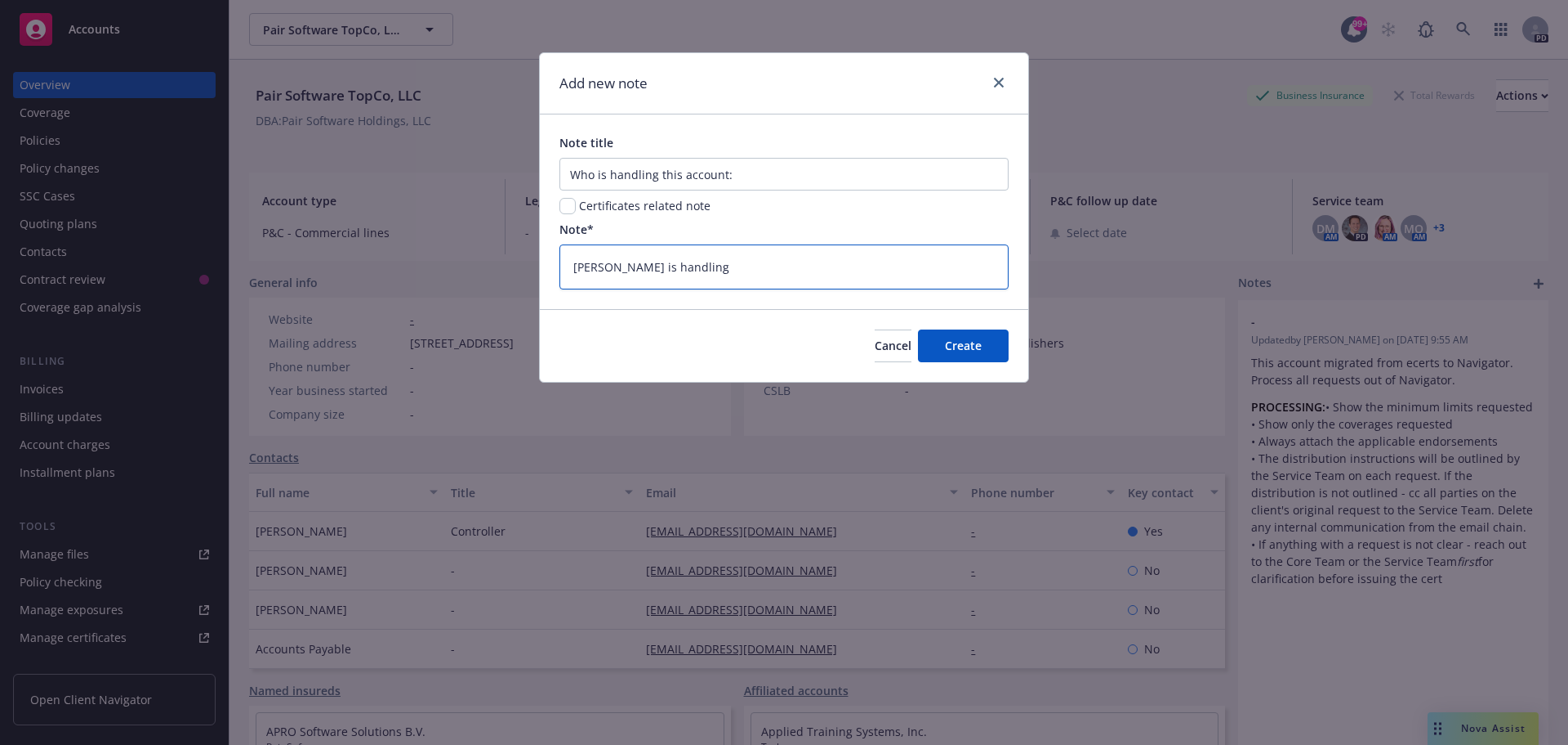
type textarea "[PERSON_NAME] is handling t"
type textarea "x"
type textarea "[PERSON_NAME] is handling th"
type textarea "x"
type textarea "[PERSON_NAME] is handling this"
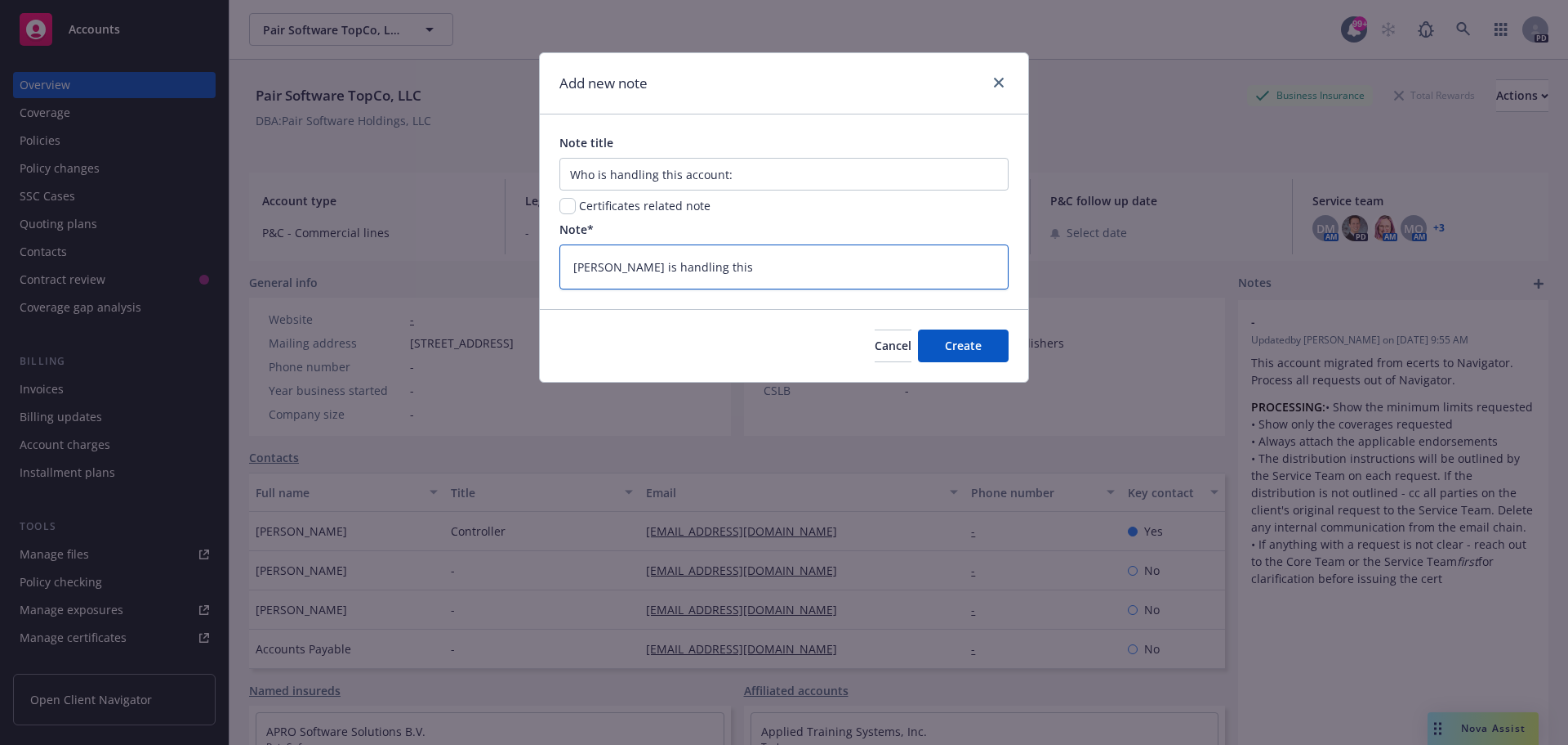
type textarea "x"
type textarea "[PERSON_NAME] is handling this a"
type textarea "x"
type textarea "[PERSON_NAME] is handling this ac"
type textarea "x"
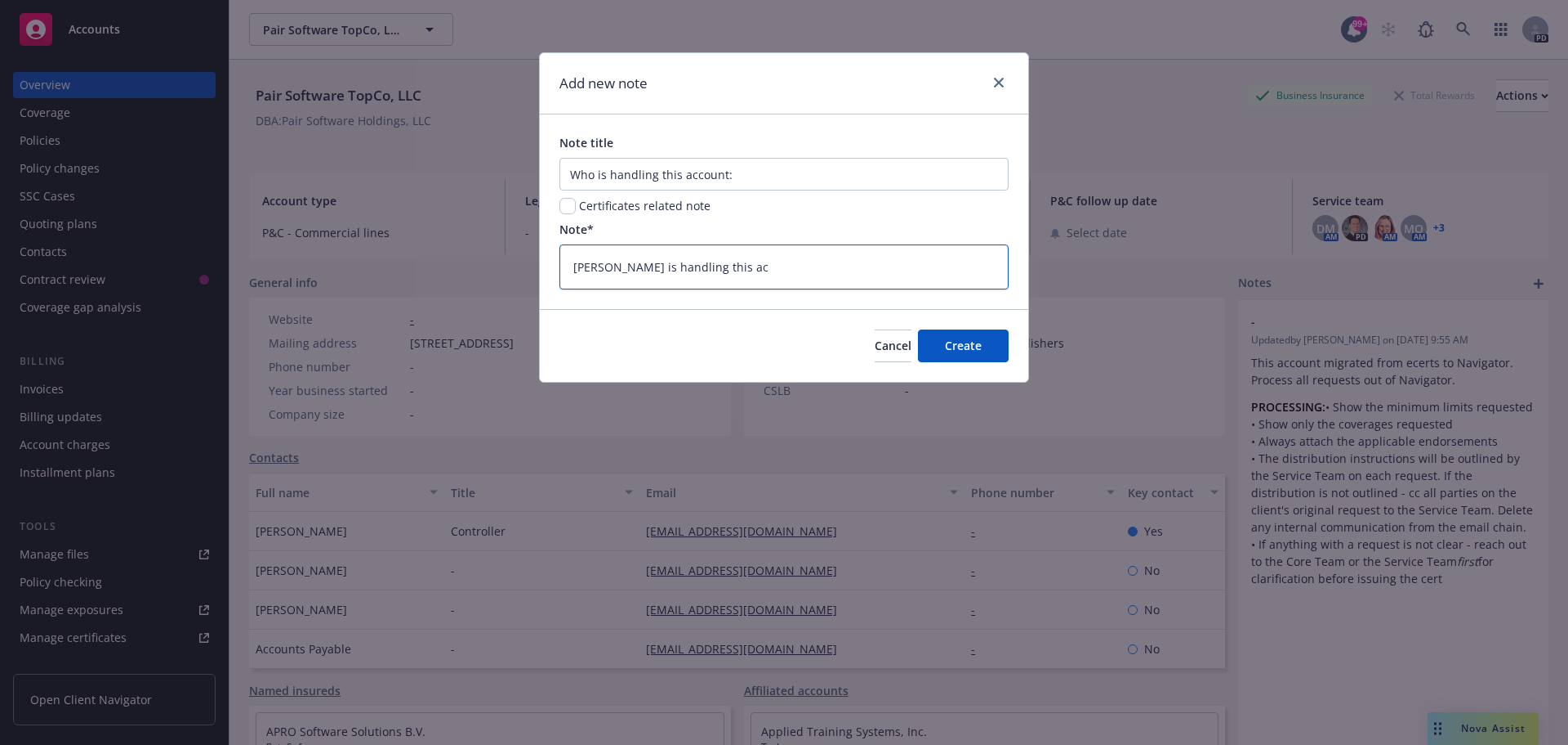
type textarea "[PERSON_NAME] is handling this aco"
type textarea "x"
type textarea "[PERSON_NAME] is handling this ac"
type textarea "x"
type textarea "[PERSON_NAME] is handling this acc"
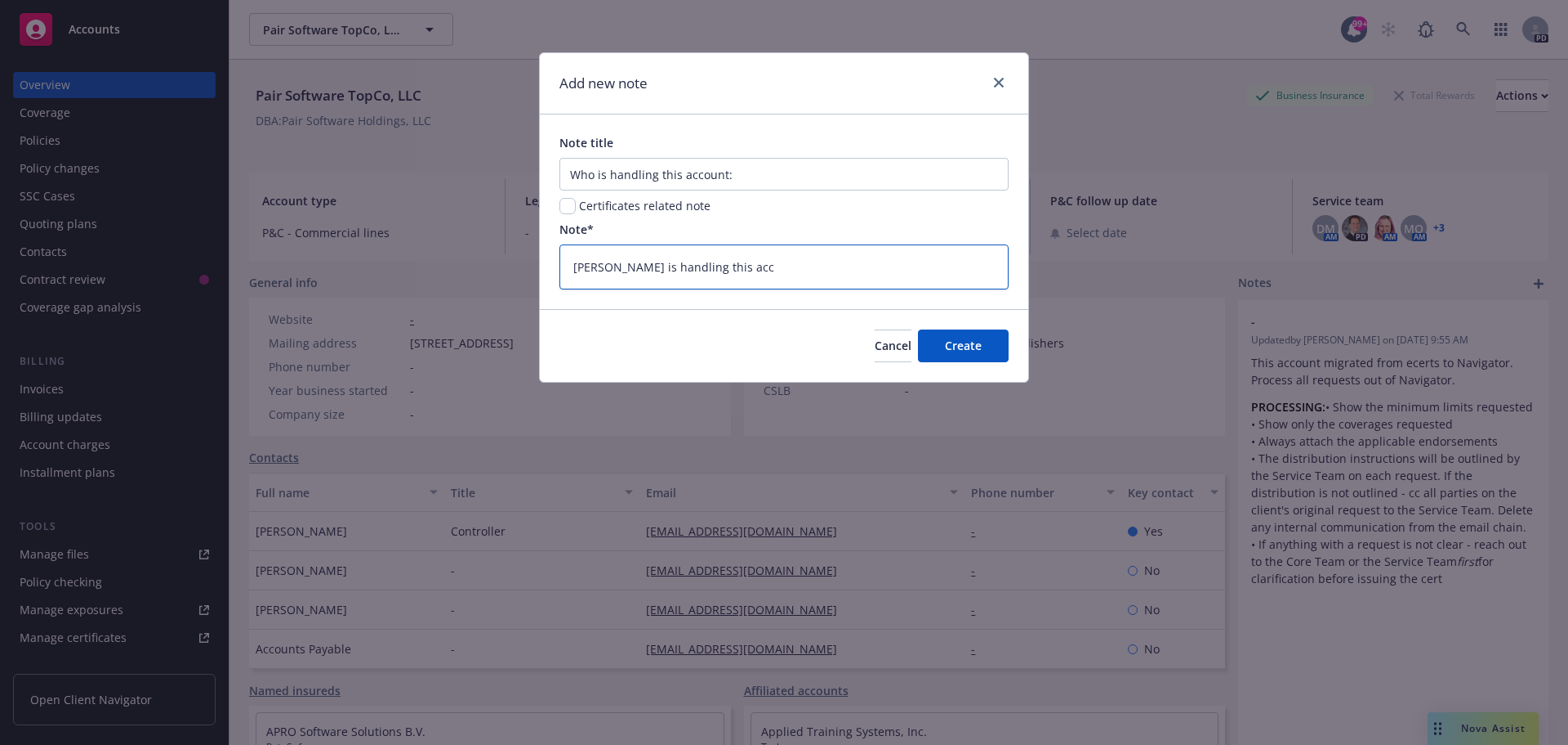
type textarea "x"
type textarea "[PERSON_NAME] is handling this acco"
type textarea "x"
type textarea "[PERSON_NAME] is handling this accou"
type textarea "x"
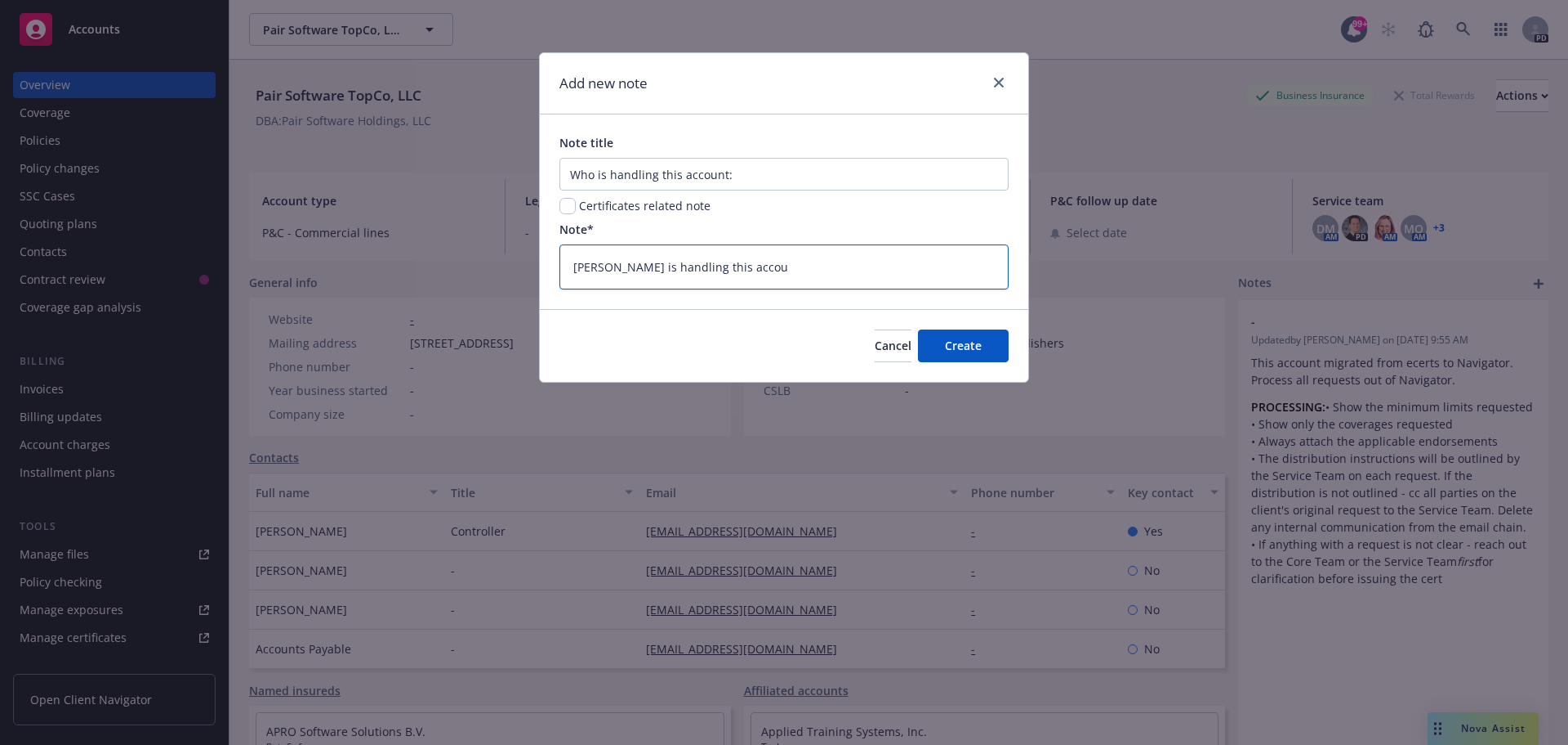
type textarea "[PERSON_NAME] is handling this accoun"
type textarea "x"
type textarea "[PERSON_NAME] is handling this account"
type textarea "x"
type textarea "[PERSON_NAME] is handling this account;"
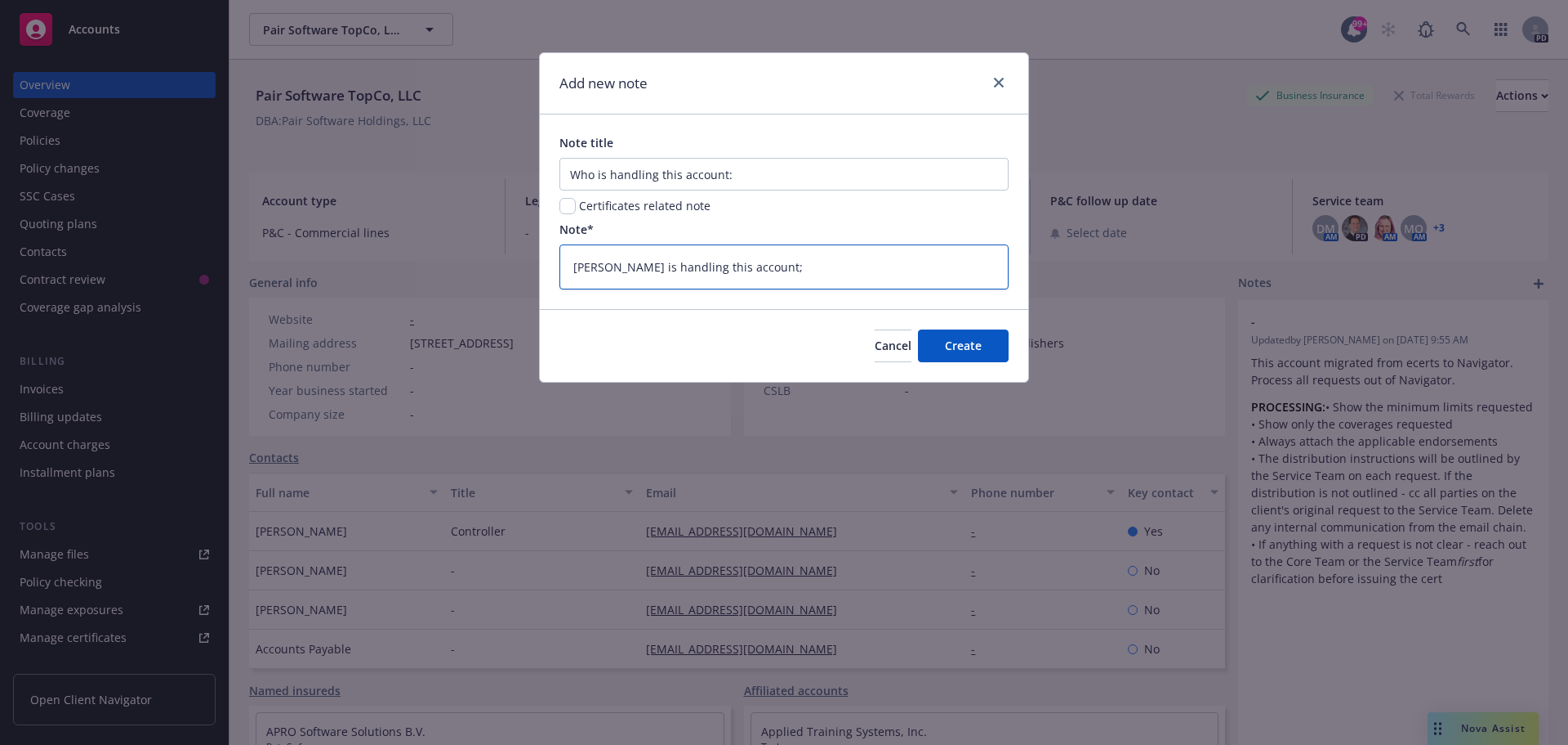
type textarea "x"
type textarea "[PERSON_NAME] is handling this account"
type textarea "x"
type textarea "[PERSON_NAME] is handling this account/"
type textarea "x"
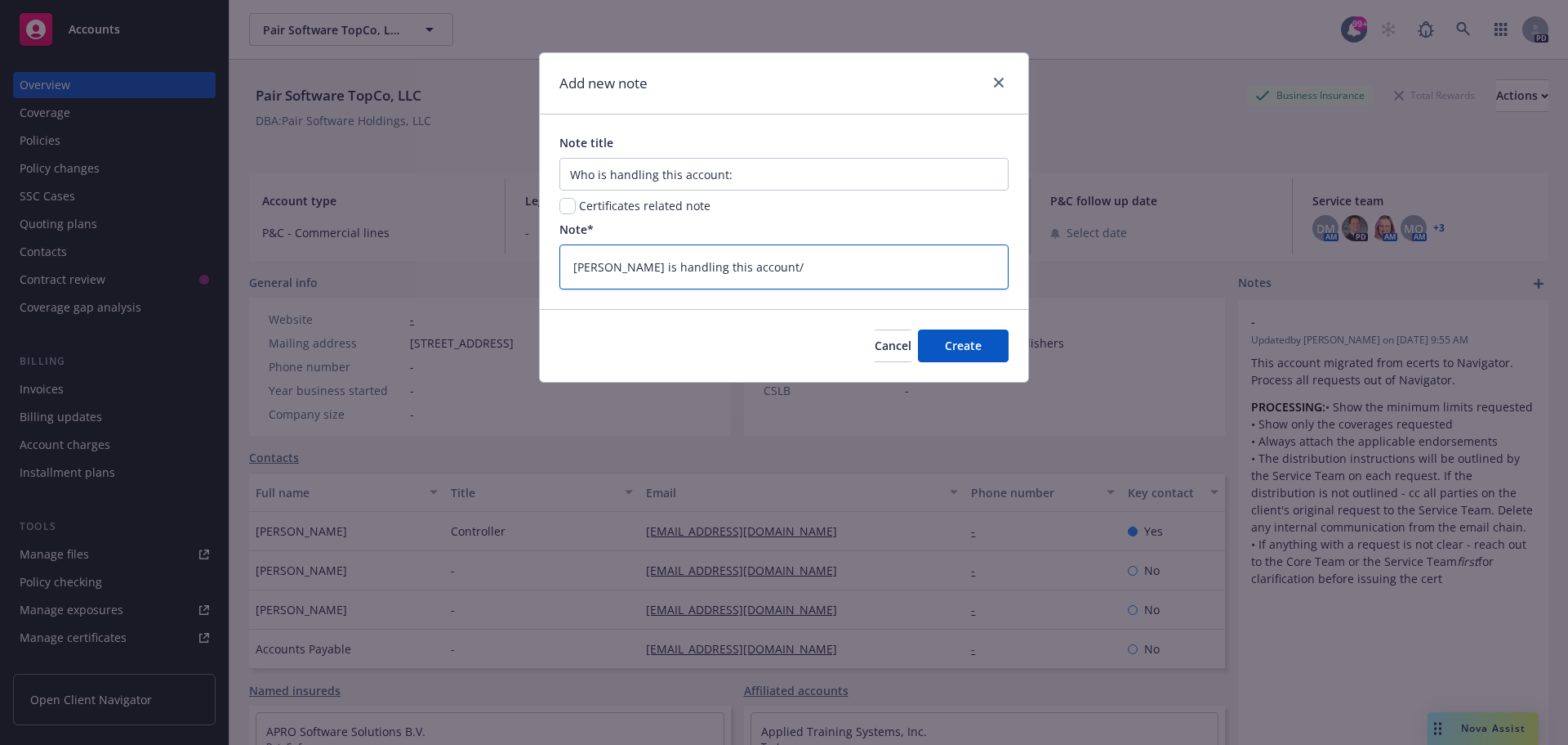
type textarea "[PERSON_NAME] is handling this account"
type textarea "x"
type textarea "[PERSON_NAME] is handling this account/"
type textarea "x"
type textarea "[PERSON_NAME] is handling this account"
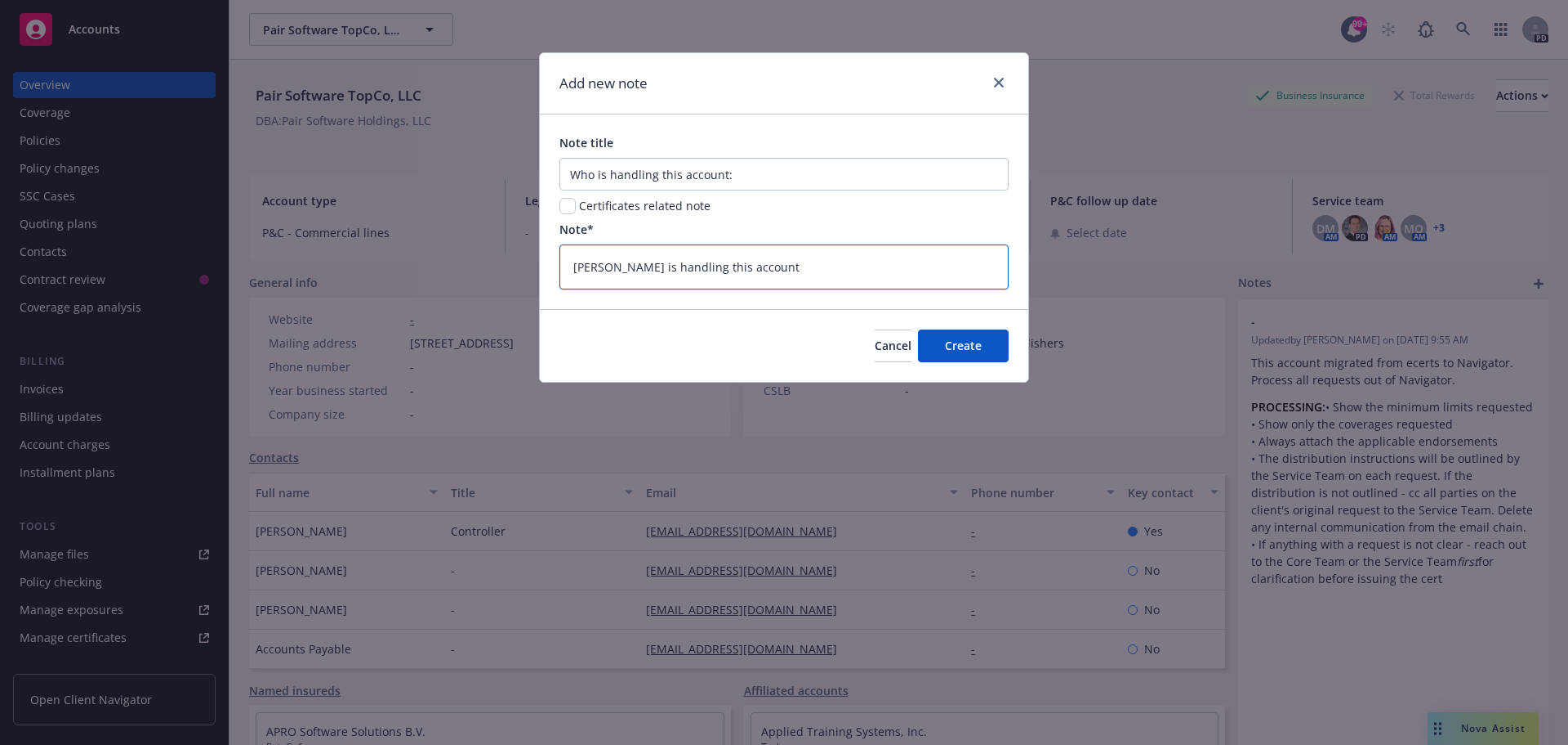
type textarea "x"
type textarea "[PERSON_NAME] is handling this account."
type textarea "x"
type textarea "[PERSON_NAME] is handling this account."
type textarea "x"
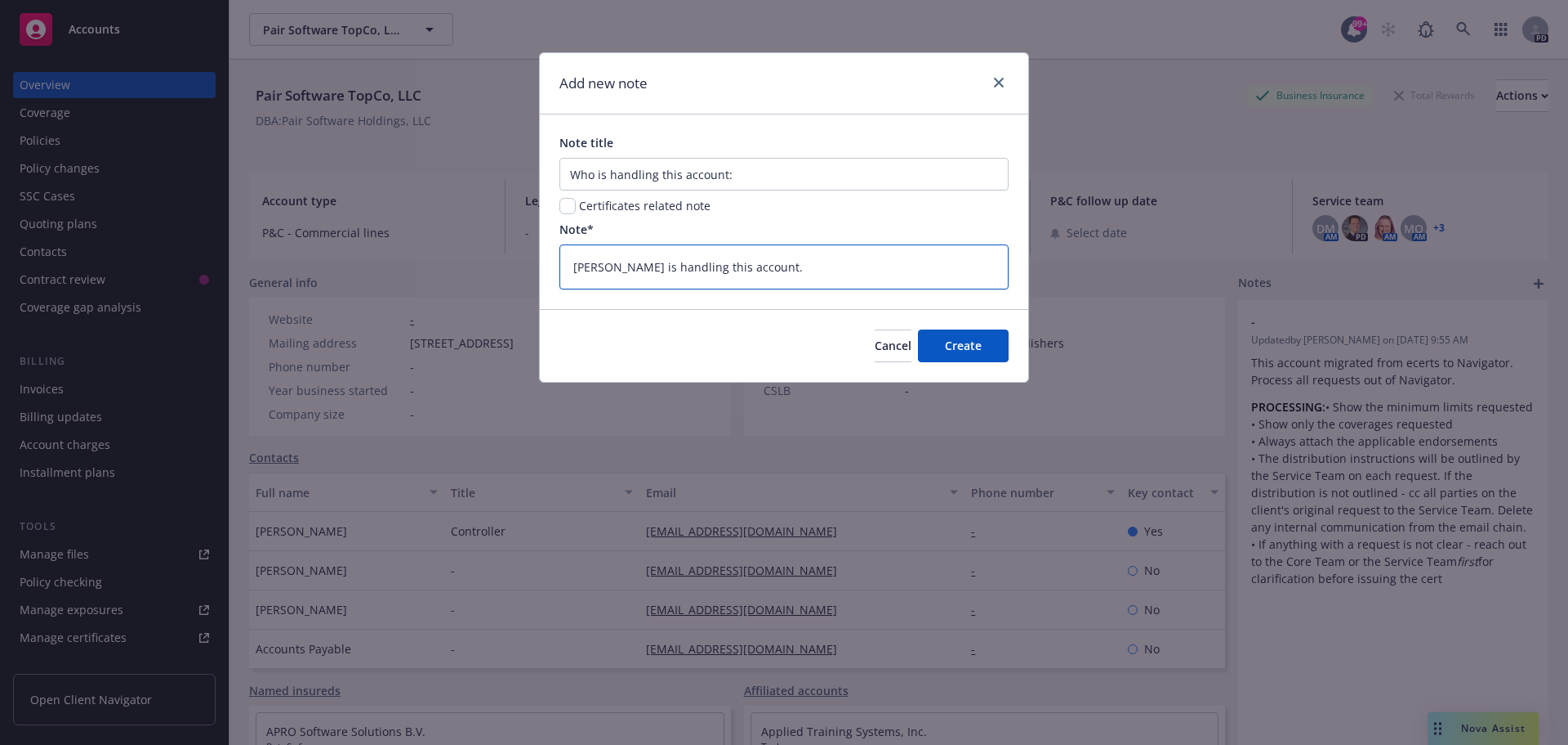
type textarea "[PERSON_NAME] is handling this account."
type textarea "x"
type textarea "[PERSON_NAME] is handling this account. P"
type textarea "x"
type textarea "[PERSON_NAME] is handling this account. Pa"
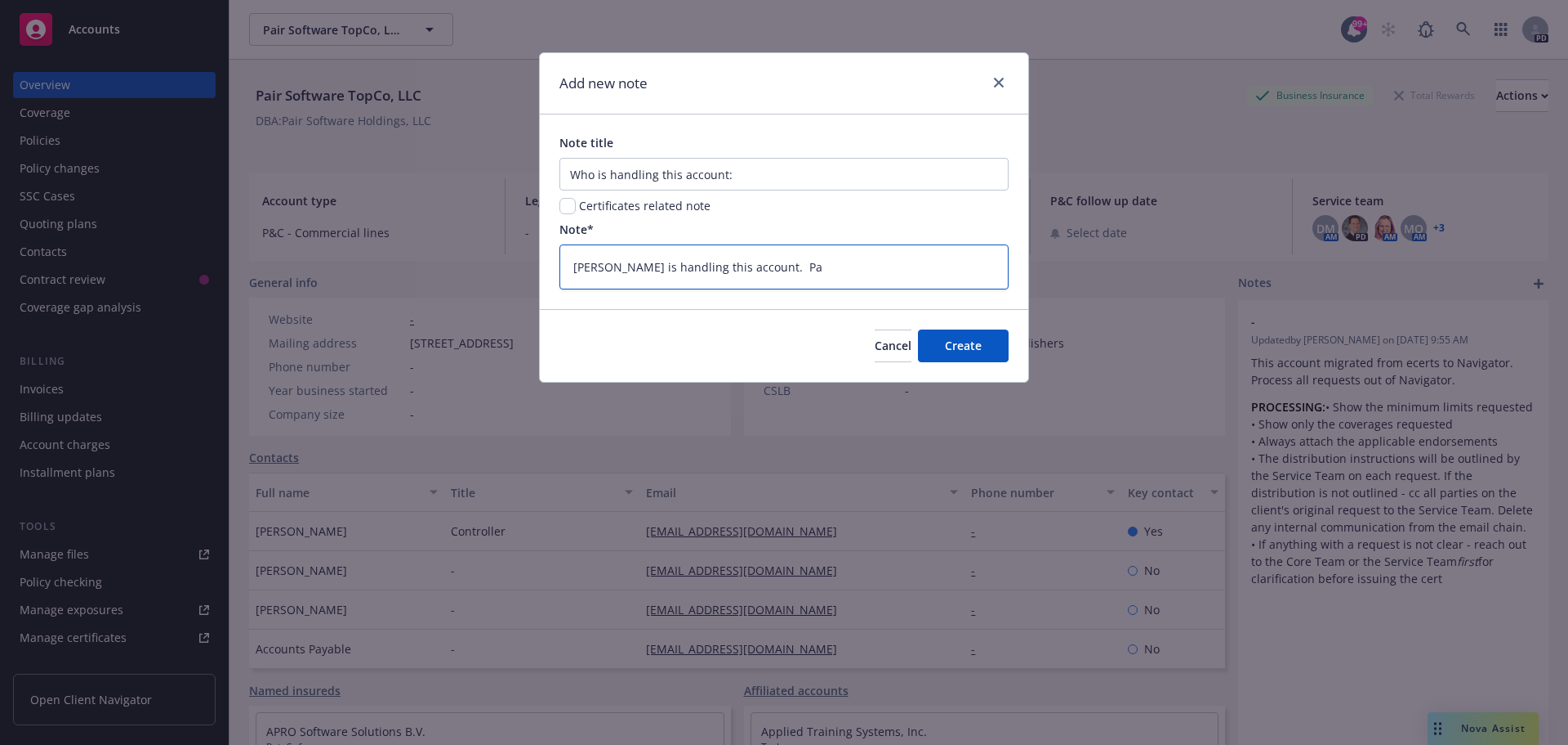
type textarea "x"
type textarea "[PERSON_NAME] is handling this account. Par"
type textarea "x"
type textarea "[PERSON_NAME] is handling this account. Para"
type textarea "x"
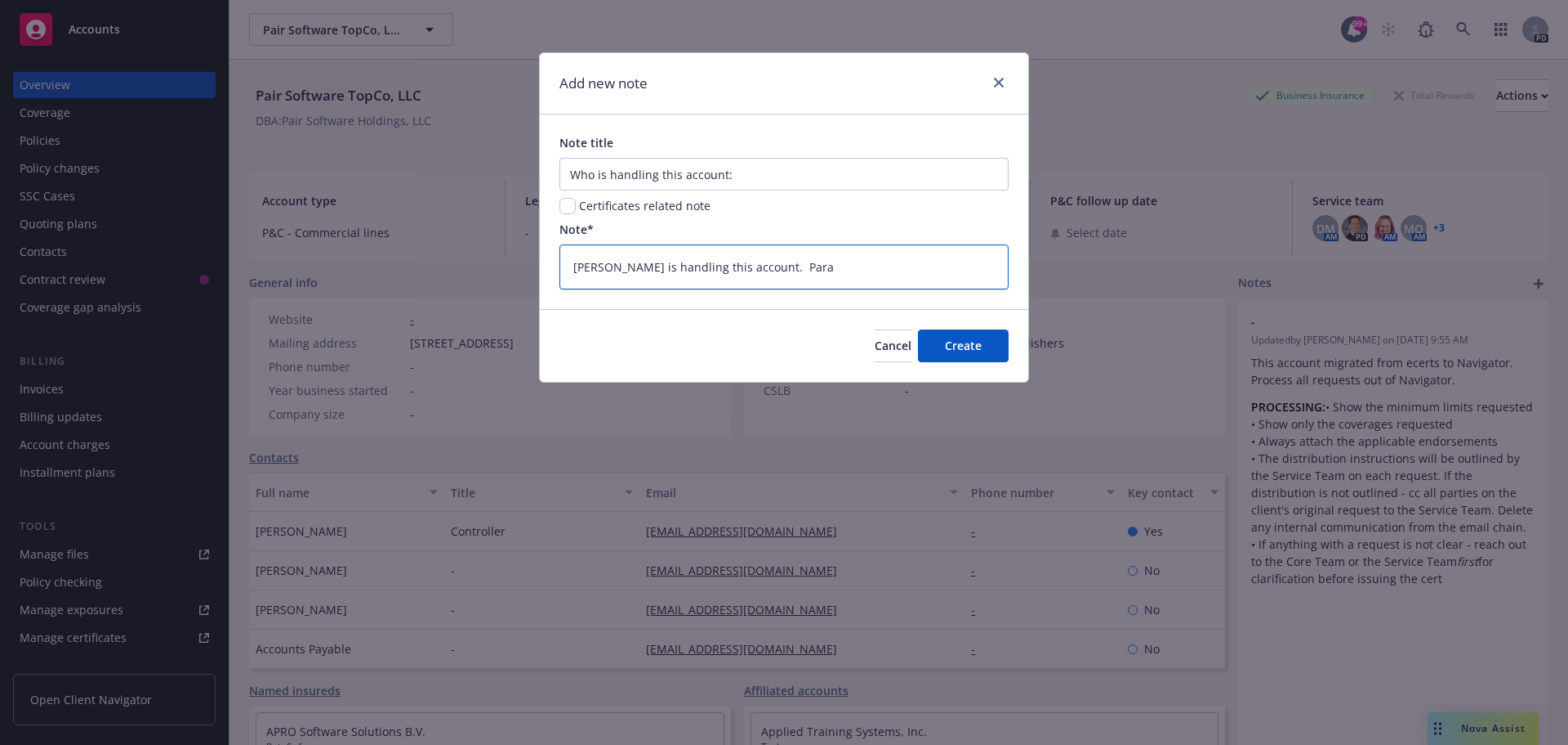
type textarea "[PERSON_NAME] is handling this account. Param"
type textarea "x"
type textarea "[PERSON_NAME] is handling this account. Param"
type textarea "x"
type textarea "[PERSON_NAME] is handling this account. Param Y"
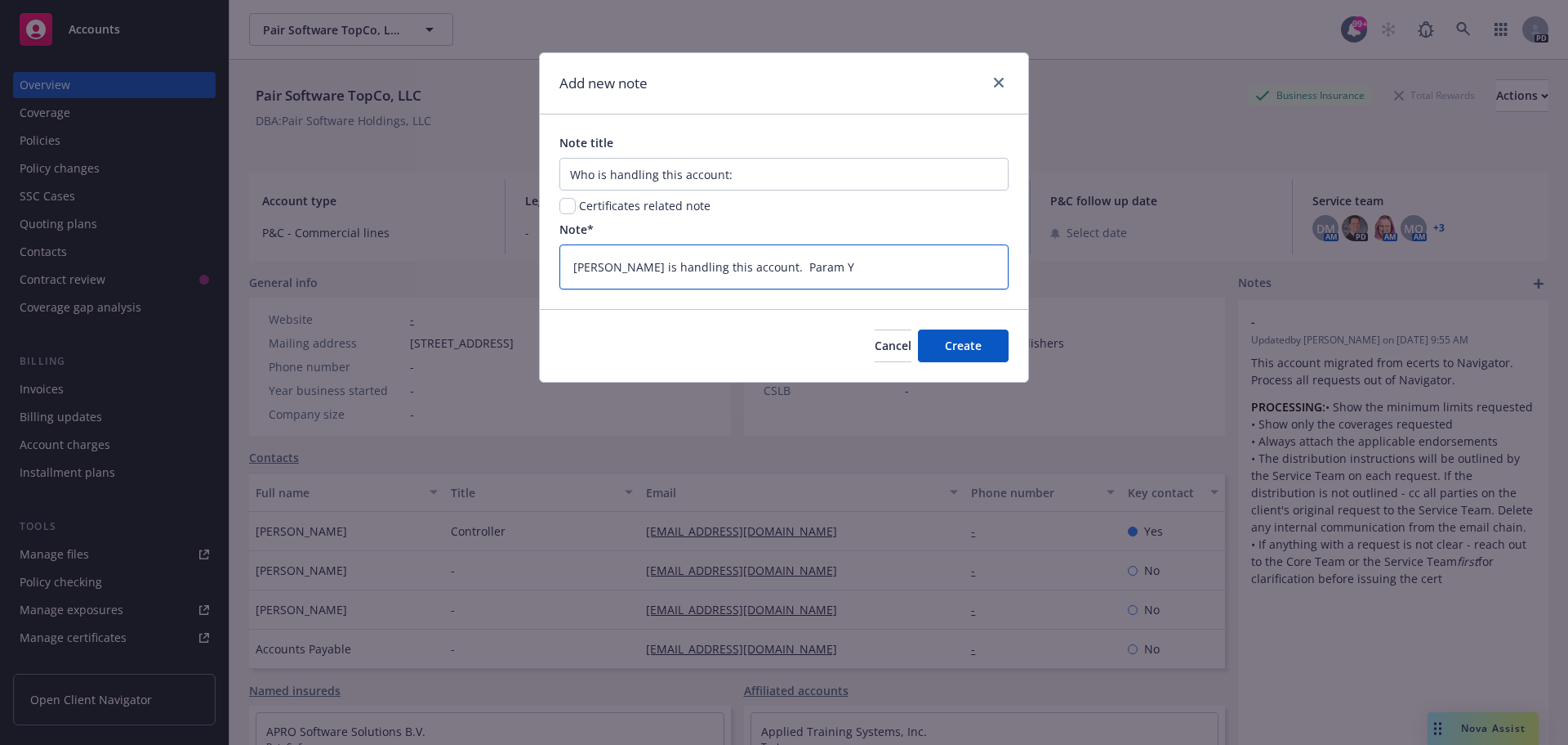
type textarea "x"
type textarea "[PERSON_NAME] is handling this account. Param Yo"
type textarea "x"
type textarea "[PERSON_NAME] is handling this account. Param Yon"
type textarea "x"
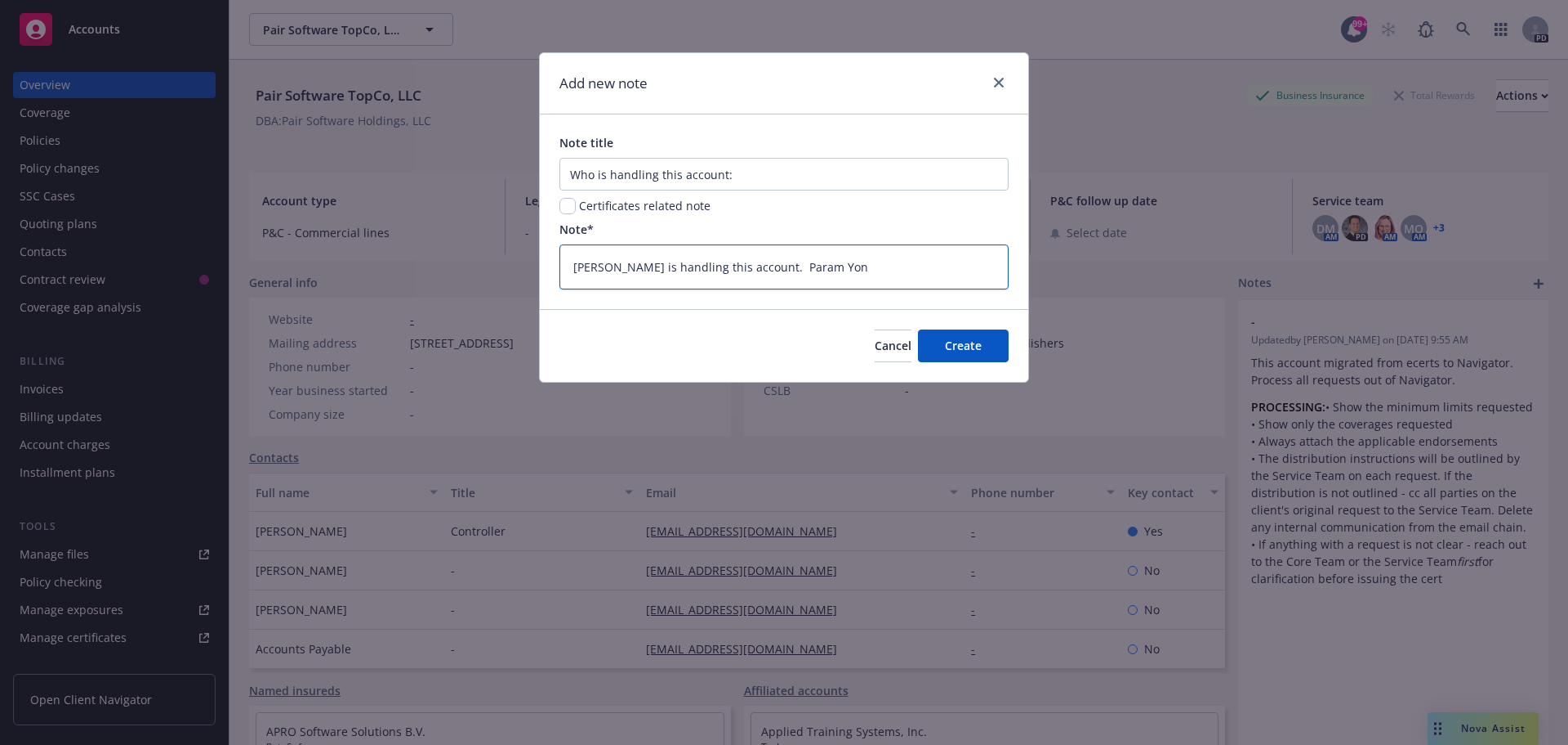
type textarea "[PERSON_NAME] is handling this account. Param Yonz"
type textarea "x"
type textarea "[PERSON_NAME] is handling this account. Param Yonzo"
type textarea "x"
type textarea "[PERSON_NAME] is handling this account. Param Yonzon"
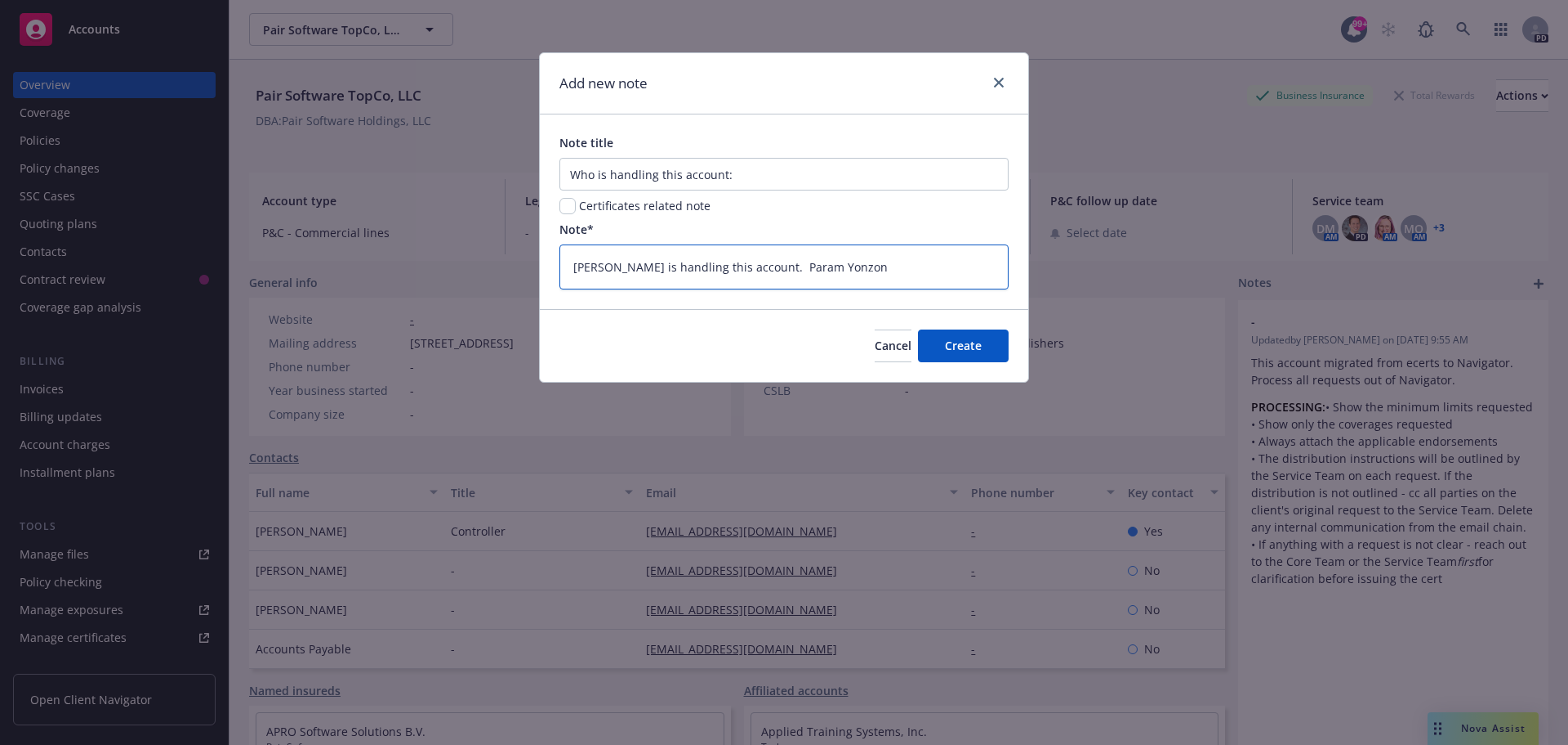
type textarea "x"
type textarea "[PERSON_NAME] is handling this account. Param Yonzon"
type textarea "x"
type textarea "[PERSON_NAME] is handling this account. Param Yonzon i"
type textarea "x"
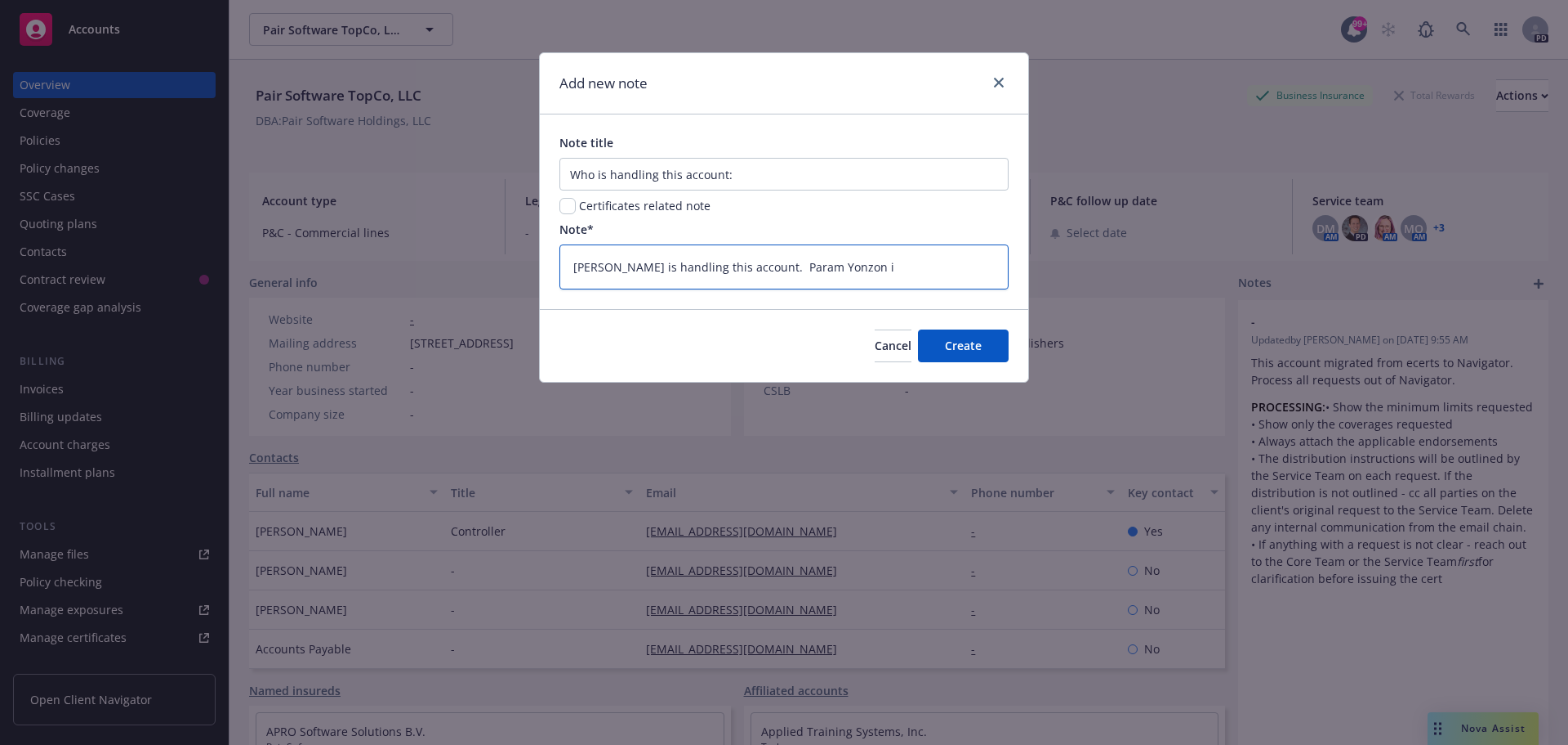
type textarea "[PERSON_NAME] is handling this account. Param Yonzon in"
type textarea "x"
type textarea "[PERSON_NAME] is handling this account. Param Yonzon in"
type textarea "x"
type textarea "[PERSON_NAME] is handling this account. Param Yonzon in p"
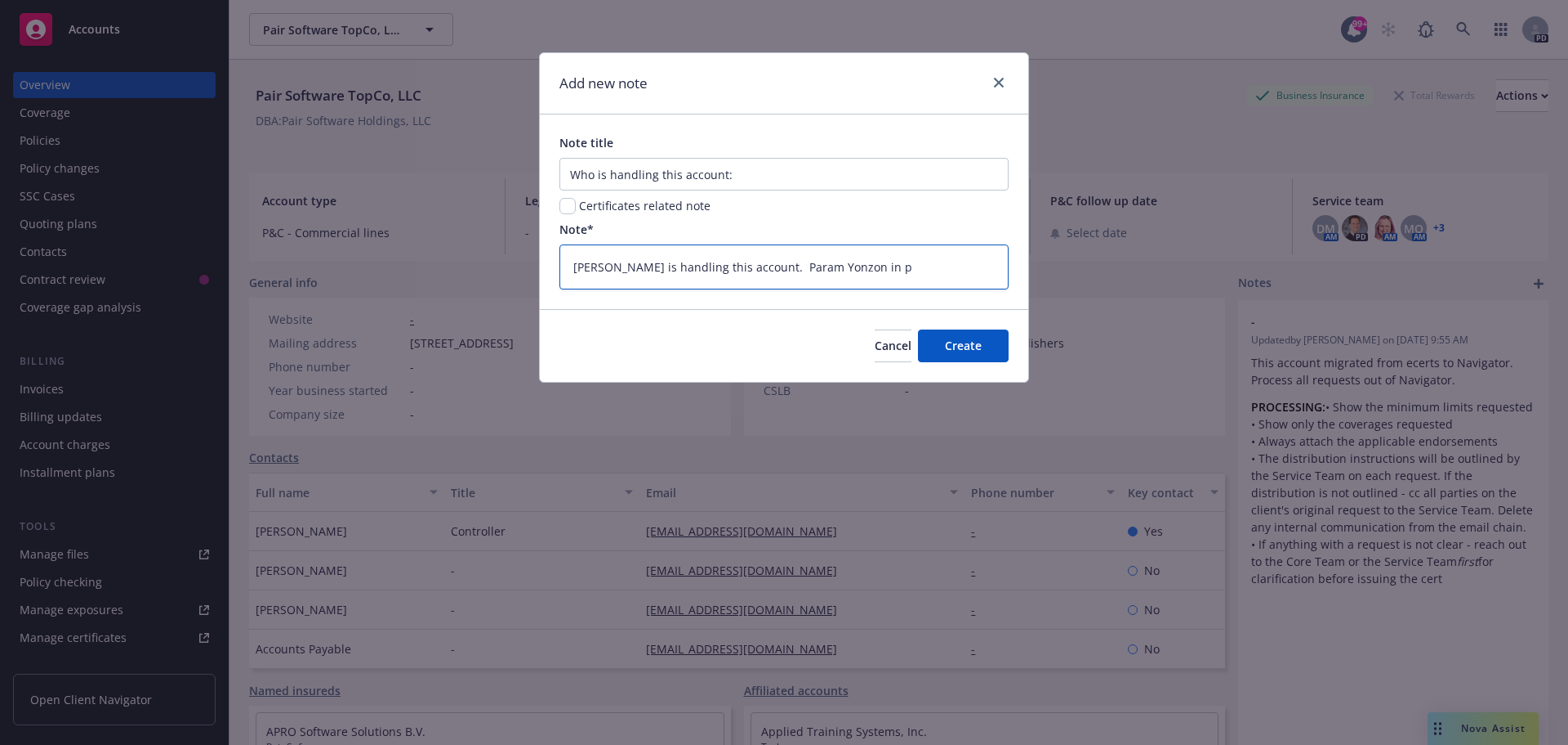
type textarea "x"
type textarea "[PERSON_NAME] is handling this account. Param Yonzon in pet"
type textarea "x"
type textarea "[PERSON_NAME] is handling this account. Param Yonzon in peta"
type textarea "x"
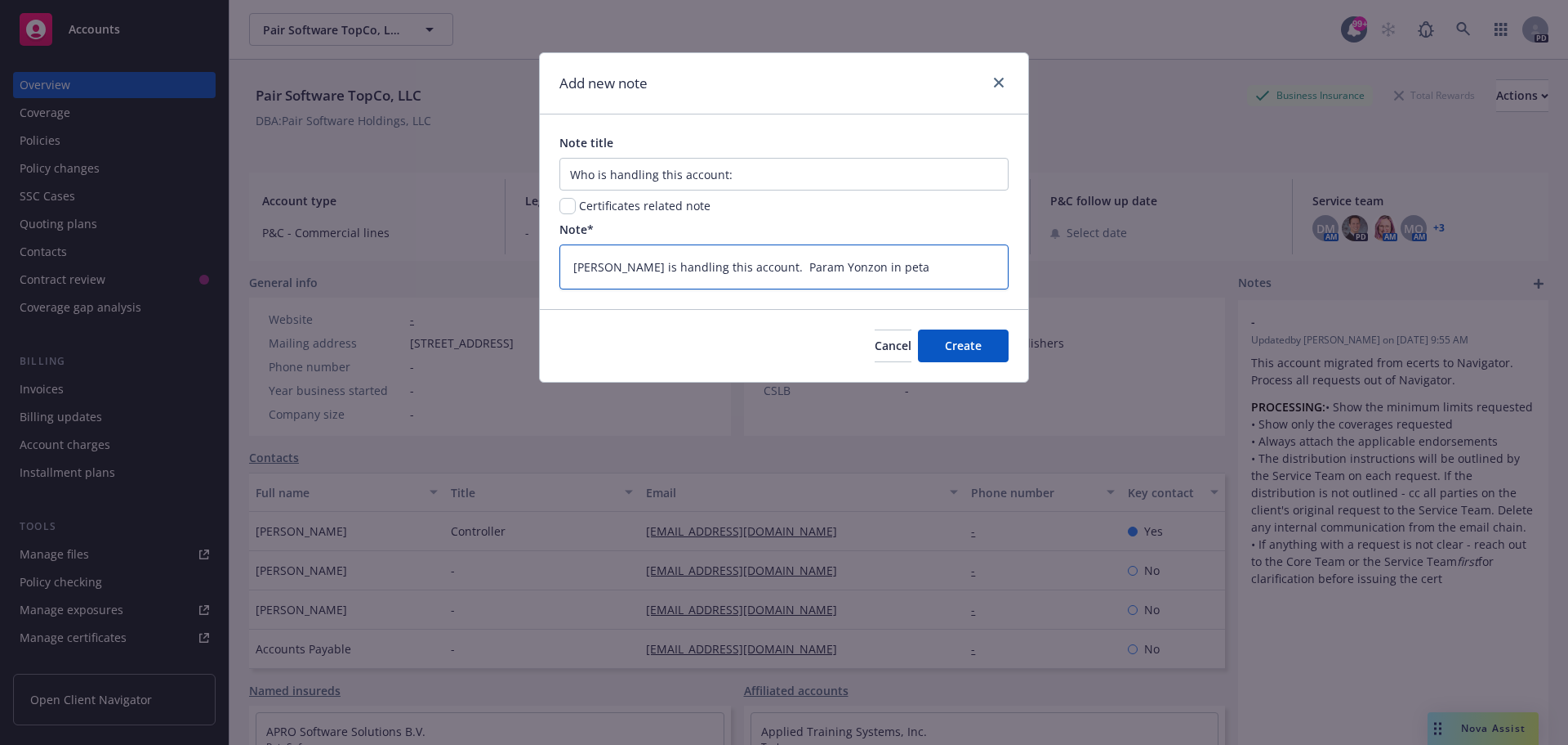
type textarea "[PERSON_NAME] is handling this account. Param Yonzon in petag"
type textarea "x"
type textarea "[PERSON_NAME] is handling this account. Param Yonzon in petag"
type textarea "x"
type textarea "[PERSON_NAME] is handling this account. Param Yonzon in petag m"
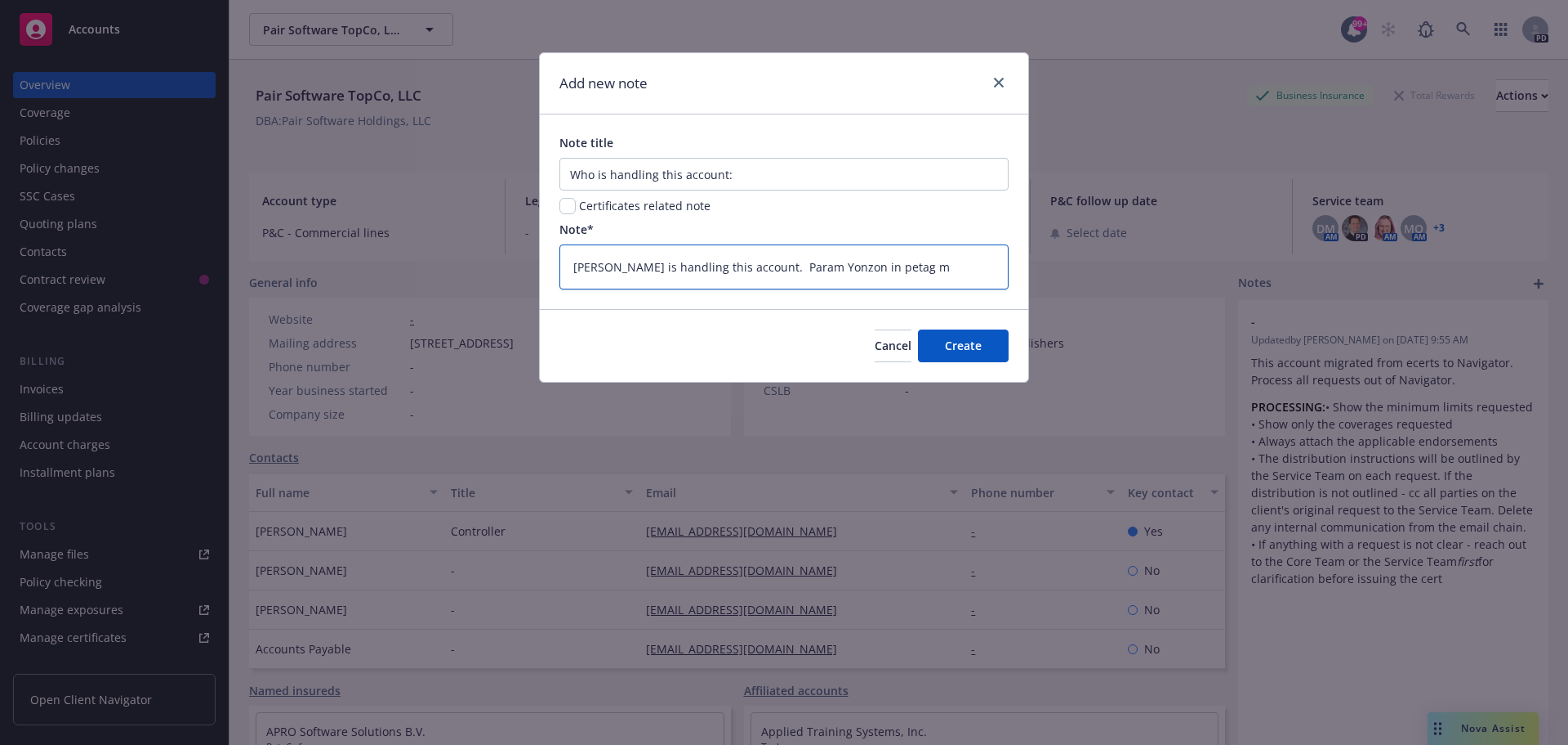
type textarea "x"
type textarea "[PERSON_NAME] is handling this account. Param Yonzon in petag ma"
type textarea "x"
type textarea "[PERSON_NAME] is handling this account. Param Yonzon in petag man"
type textarea "x"
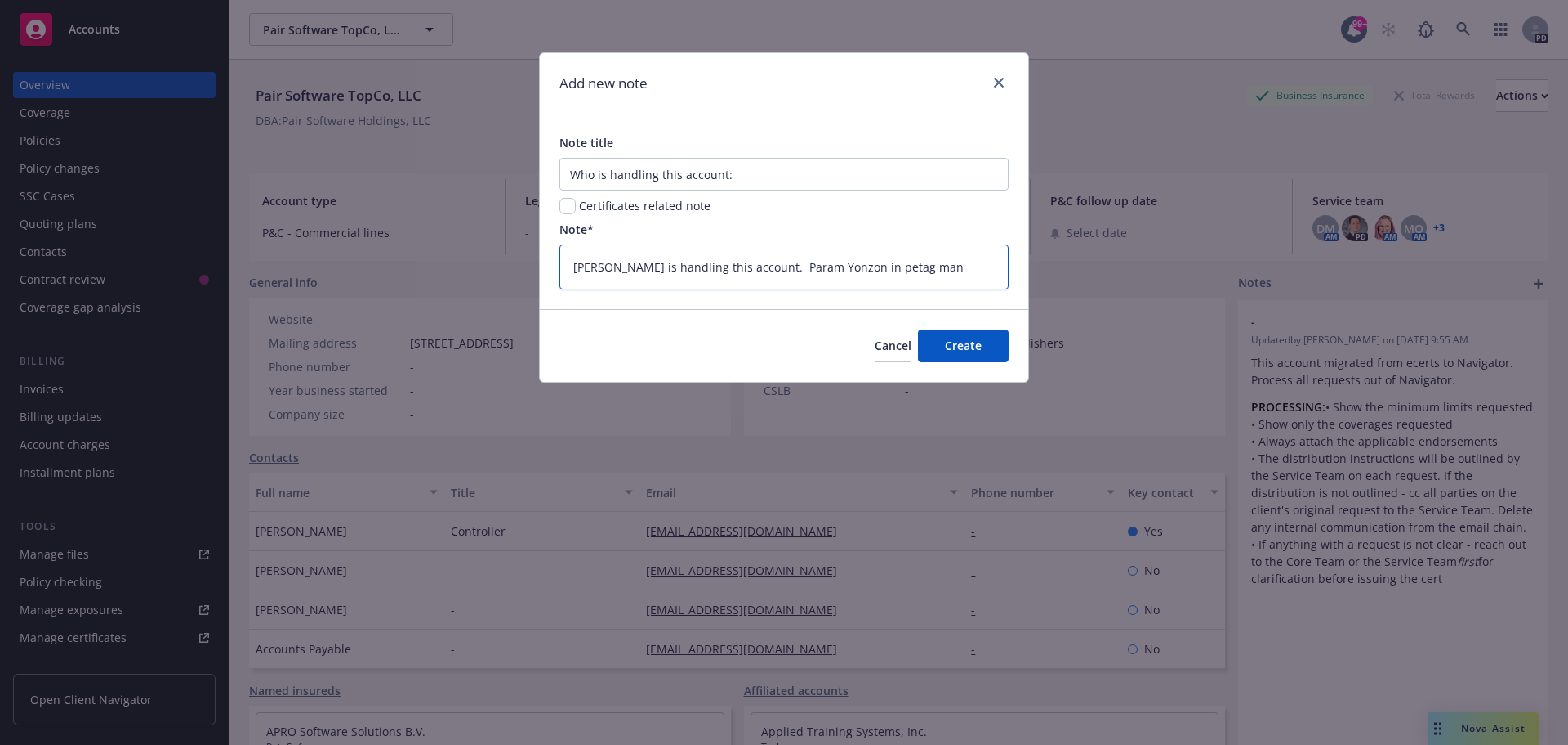
type textarea "[PERSON_NAME] is handling this account. Param Yonzon in petag mana"
type textarea "x"
type textarea "[PERSON_NAME] is handling this account. Param Yonzon in petag manag"
type textarea "x"
type textarea "[PERSON_NAME] is handling this account. Param Yonzon in petag manage"
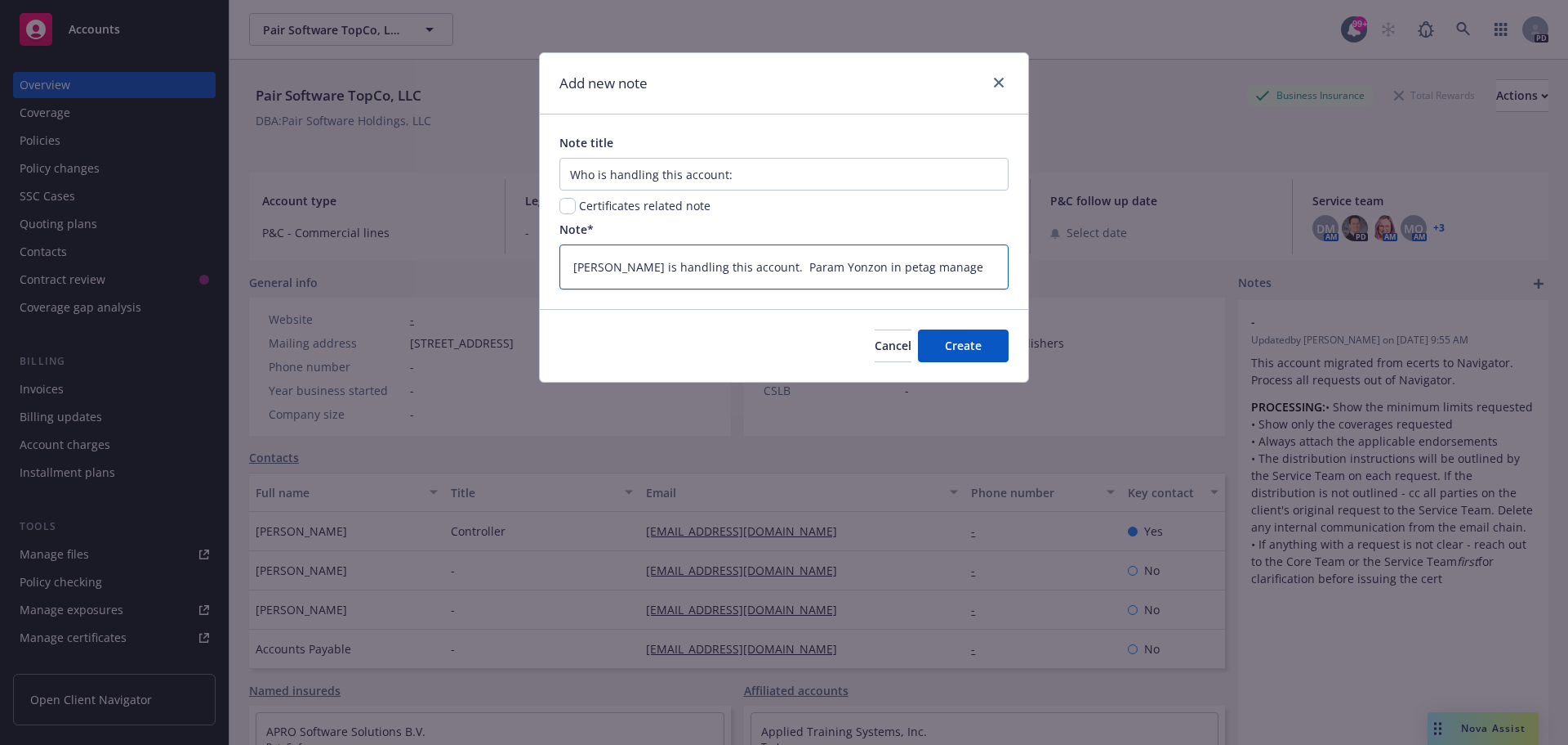
type textarea "x"
type textarea "[PERSON_NAME] is handling this account. Param Yonzon in petag manager"
type textarea "x"
type textarea "[PERSON_NAME] is handling this account. Param Yonzon in petag managers"
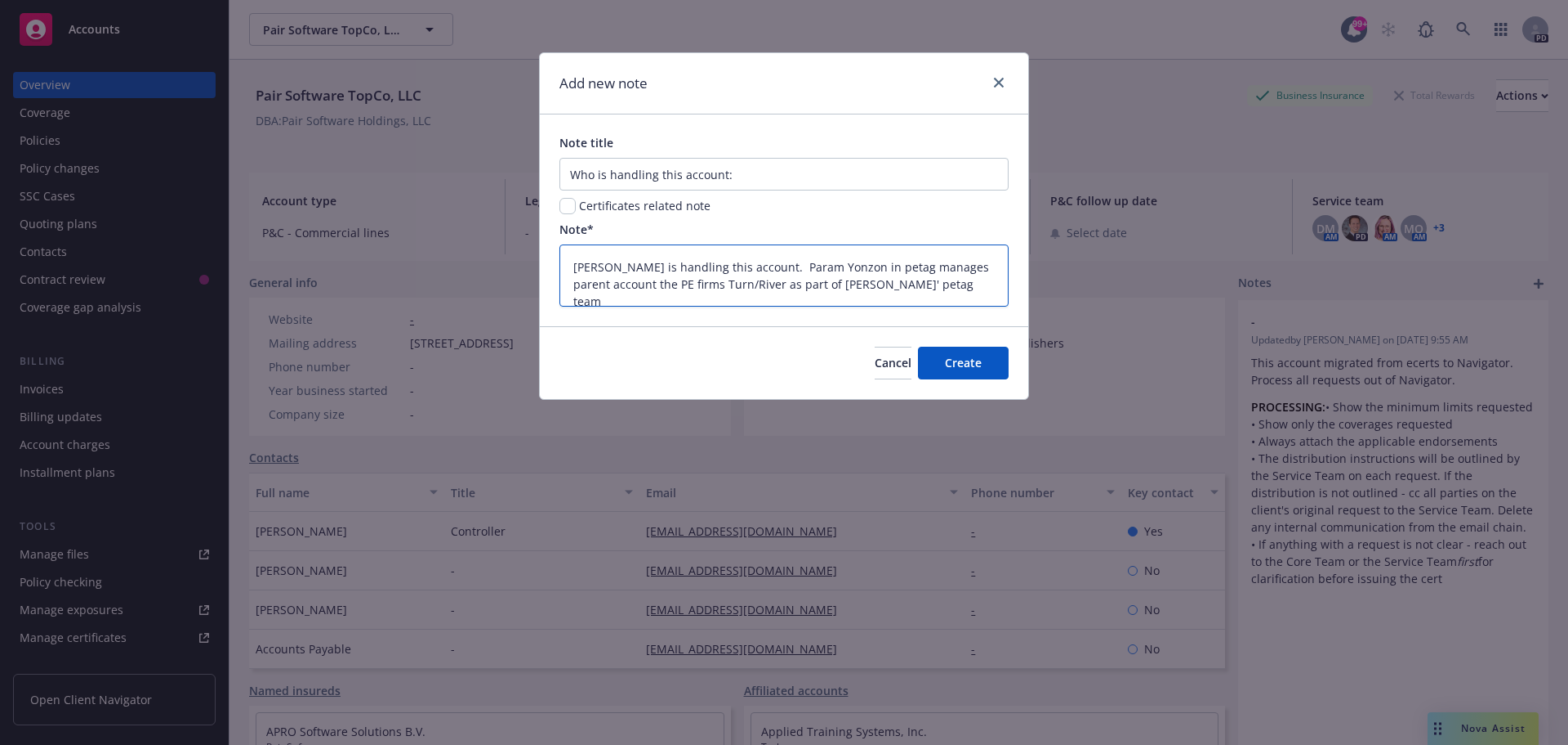
drag, startPoint x: 972, startPoint y: 292, endPoint x: 398, endPoint y: 255, distance: 575.2
click at [431, 245] on div "Add new note Note title Who is handling this account: Certificates related note…" at bounding box center [784, 372] width 1568 height 745
click at [960, 359] on span "Create" at bounding box center [963, 362] width 37 height 15
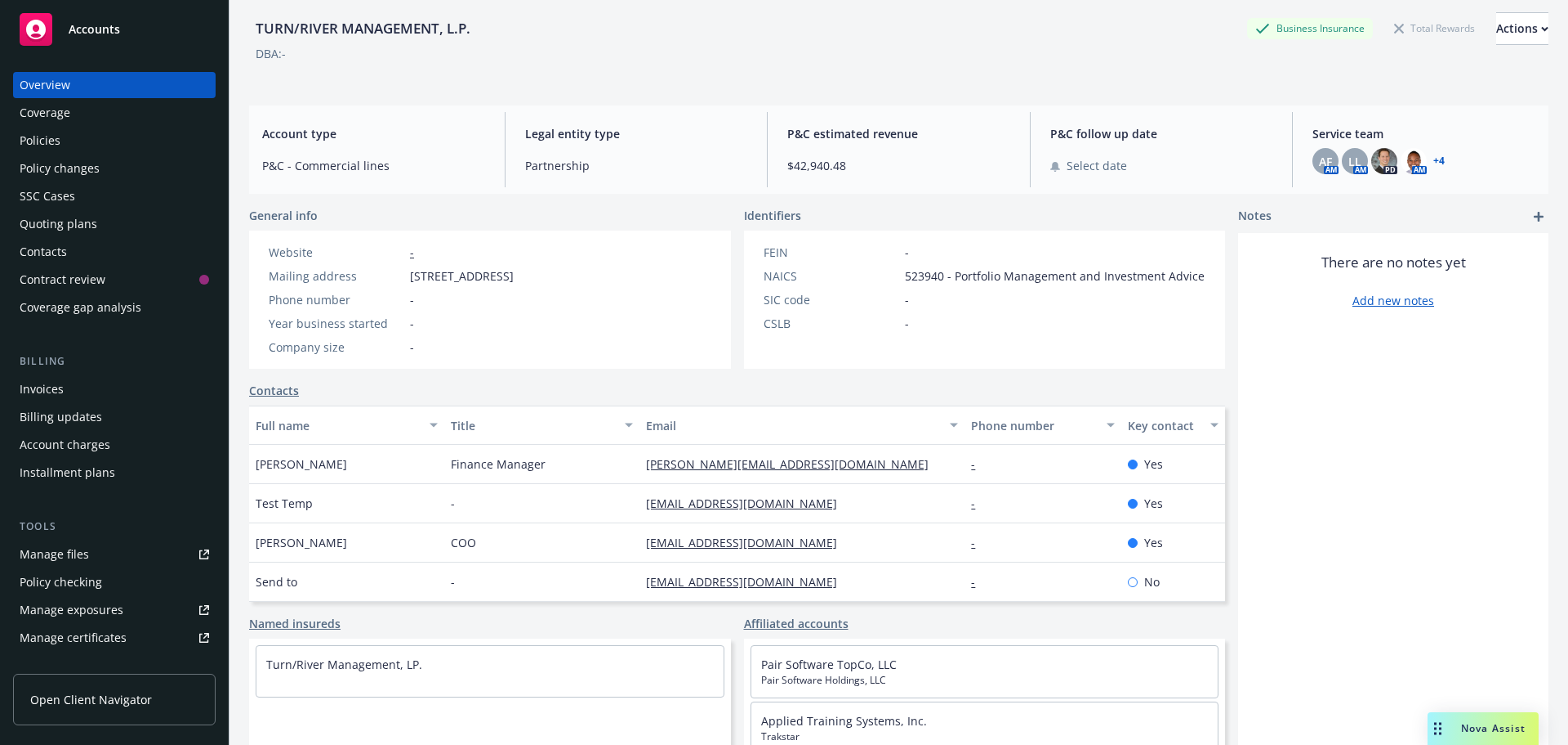
scroll to position [134, 0]
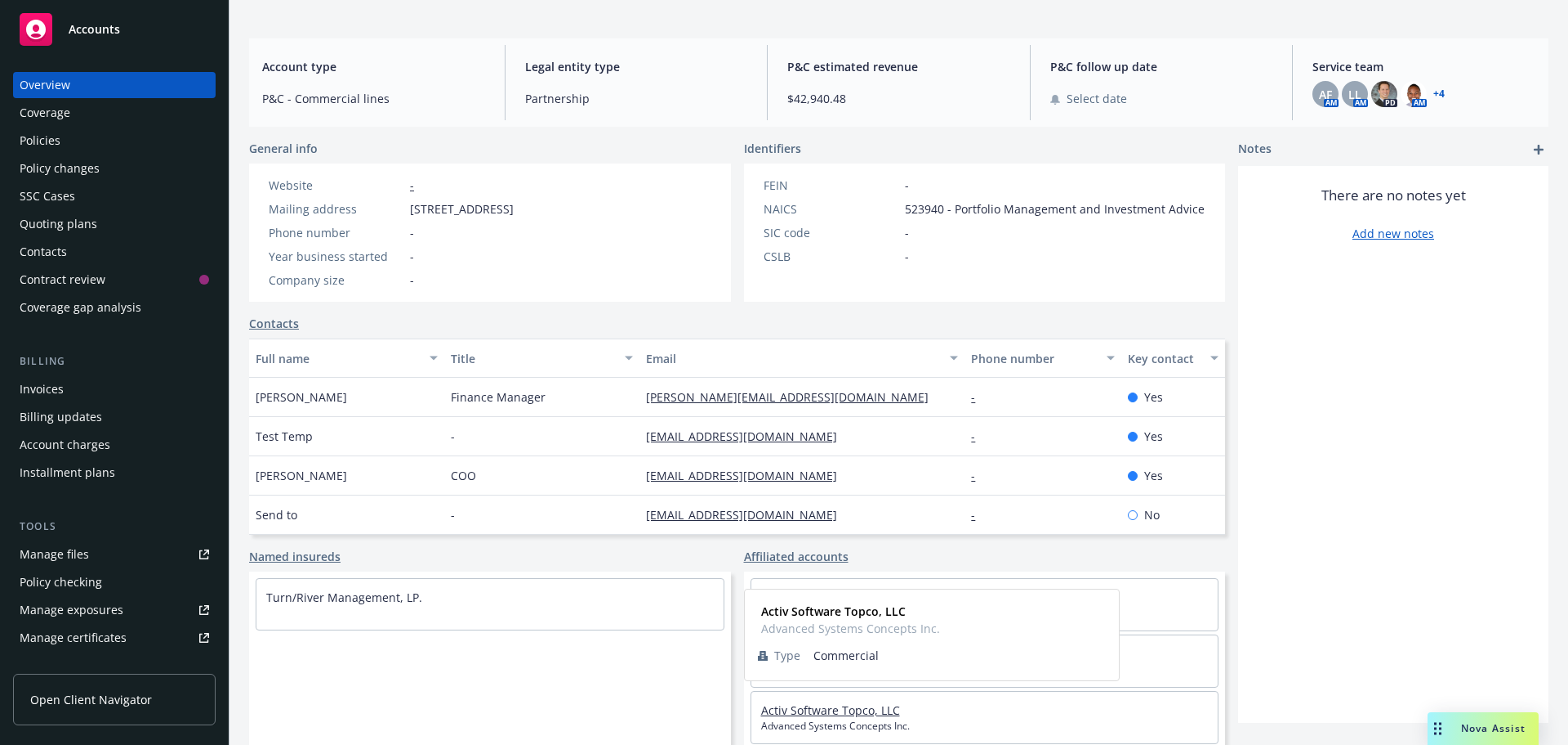
click at [840, 711] on link "Activ Software Topco, LLC" at bounding box center [830, 710] width 139 height 15
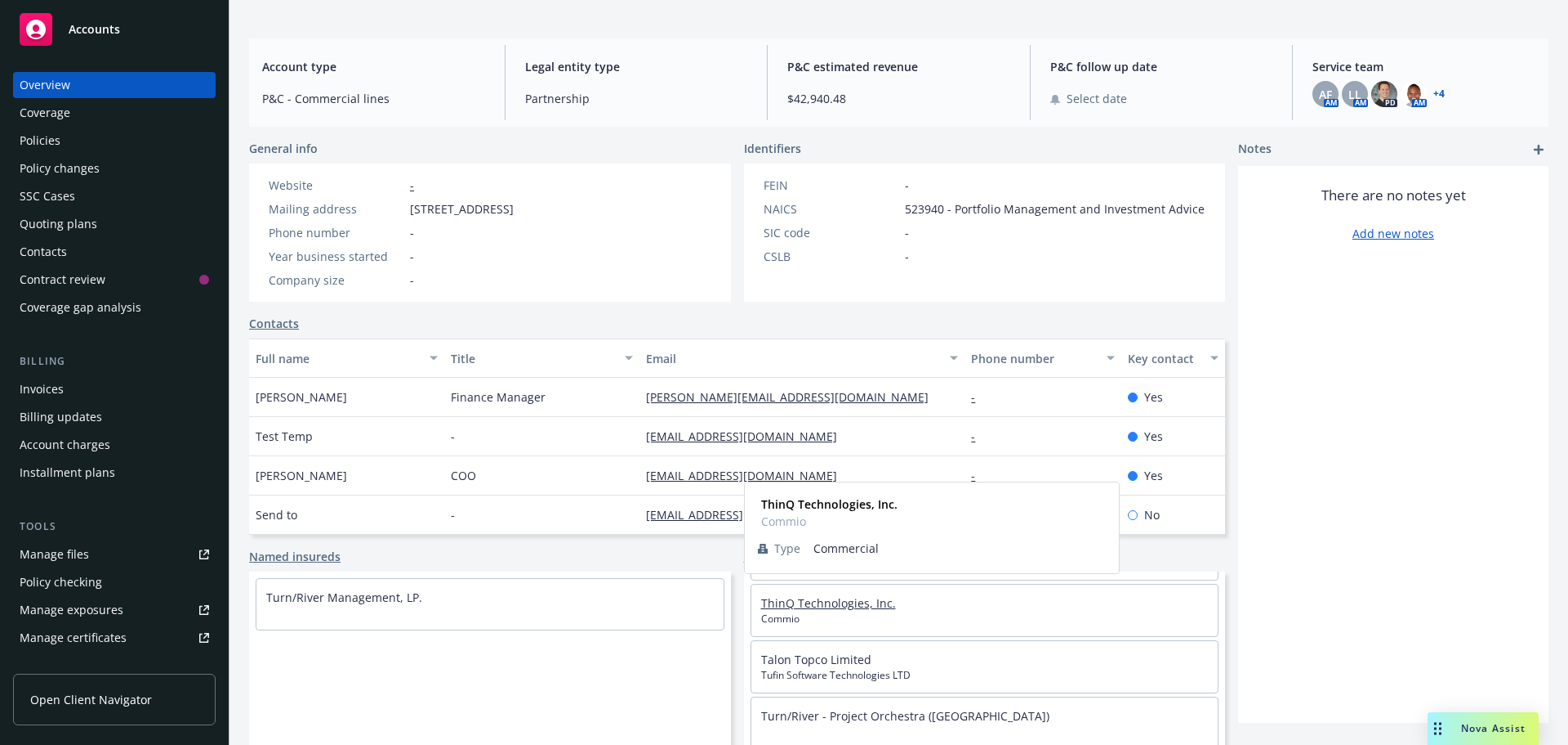
click at [831, 605] on link "ThinQ Technologies, Inc." at bounding box center [828, 602] width 135 height 15
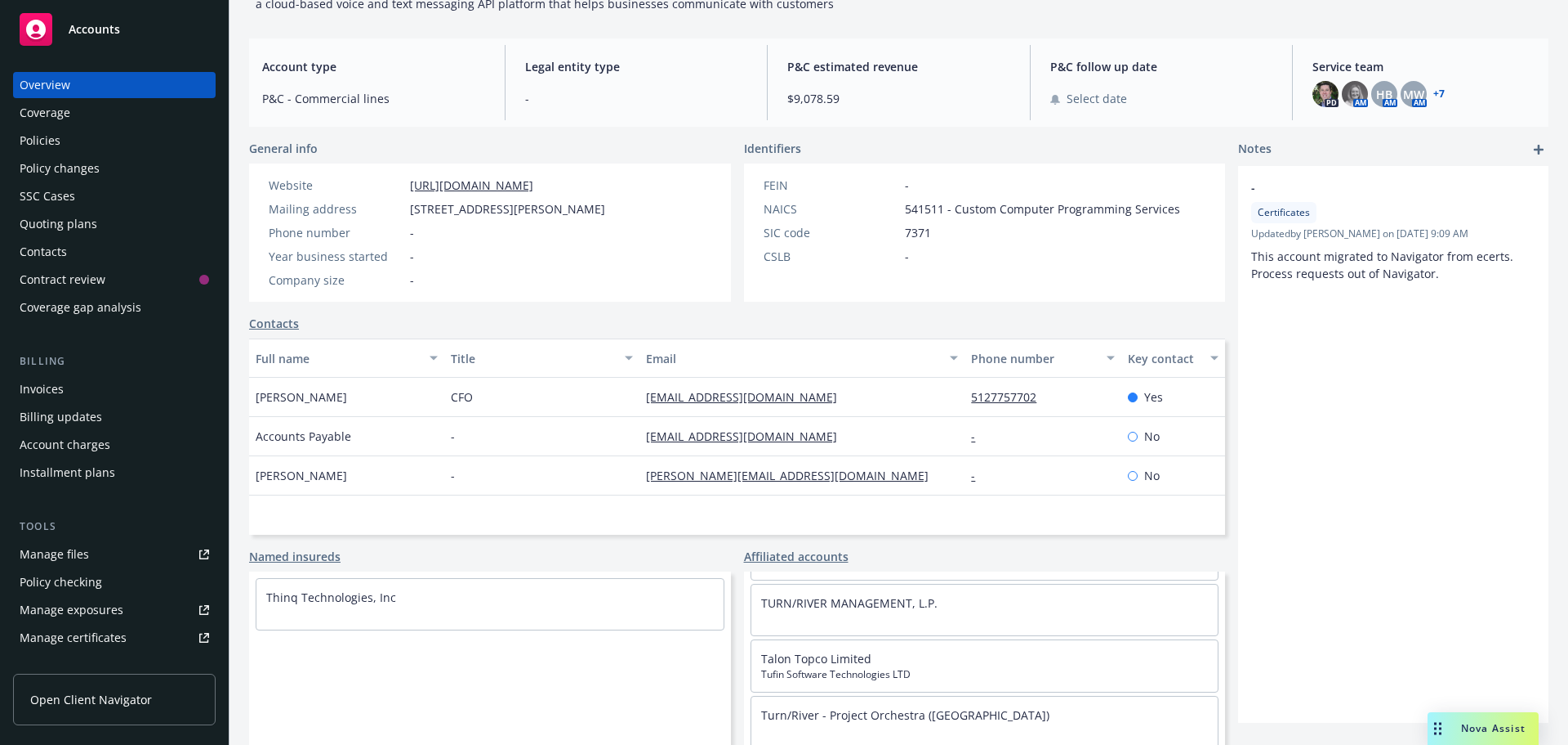
click at [1531, 143] on link "add" at bounding box center [1539, 149] width 19 height 19
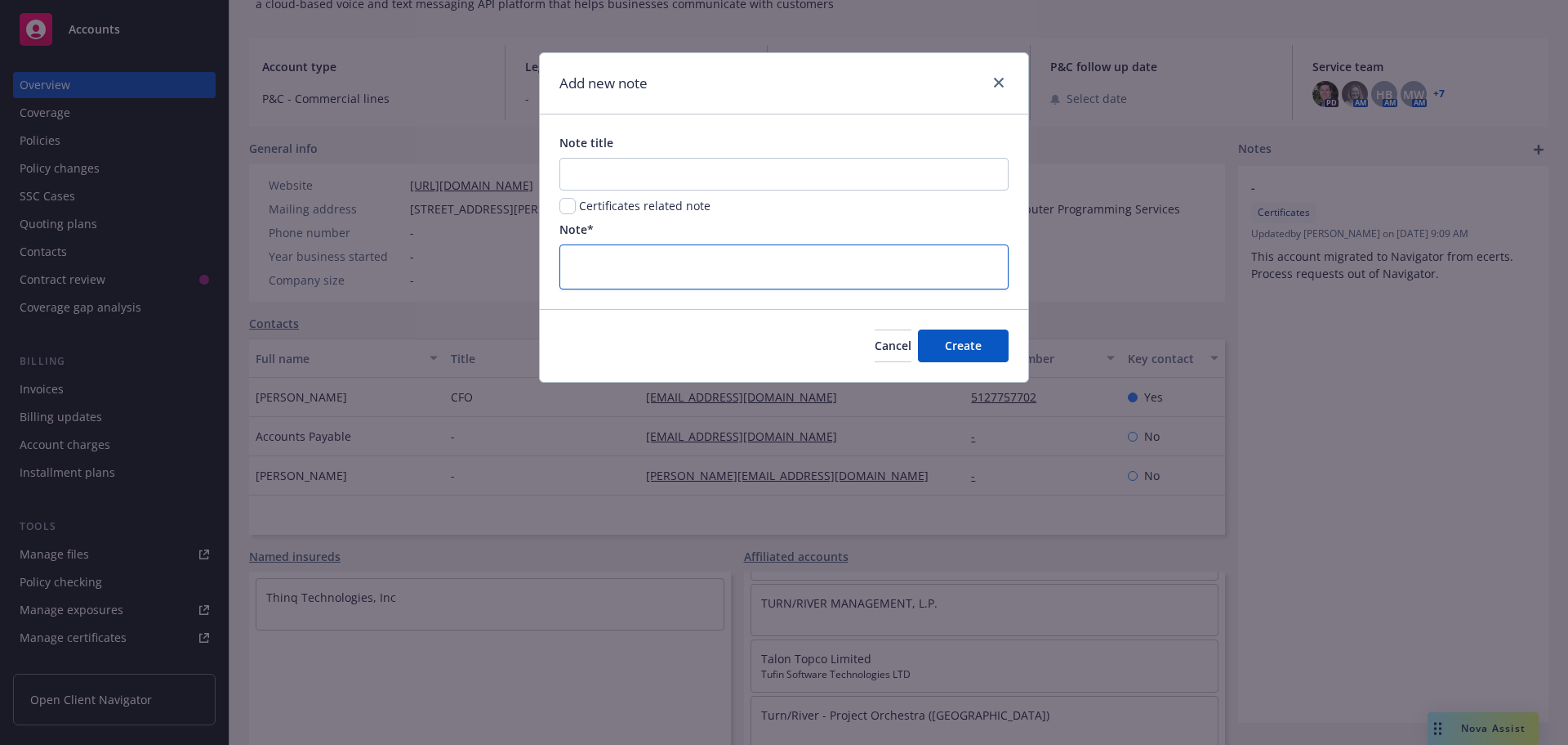
click at [593, 266] on textarea at bounding box center [784, 267] width 449 height 45
paste textarea "[PERSON_NAME] is handling this account. Param Yonzon in petag manages parent ac…"
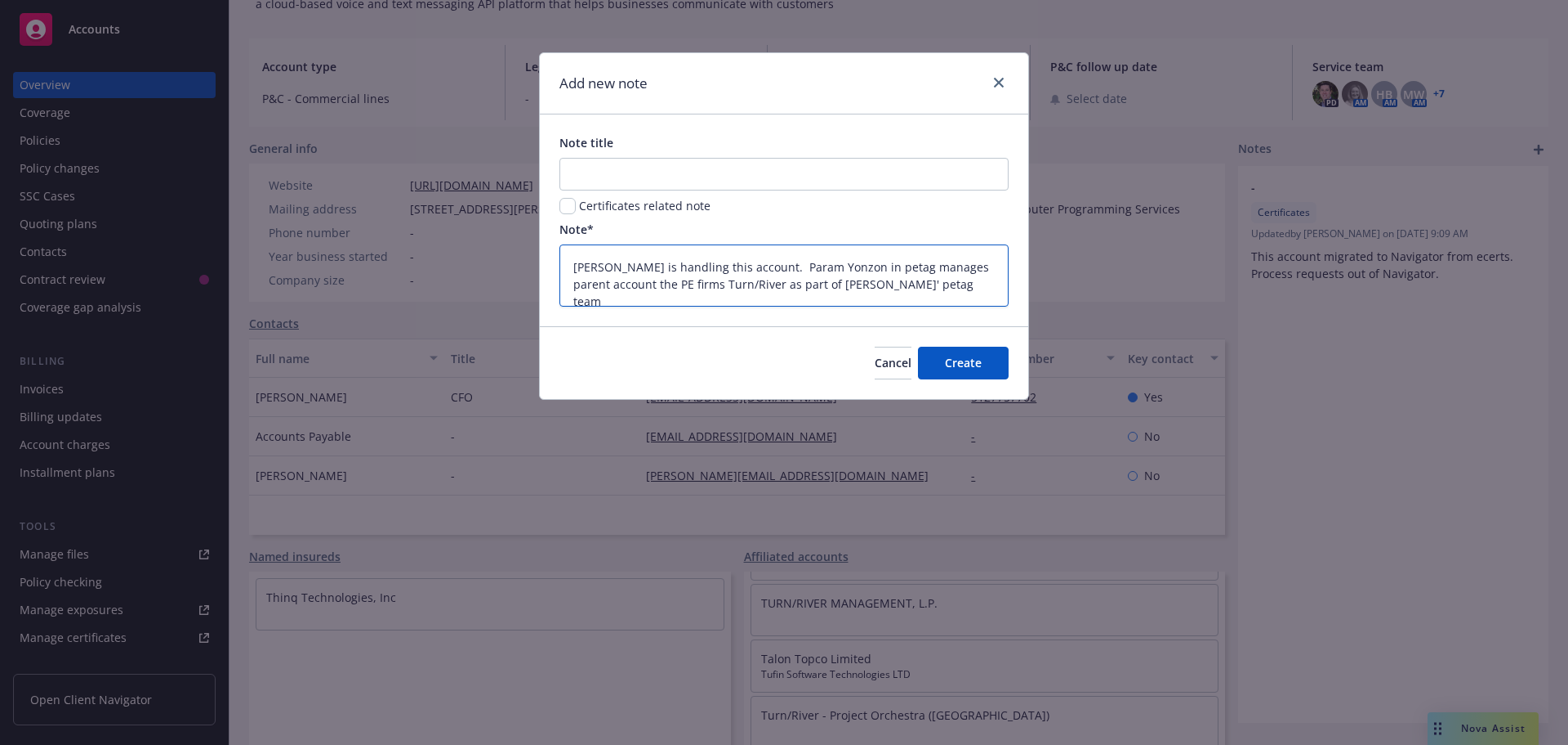
click at [653, 266] on textarea "[PERSON_NAME] is handling this account. Param Yonzon in petag manages parent ac…" at bounding box center [784, 276] width 449 height 62
drag, startPoint x: 658, startPoint y: 267, endPoint x: 531, endPoint y: 255, distance: 127.6
click at [531, 255] on div "Add new note Note title Certificates related note Note* [PERSON_NAME] is handli…" at bounding box center [784, 372] width 1568 height 745
click at [609, 170] on input "Note title" at bounding box center [784, 174] width 449 height 33
click at [970, 359] on span "Create" at bounding box center [963, 362] width 37 height 15
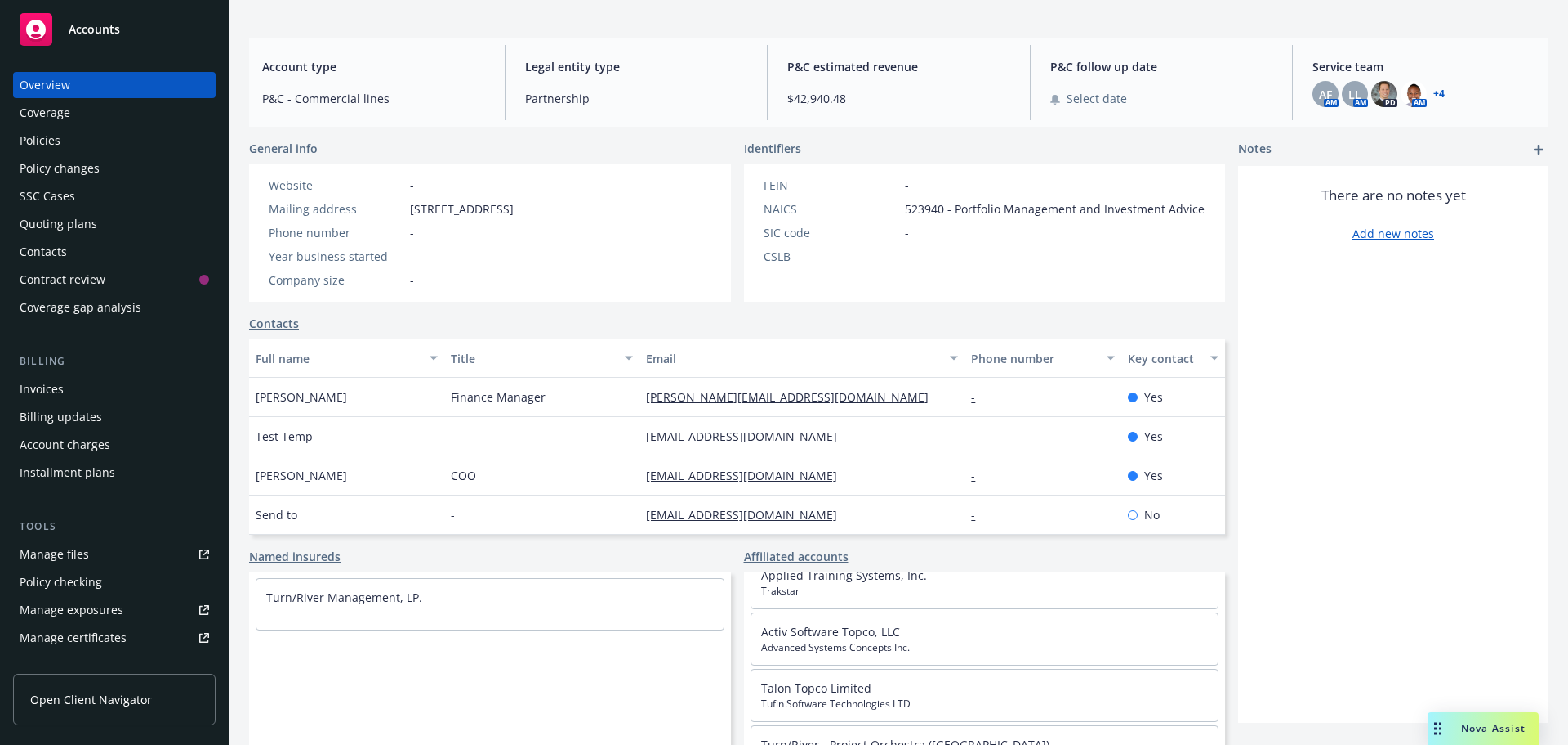
scroll to position [164, 0]
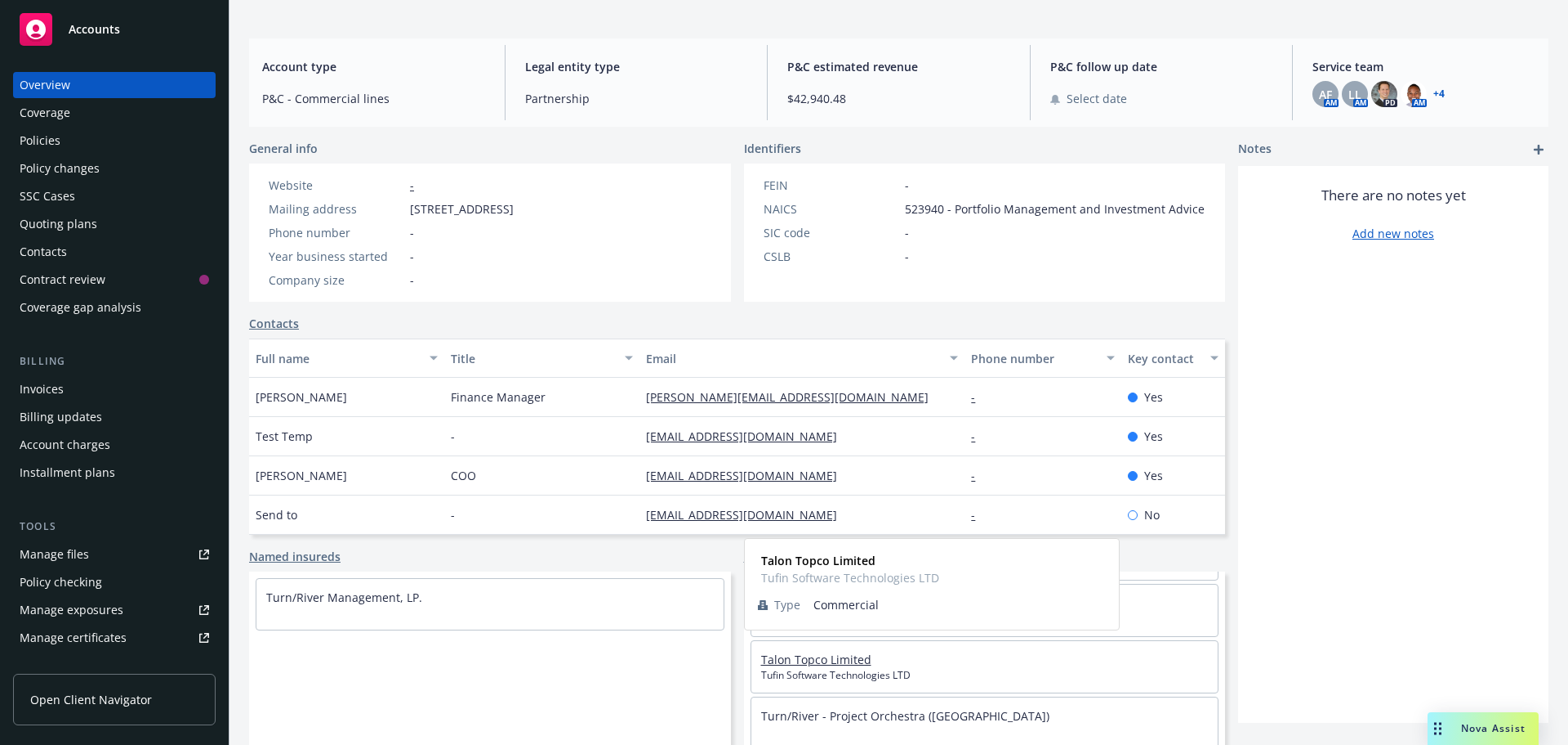
click at [820, 659] on link "Talon Topco Limited" at bounding box center [816, 659] width 110 height 15
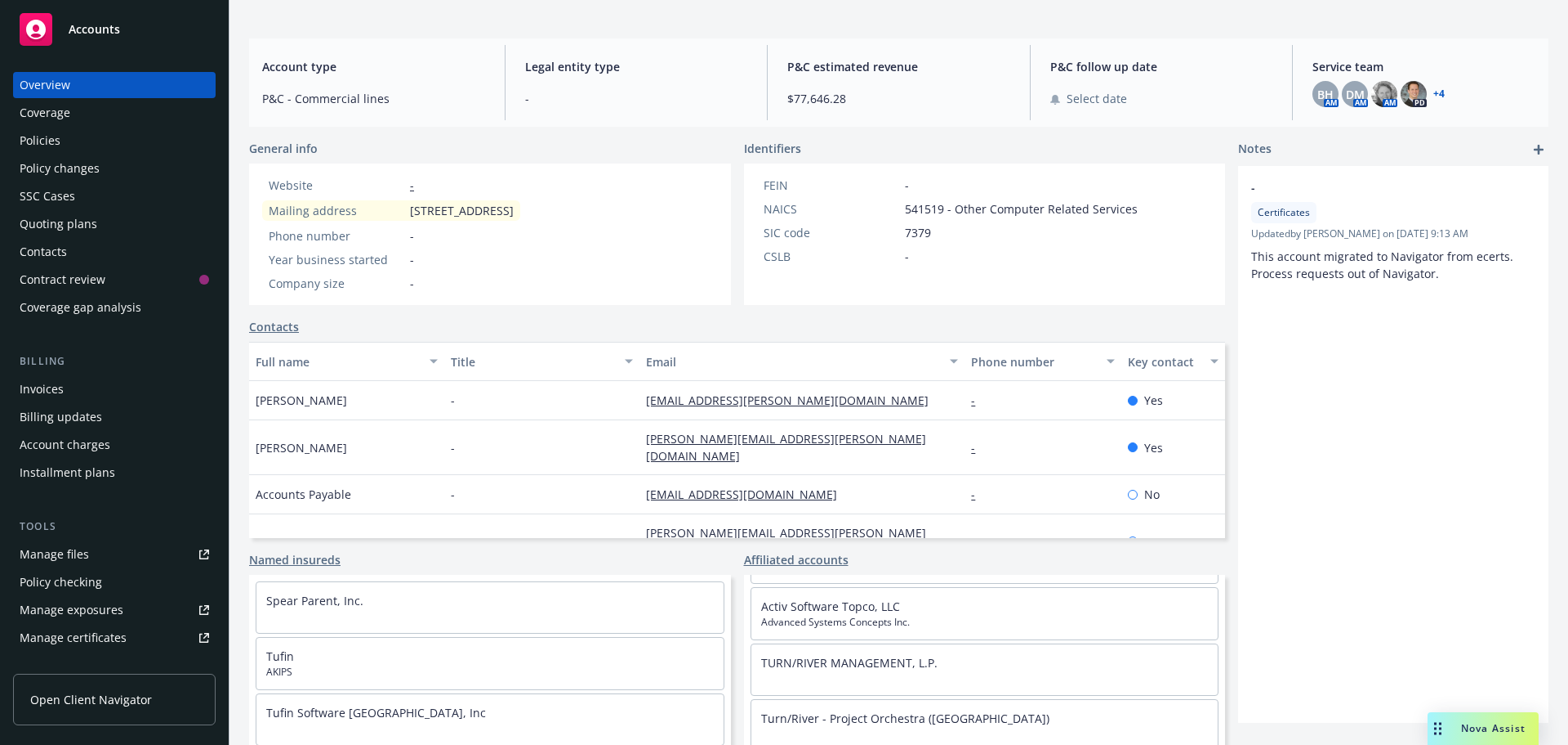
click at [1534, 148] on icon "add" at bounding box center [1539, 149] width 10 height 10
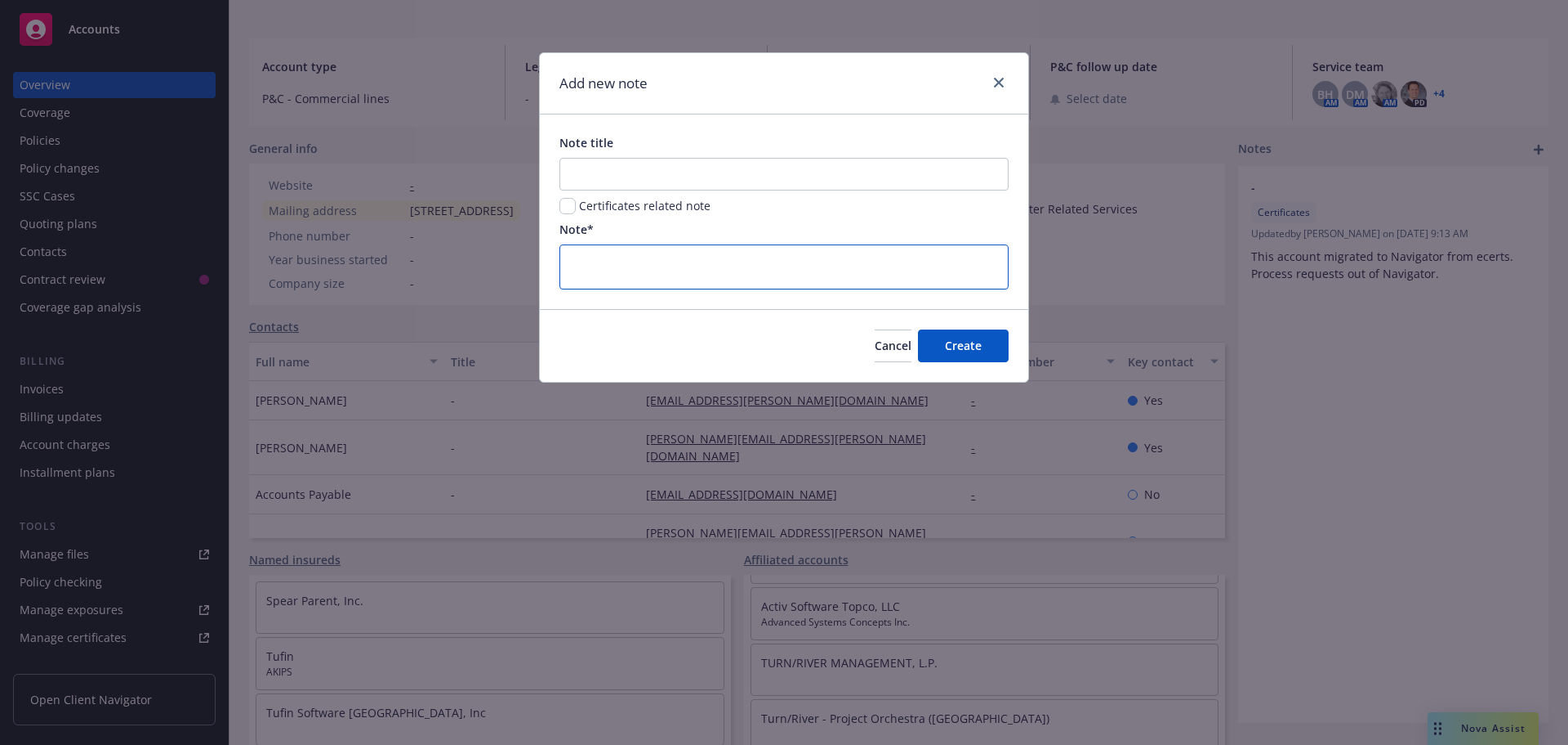
click at [594, 251] on textarea at bounding box center [784, 267] width 449 height 45
paste textarea "[PERSON_NAME] is handling this account. Param Yonzon in petag manages parent ac…"
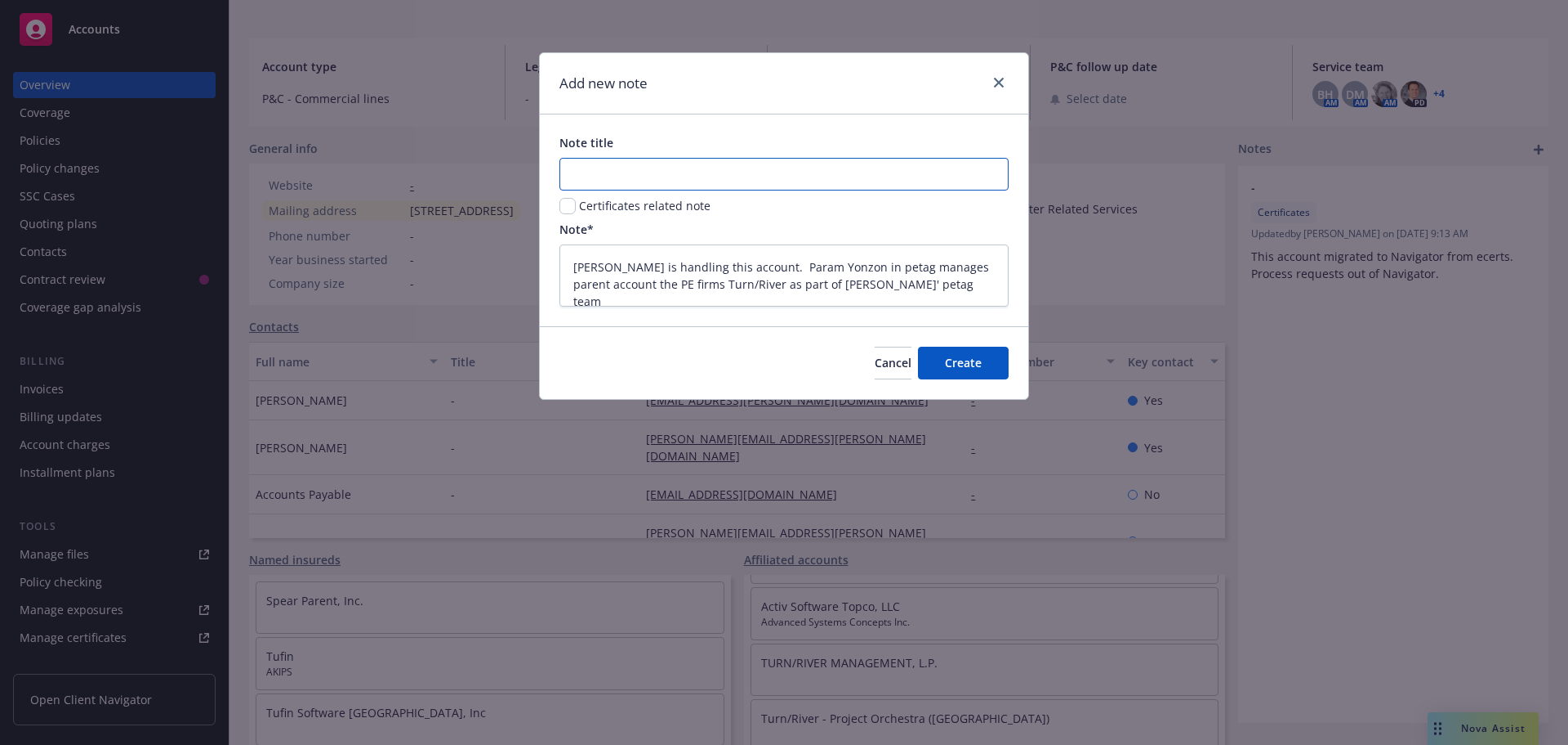
click at [601, 173] on input "Note title" at bounding box center [784, 174] width 449 height 33
click at [970, 362] on span "Create" at bounding box center [963, 362] width 37 height 15
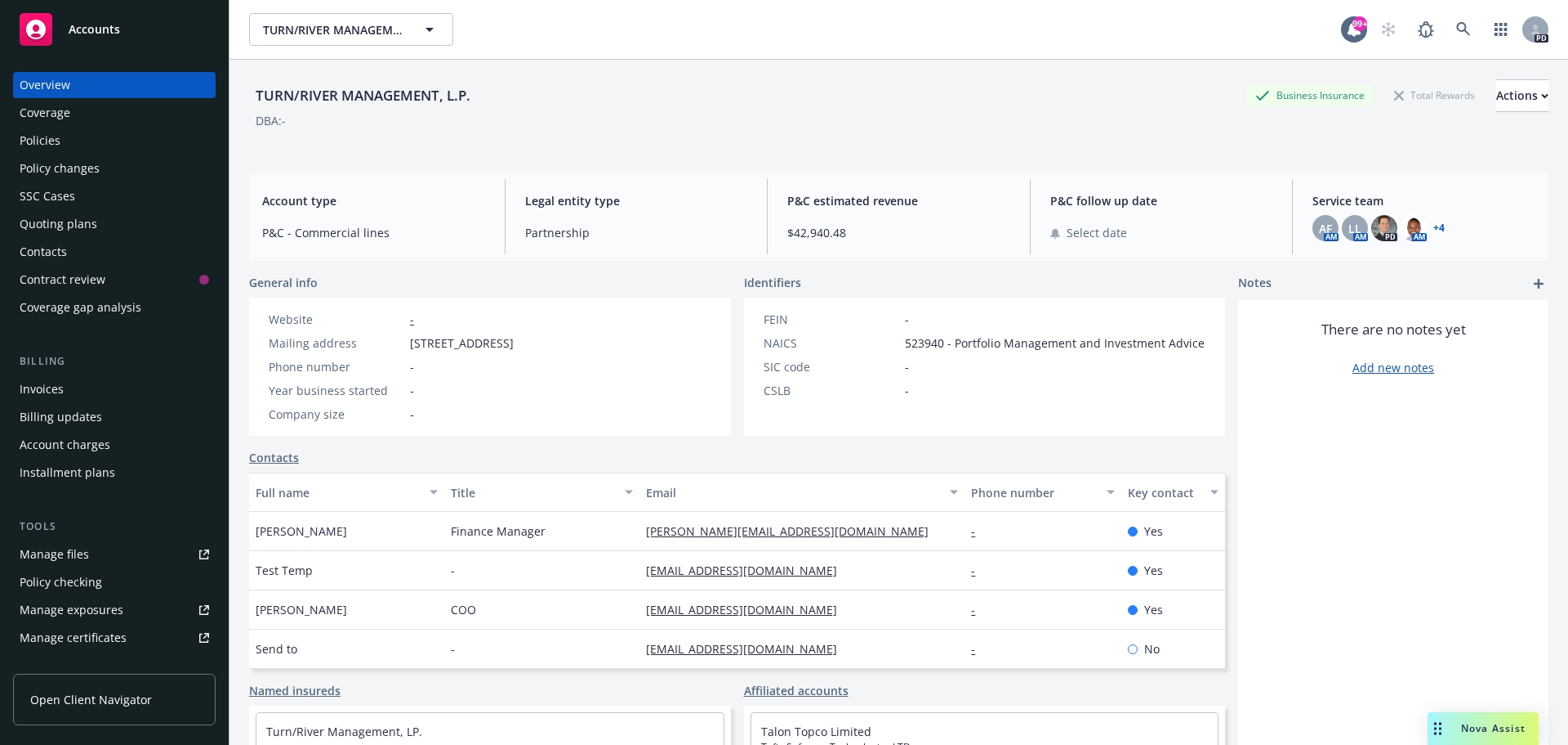
scroll to position [82, 0]
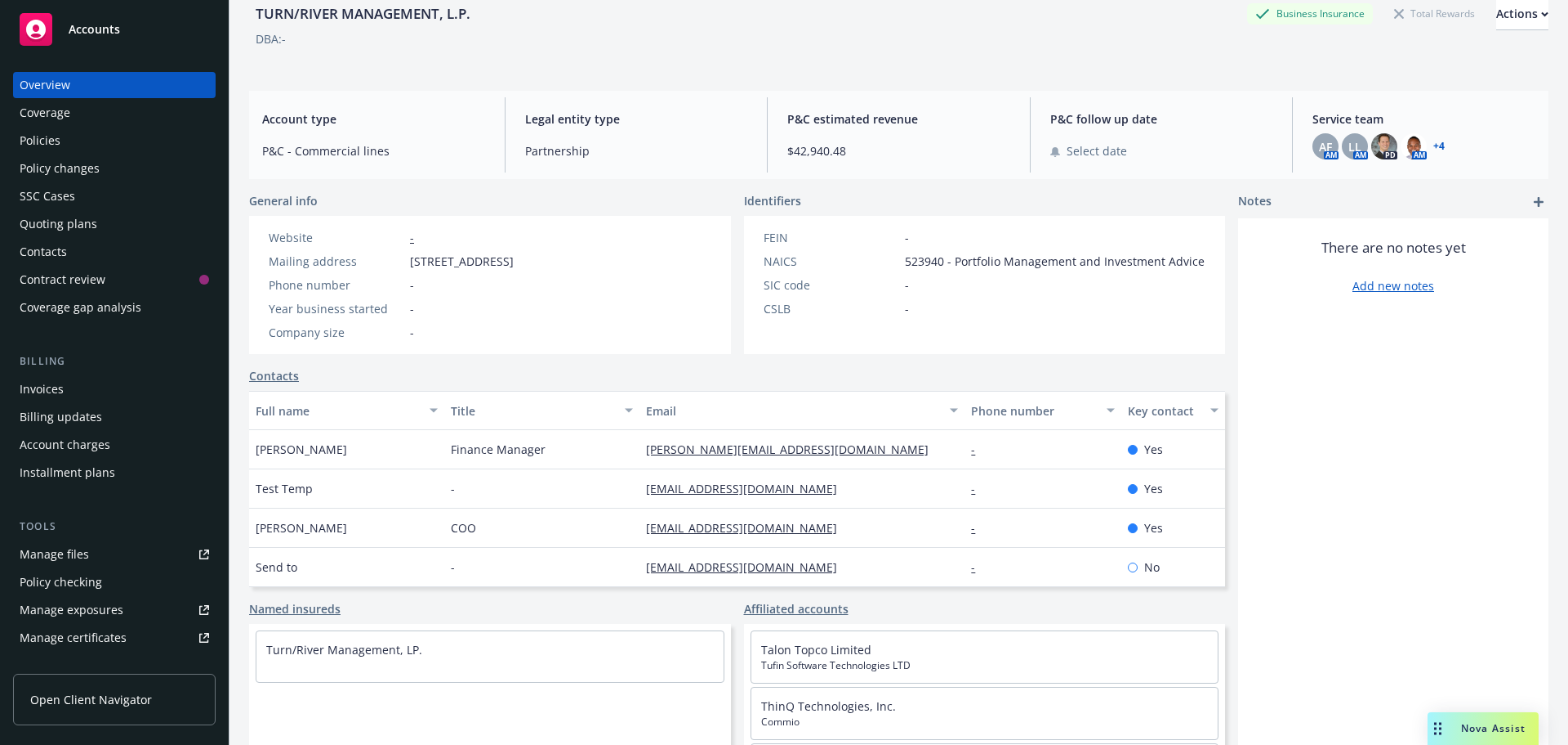
click at [1534, 202] on icon "add" at bounding box center [1539, 201] width 10 height 10
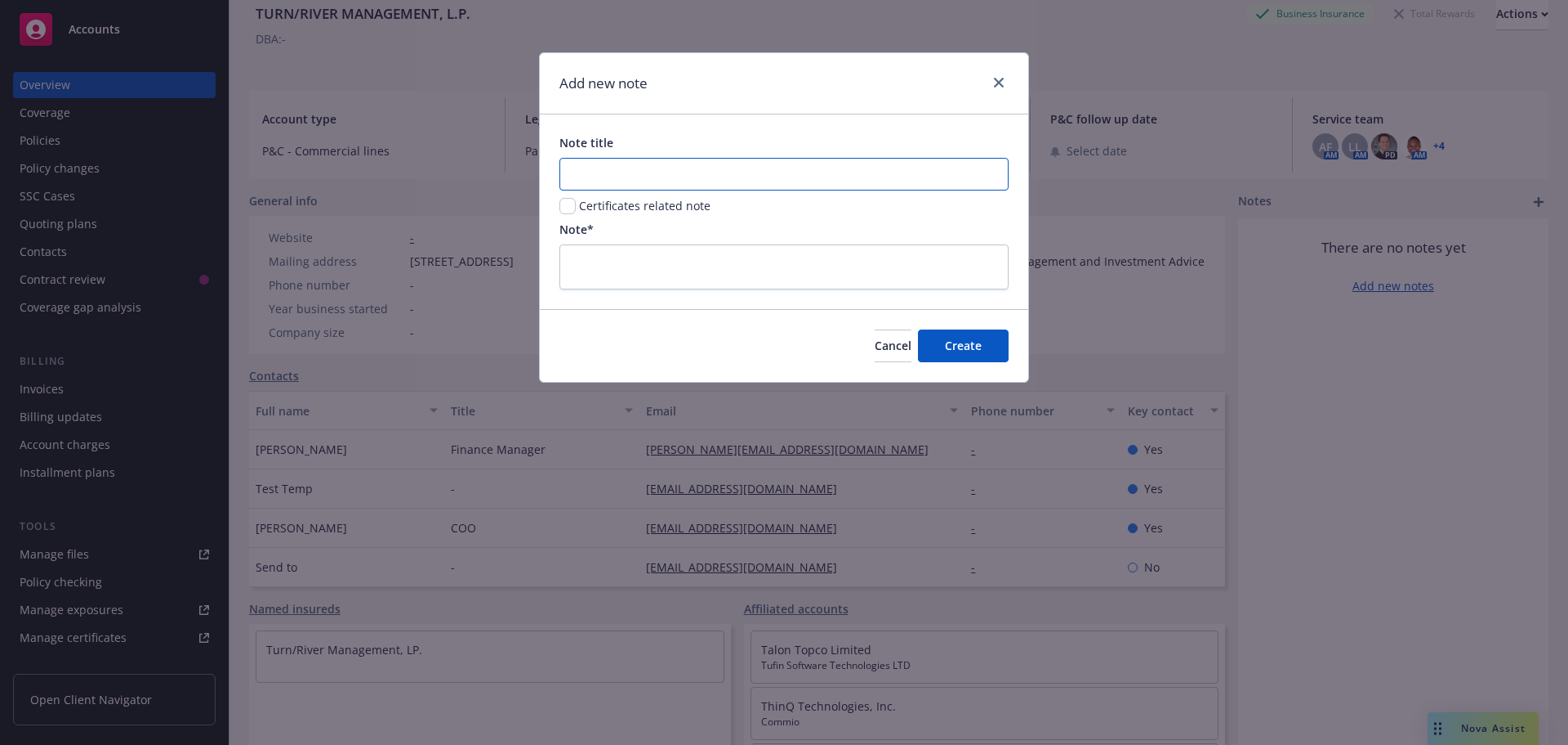
click at [640, 173] on input "Note title" at bounding box center [784, 174] width 449 height 33
click at [593, 253] on textarea at bounding box center [784, 267] width 449 height 45
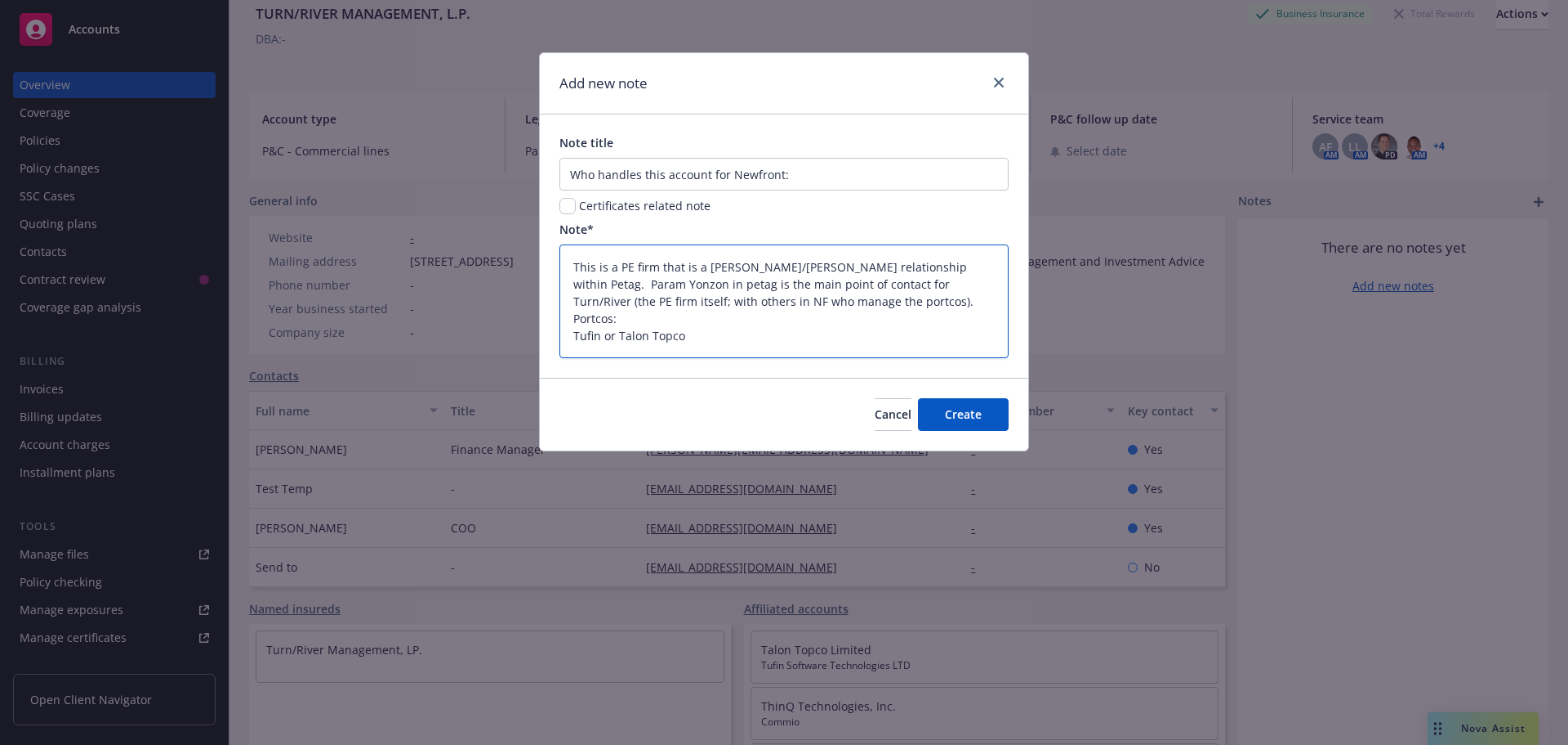
drag, startPoint x: 618, startPoint y: 337, endPoint x: 573, endPoint y: 347, distance: 46.1
click at [573, 347] on textarea "This is a PE firm that is a [PERSON_NAME]/[PERSON_NAME] relationship within Pet…" at bounding box center [784, 302] width 449 height 114
click at [684, 333] on textarea "This is a PE firm that is a [PERSON_NAME]/[PERSON_NAME] relationship within Pet…" at bounding box center [784, 302] width 449 height 114
click at [842, 302] on textarea "This is a PE firm that is a [PERSON_NAME]/[PERSON_NAME] relationship within Pet…" at bounding box center [784, 302] width 449 height 114
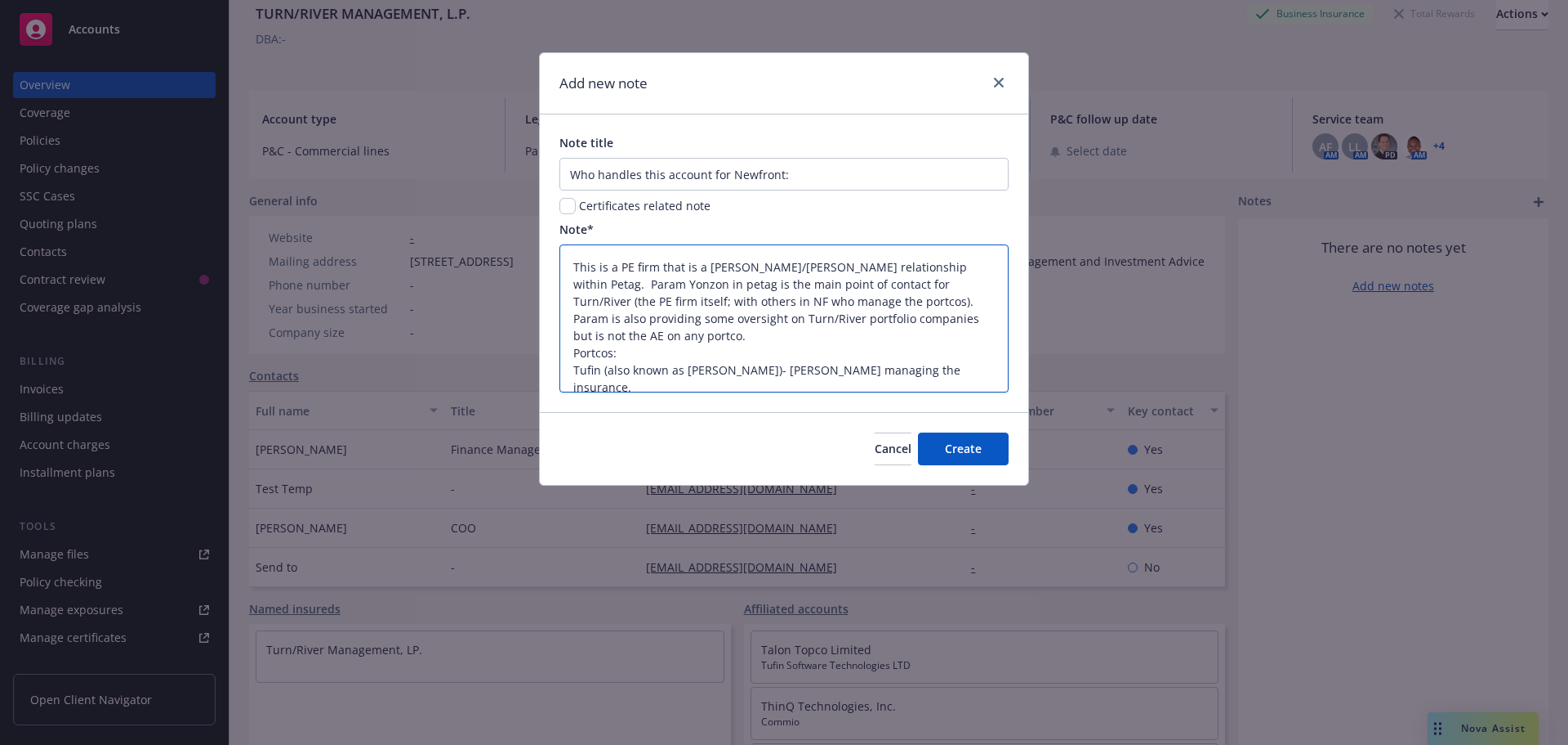
click at [848, 370] on textarea "This is a PE firm that is a [PERSON_NAME]/[PERSON_NAME] relationship within Pet…" at bounding box center [784, 319] width 449 height 148
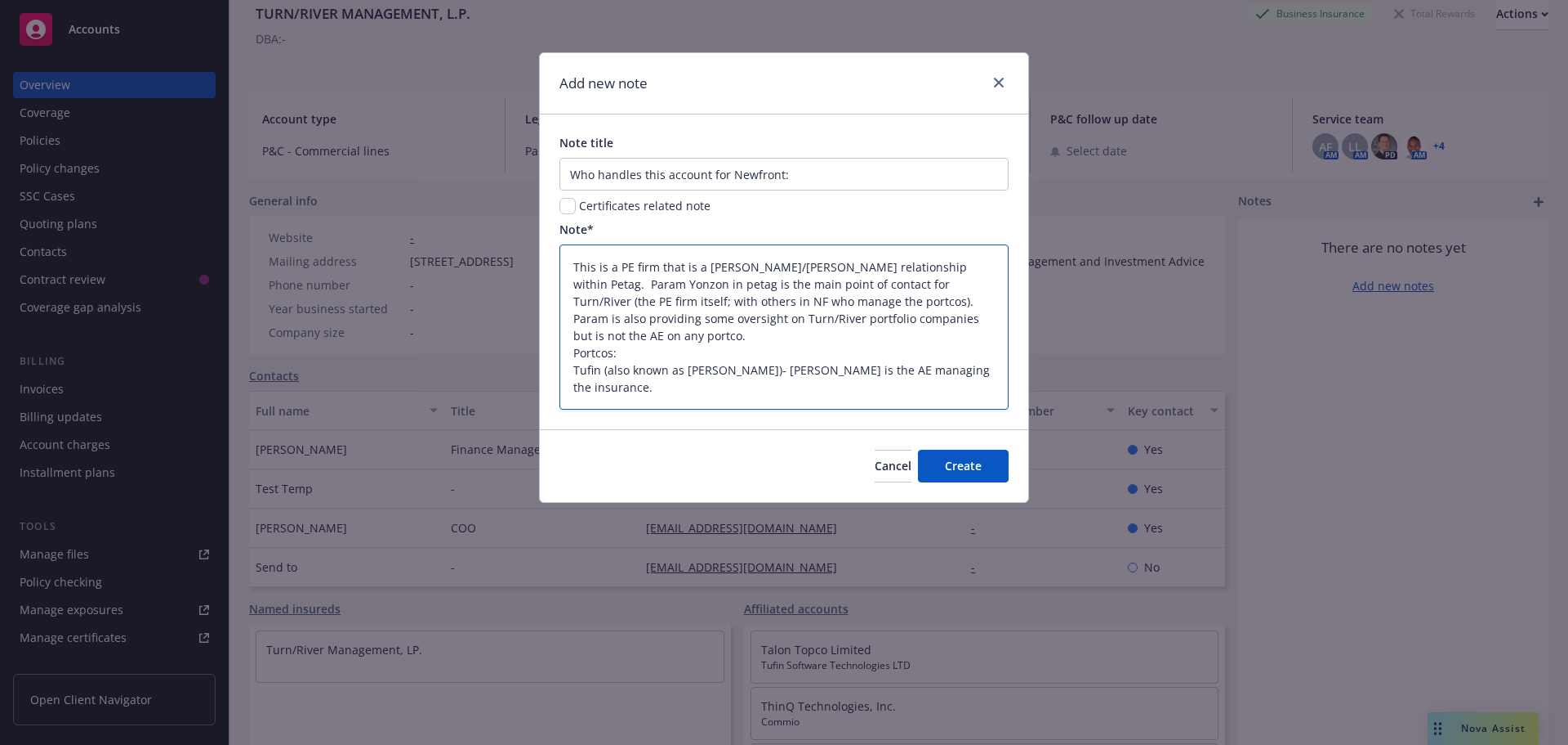
click at [614, 331] on textarea "This is a PE firm that is a [PERSON_NAME]/[PERSON_NAME] relationship within Pet…" at bounding box center [784, 327] width 449 height 165
click at [573, 334] on textarea "This is a PE firm that is a [PERSON_NAME]/[PERSON_NAME] relationship within Pet…" at bounding box center [784, 327] width 449 height 165
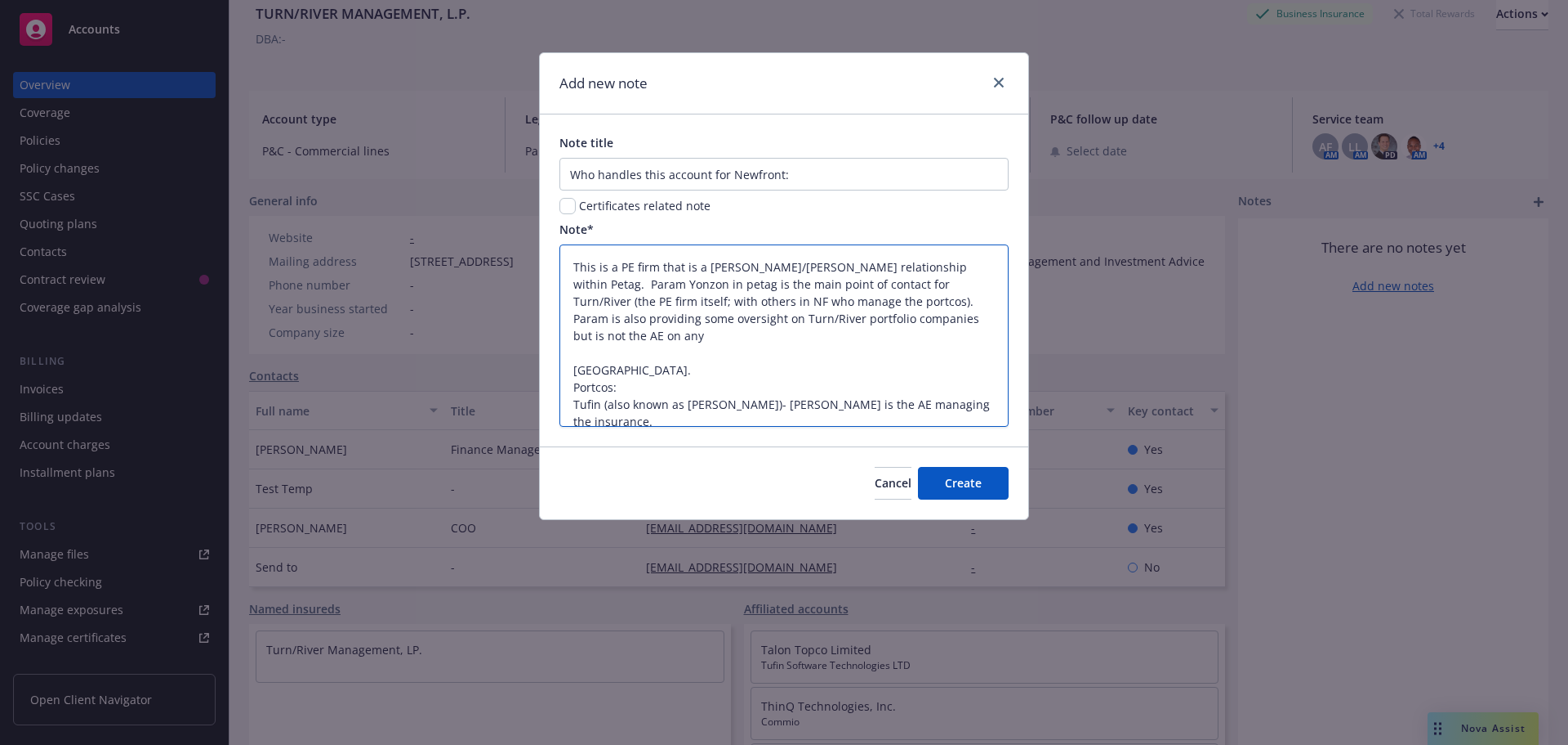
drag, startPoint x: 649, startPoint y: 284, endPoint x: 577, endPoint y: 288, distance: 72.1
click at [577, 288] on textarea "This is a PE firm that is a [PERSON_NAME]/[PERSON_NAME] relationship within Pet…" at bounding box center [784, 335] width 449 height 182
drag, startPoint x: 601, startPoint y: 290, endPoint x: 583, endPoint y: 283, distance: 19.3
click at [583, 283] on textarea "This is a PE firm that is a [PERSON_NAME]/[PERSON_NAME] relationship within Pet…" at bounding box center [784, 335] width 449 height 182
click at [653, 283] on textarea "This is a PE firm that is a [PERSON_NAME]/[PERSON_NAME] relationship within Pet…" at bounding box center [784, 335] width 449 height 182
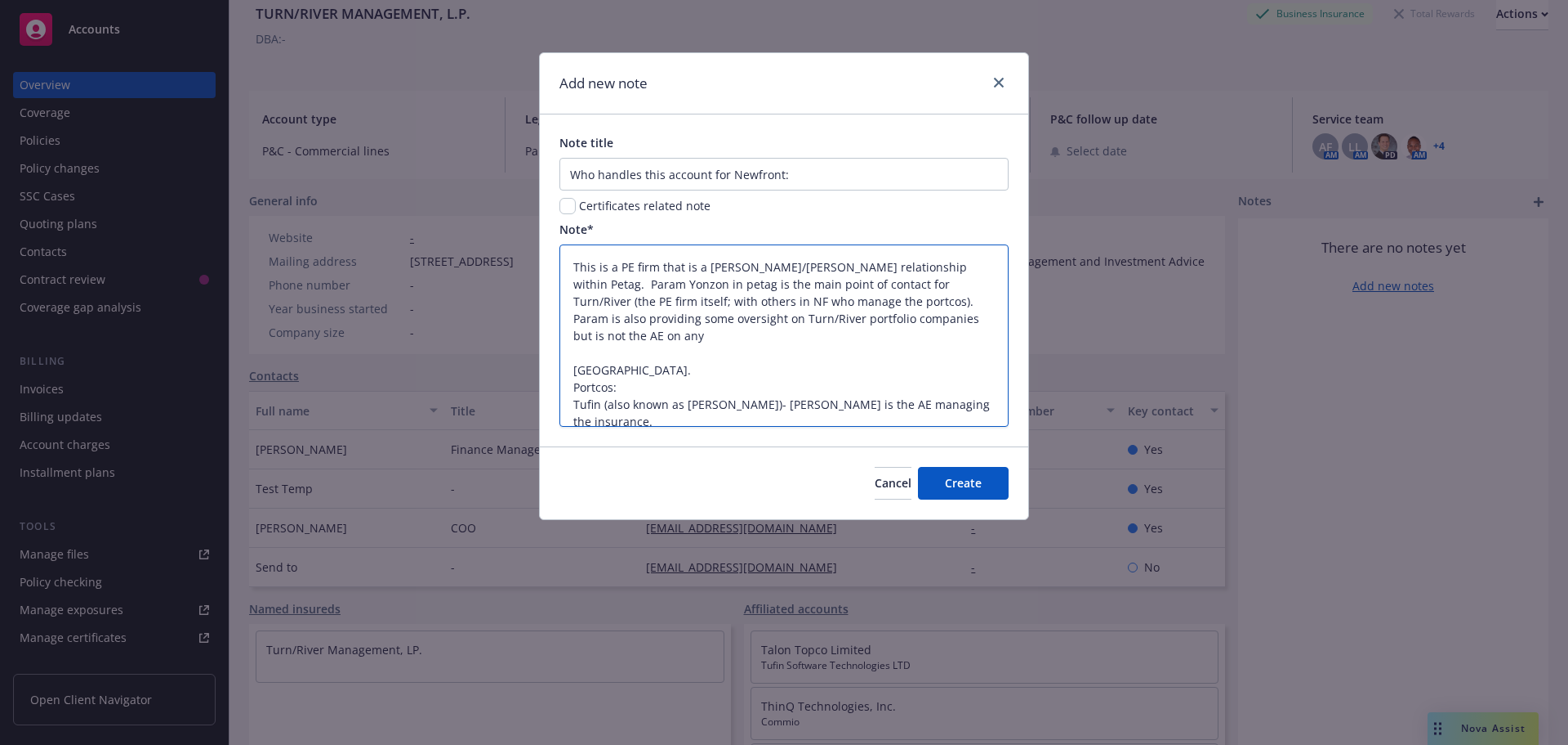
click at [637, 339] on textarea "This is a PE firm that is a [PERSON_NAME]/[PERSON_NAME] relationship within Pet…" at bounding box center [784, 335] width 449 height 182
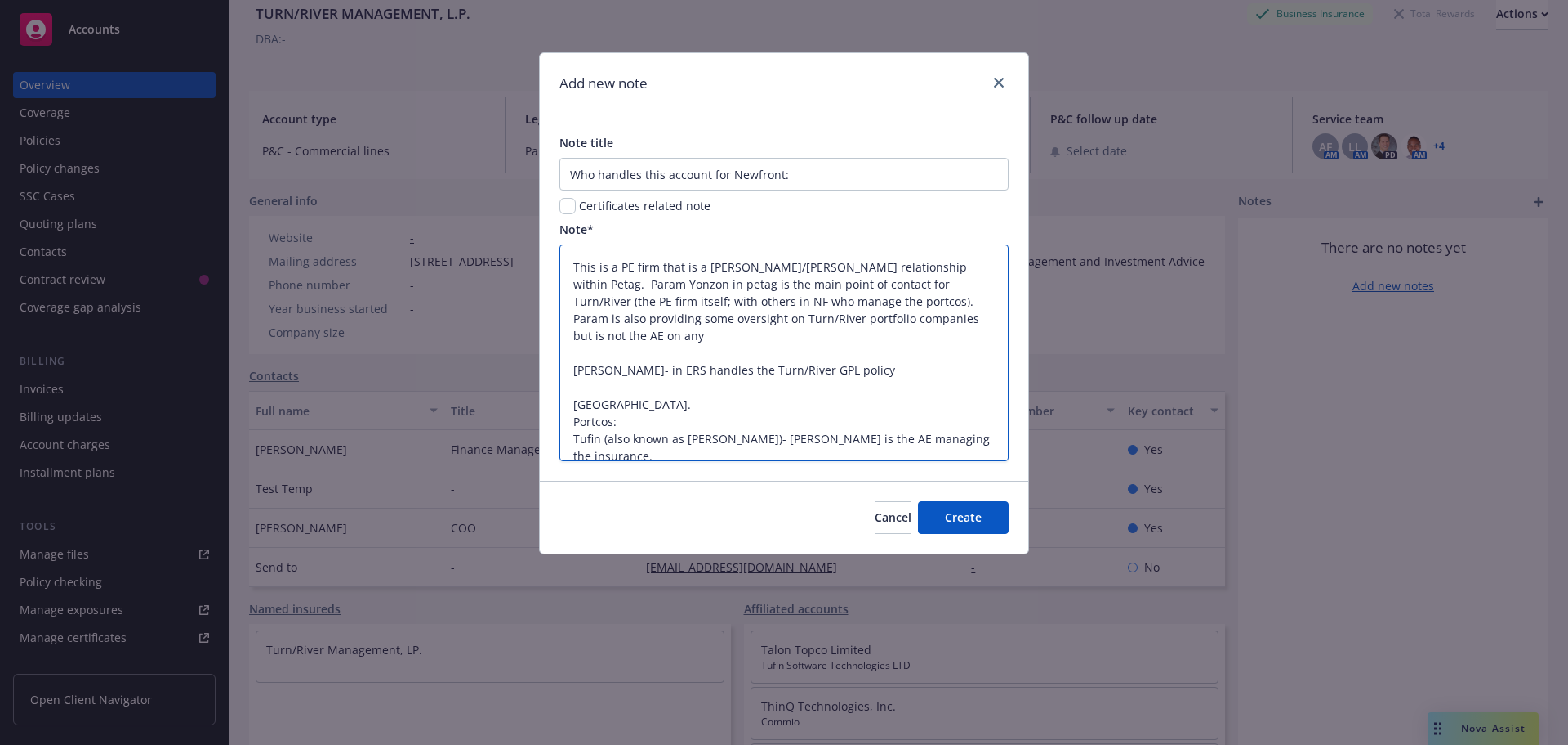
click at [627, 336] on textarea "This is a PE firm that is a [PERSON_NAME]/[PERSON_NAME] relationship within Pet…" at bounding box center [784, 353] width 449 height 217
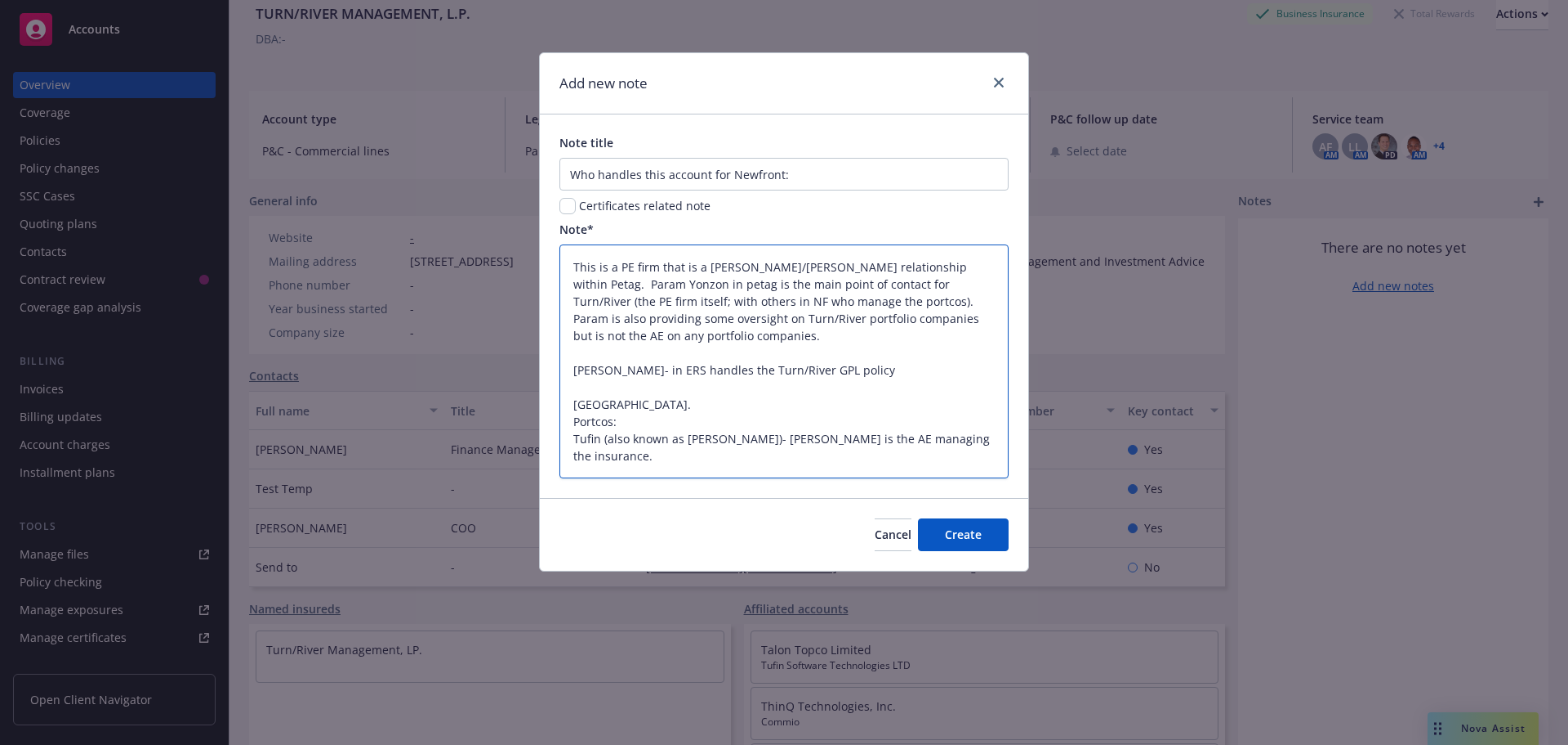
drag, startPoint x: 614, startPoint y: 407, endPoint x: 562, endPoint y: 401, distance: 52.3
click at [562, 401] on textarea "This is a PE firm that is a [PERSON_NAME]/[PERSON_NAME] relationship within Pet…" at bounding box center [784, 361] width 449 height 234
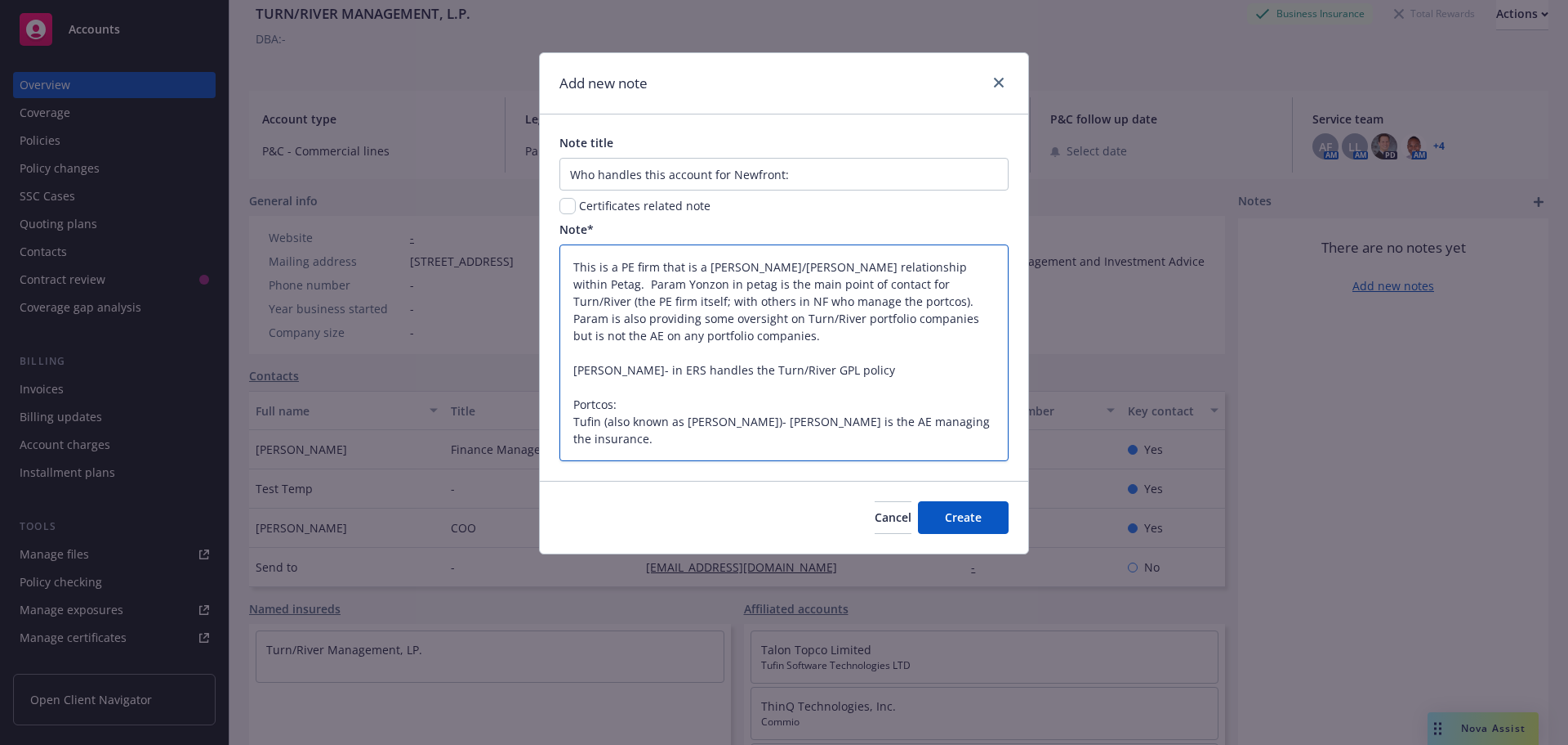
click at [635, 437] on textarea "This is a PE firm that is a [PERSON_NAME]/[PERSON_NAME] relationship within Pet…" at bounding box center [784, 353] width 449 height 217
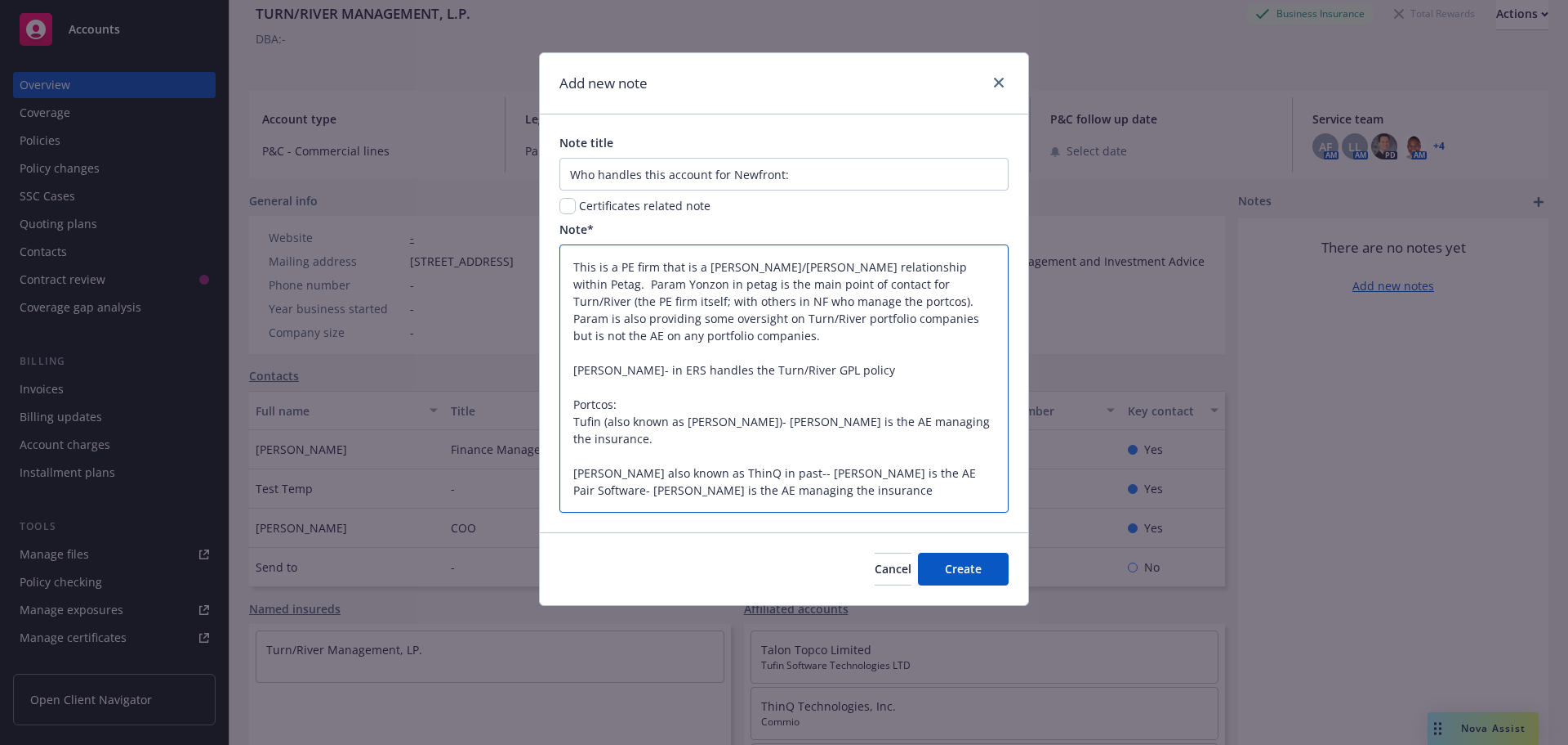
drag, startPoint x: 938, startPoint y: 495, endPoint x: 494, endPoint y: 197, distance: 534.7
click at [494, 197] on div "Add new note Note title Who handles this account for Newfront: Certificates rel…" at bounding box center [784, 372] width 1568 height 745
click at [972, 575] on span "Create" at bounding box center [963, 569] width 37 height 15
